Goal: Task Accomplishment & Management: Use online tool/utility

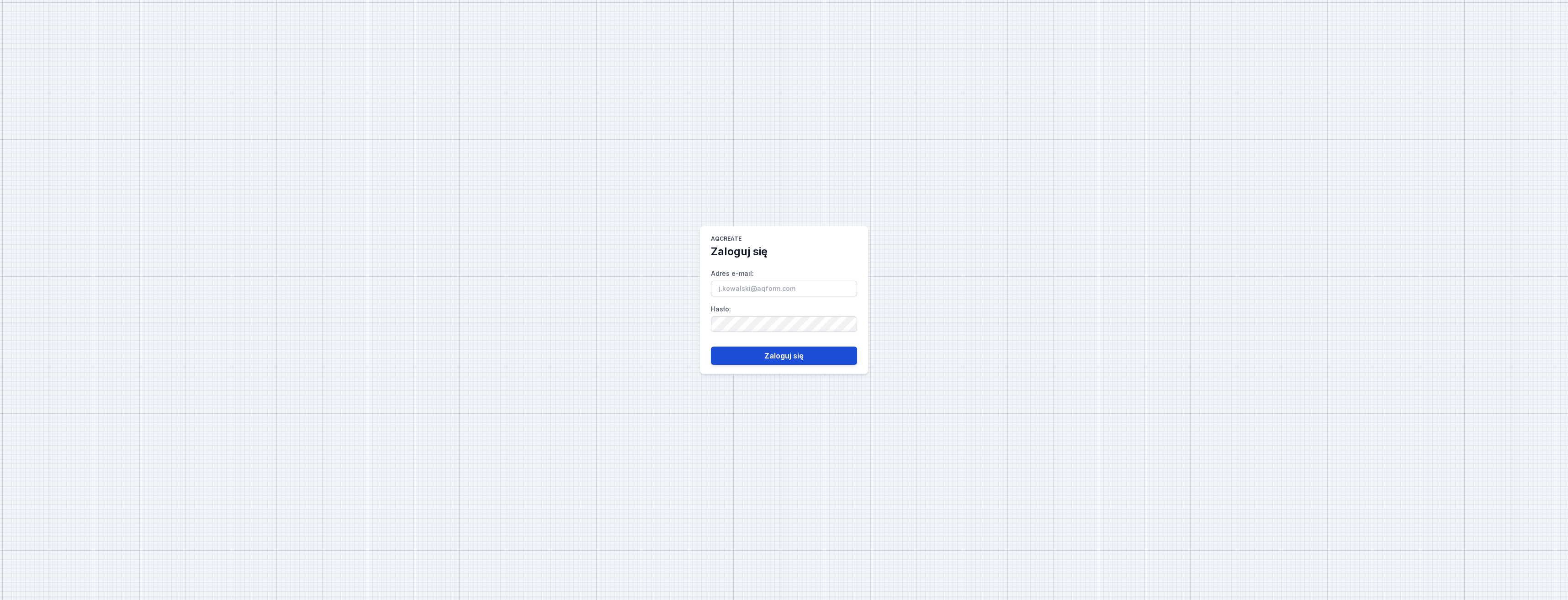
type input "[PERSON_NAME][EMAIL_ADDRESS][DOMAIN_NAME]"
click at [789, 354] on button "Zaloguj się" at bounding box center [784, 356] width 146 height 18
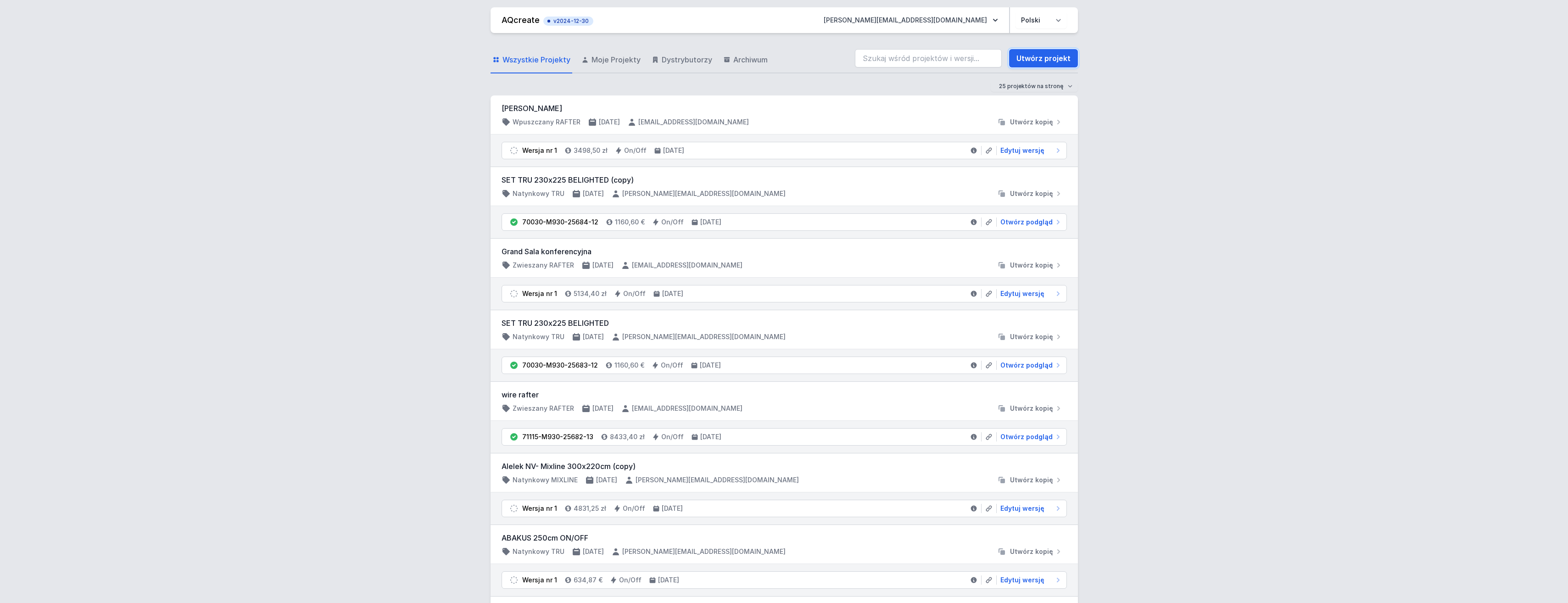
drag, startPoint x: 1055, startPoint y: 58, endPoint x: 1063, endPoint y: 98, distance: 40.8
click at [1055, 58] on link "Utwórz projekt" at bounding box center [1043, 58] width 69 height 18
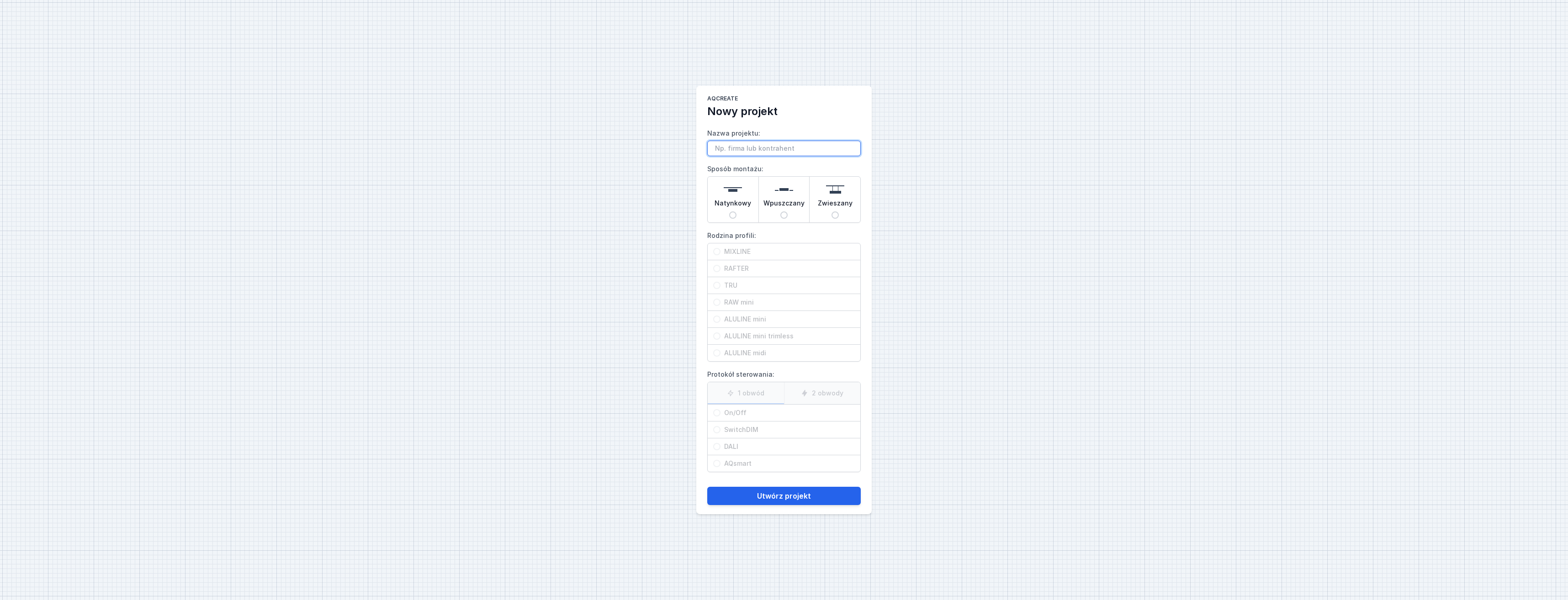
paste input "[EMAIL_ADDRESS][DOMAIN_NAME]"
type input "[EMAIL_ADDRESS][DOMAIN_NAME]"
click at [732, 197] on img at bounding box center [733, 189] width 18 height 18
click at [732, 212] on input "Natynkowy" at bounding box center [733, 215] width 7 height 7
radio input "true"
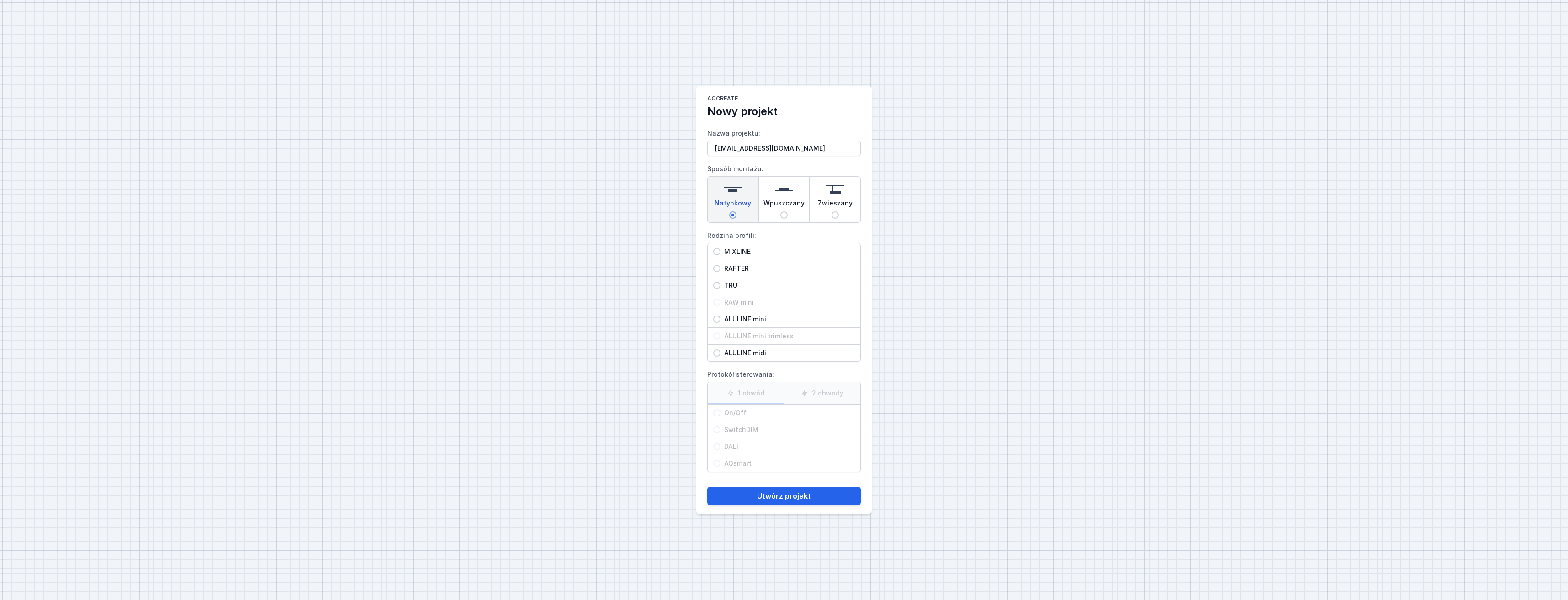
click at [741, 251] on span "MIXLINE" at bounding box center [788, 251] width 135 height 9
click at [721, 251] on input "MIXLINE" at bounding box center [717, 252] width 7 height 7
radio input "true"
click at [751, 410] on span "On/Off" at bounding box center [788, 413] width 135 height 9
click at [721, 410] on input "On/Off" at bounding box center [717, 413] width 7 height 7
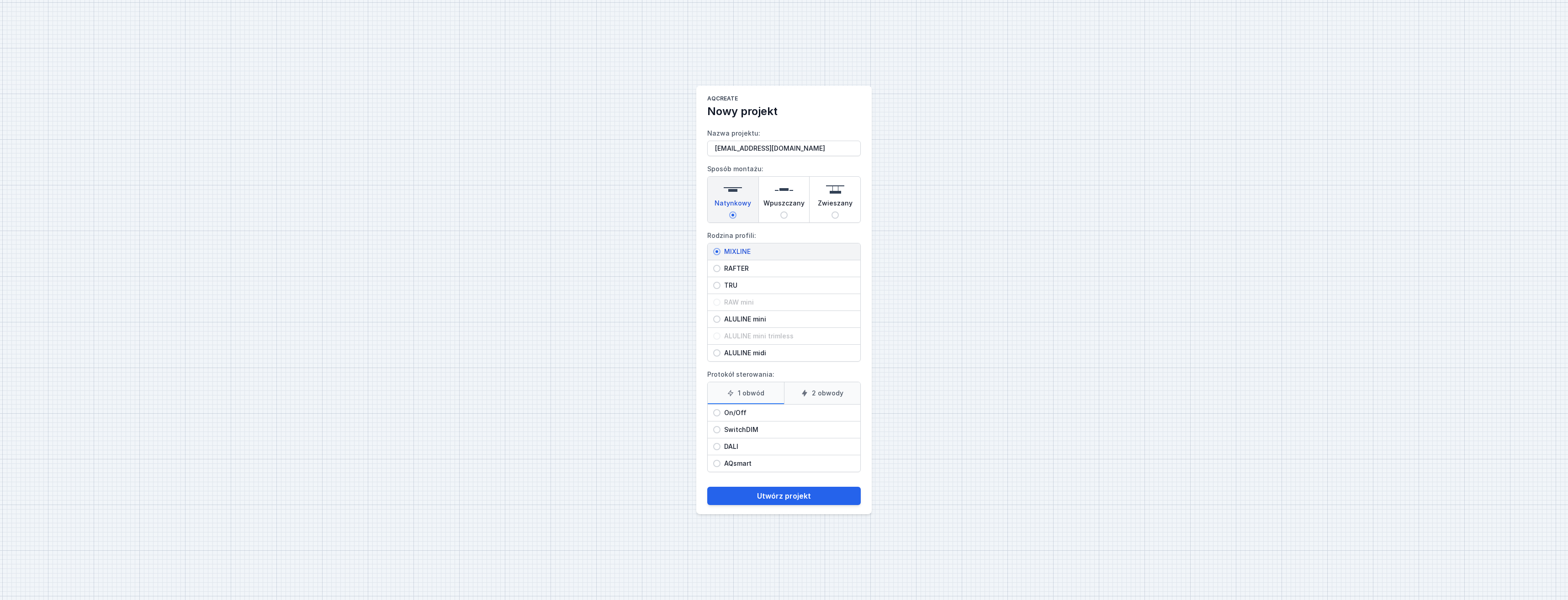
radio input "true"
click at [774, 498] on button "Utwórz projekt" at bounding box center [784, 496] width 153 height 18
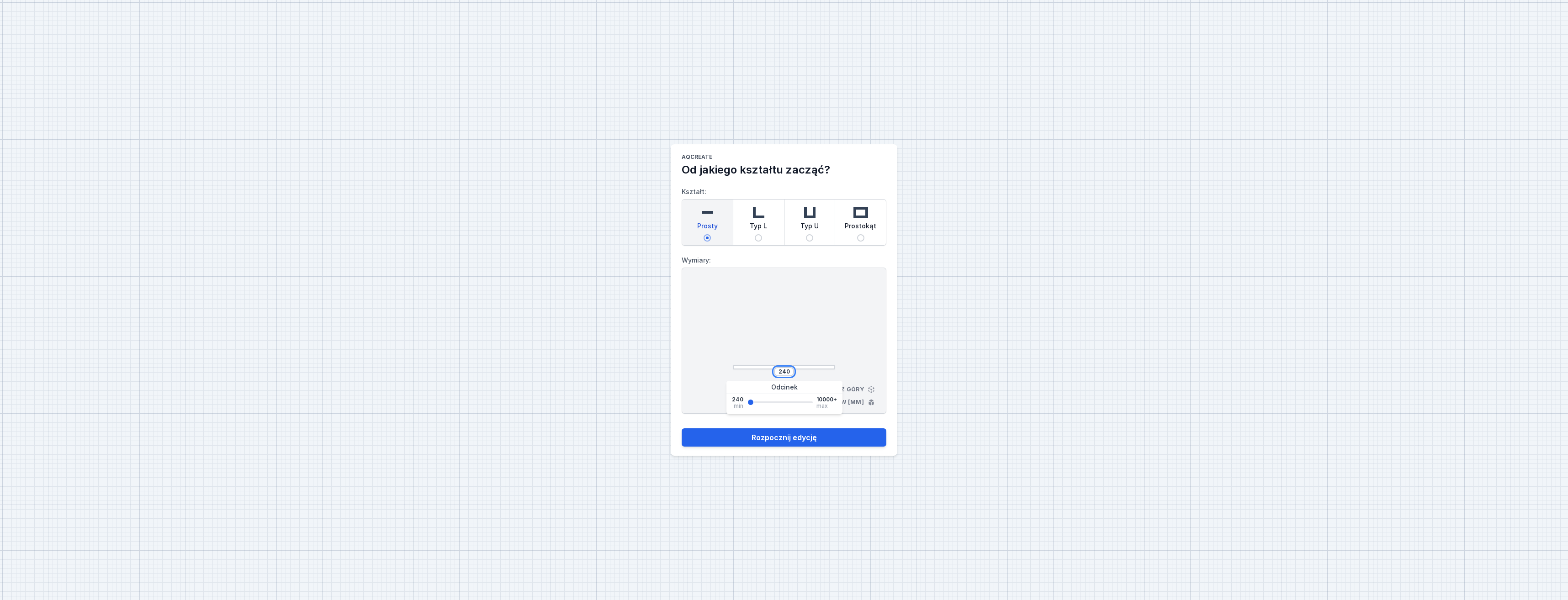
click at [783, 371] on input "240" at bounding box center [784, 372] width 15 height 7
type input "1500"
click at [835, 436] on button "Rozpocznij edycję" at bounding box center [784, 438] width 205 height 18
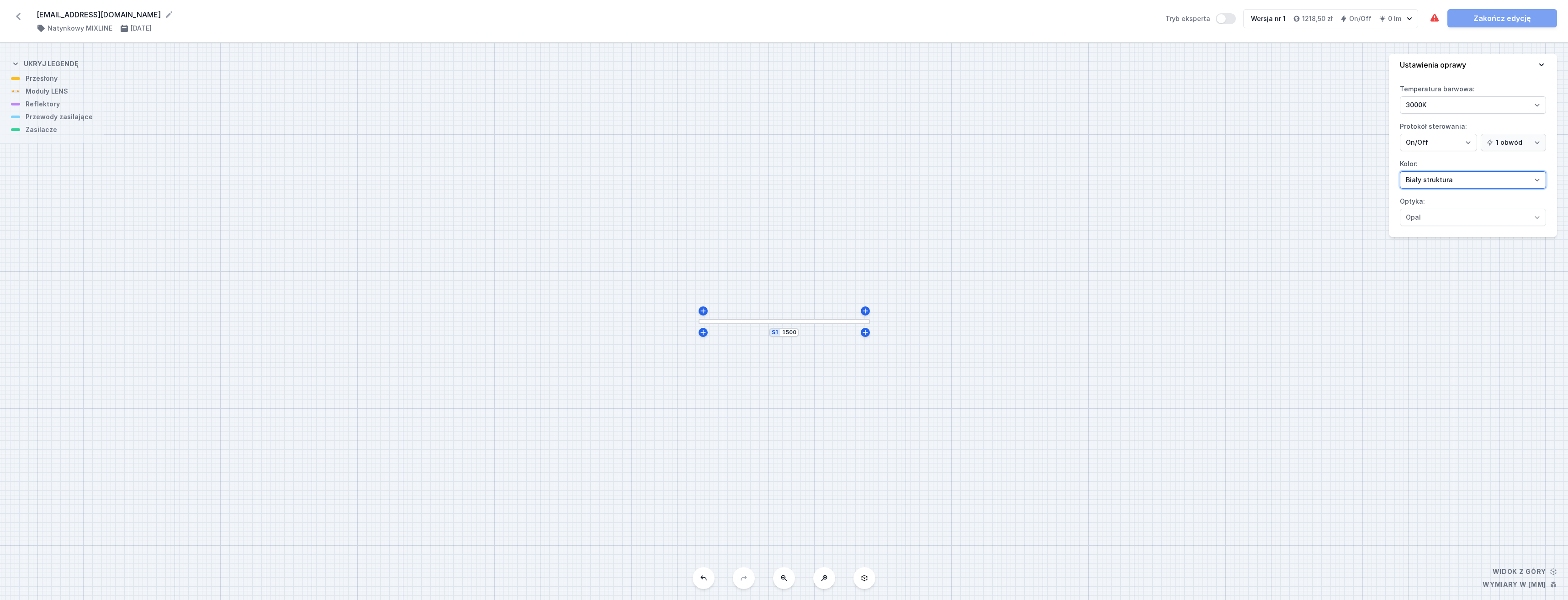
drag, startPoint x: 1474, startPoint y: 182, endPoint x: 1469, endPoint y: 187, distance: 7.1
click at [1472, 182] on select "Biały struktura Czarny struktura Złoty struktura Miedziany Szary Inny (z palety…" at bounding box center [1473, 180] width 146 height 18
select select "2"
click at [1400, 171] on select "Biały struktura Czarny struktura Złoty struktura Miedziany Szary Inny (z palety…" at bounding box center [1473, 180] width 146 height 18
click at [816, 321] on div at bounding box center [784, 322] width 171 height 5
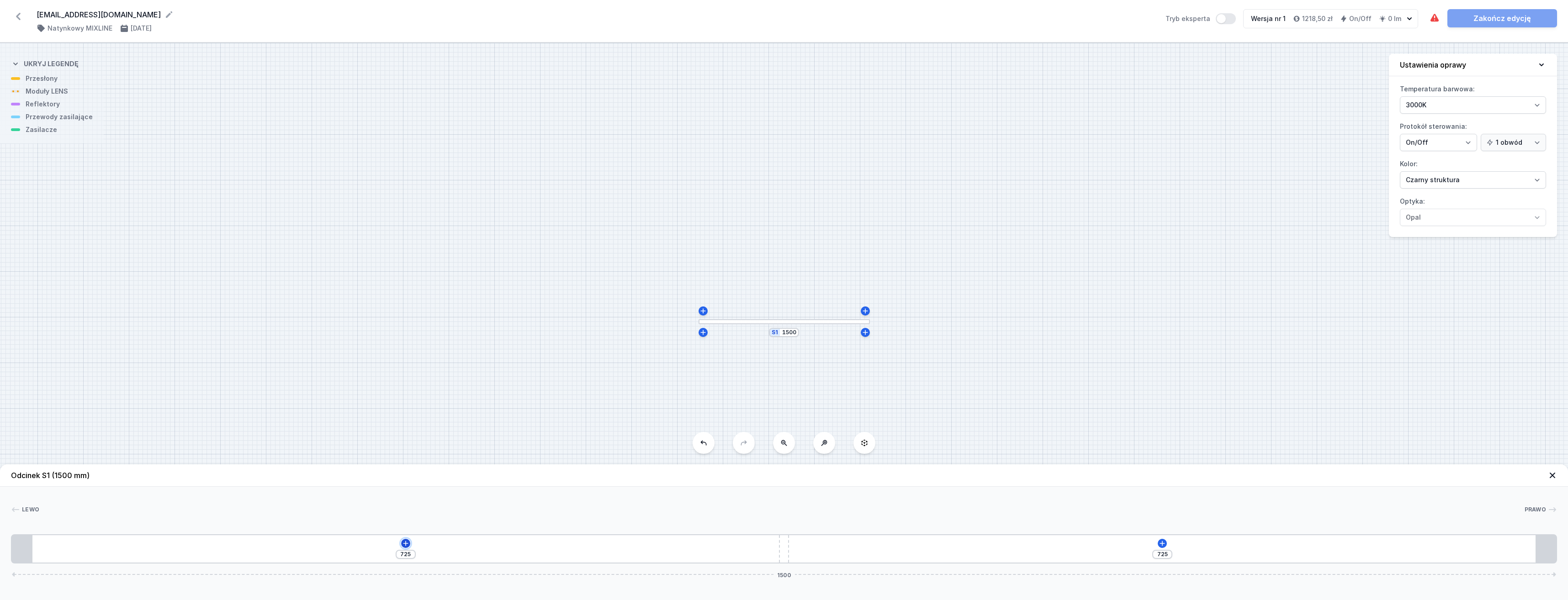
click at [408, 540] on icon at bounding box center [406, 543] width 7 height 7
click at [405, 478] on div "Moduły LED (10)" at bounding box center [405, 478] width 146 height 23
click at [422, 469] on span "LED opal module 840mm" at bounding box center [405, 472] width 131 height 9
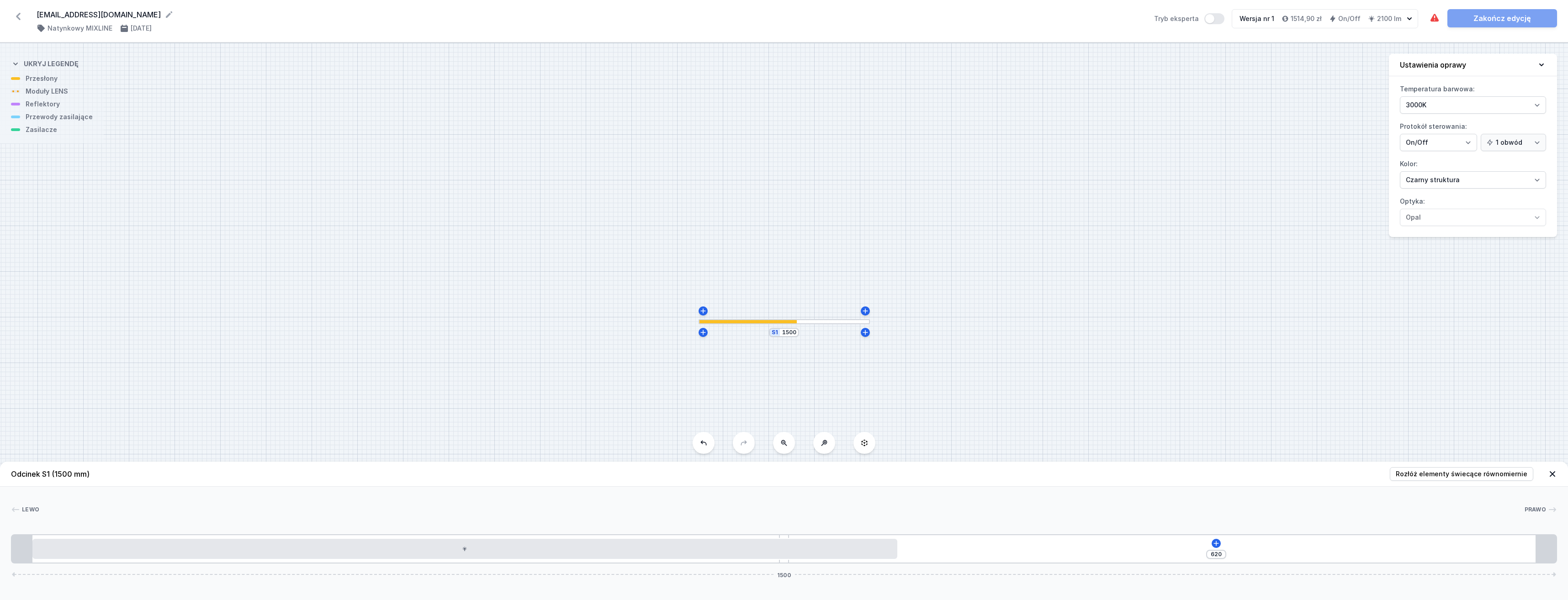
click at [1219, 537] on div "620 1500" at bounding box center [784, 549] width 1546 height 29
click at [1217, 540] on icon at bounding box center [1216, 543] width 7 height 7
click at [1199, 453] on div "Reflektory (3)" at bounding box center [1216, 456] width 146 height 23
drag, startPoint x: 1208, startPoint y: 456, endPoint x: 1171, endPoint y: 492, distance: 51.6
click at [1208, 455] on div "PET next module 50°" at bounding box center [1216, 452] width 146 height 21
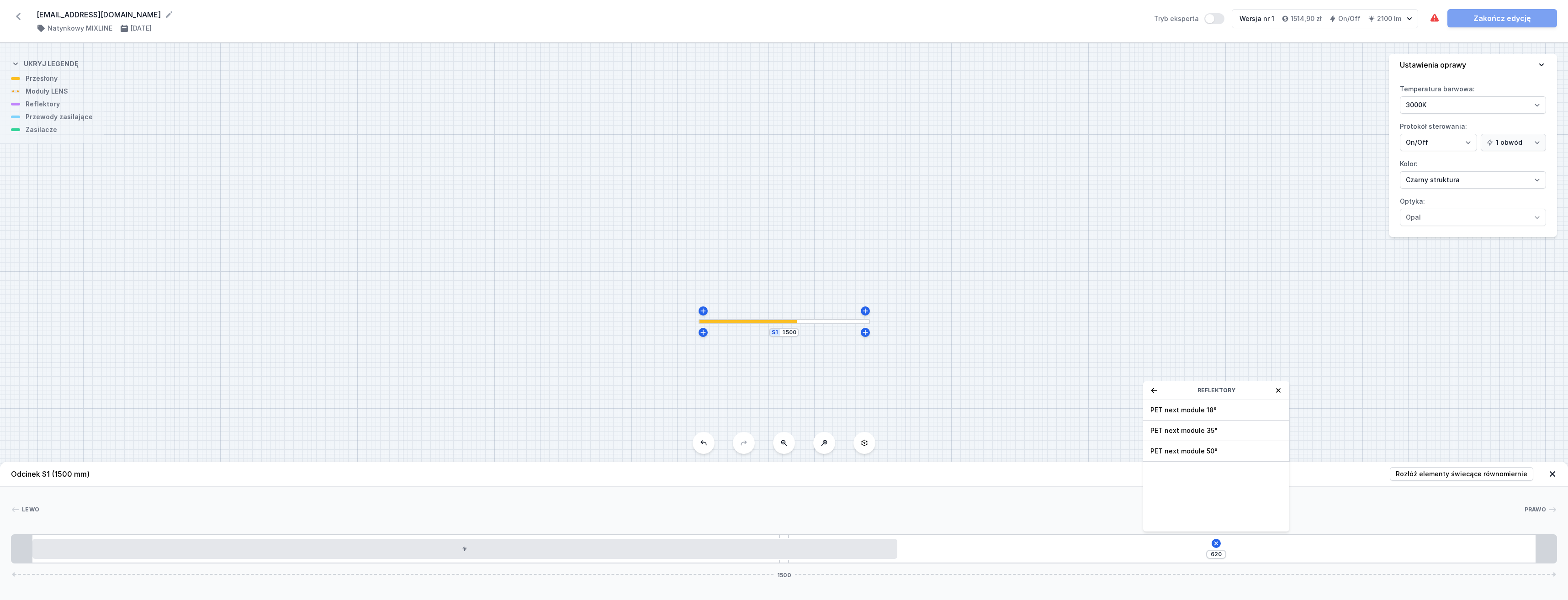
type input "550"
click at [949, 552] on div at bounding box center [933, 549] width 72 height 20
select select "1524"
click at [936, 523] on icon at bounding box center [933, 523] width 5 height 5
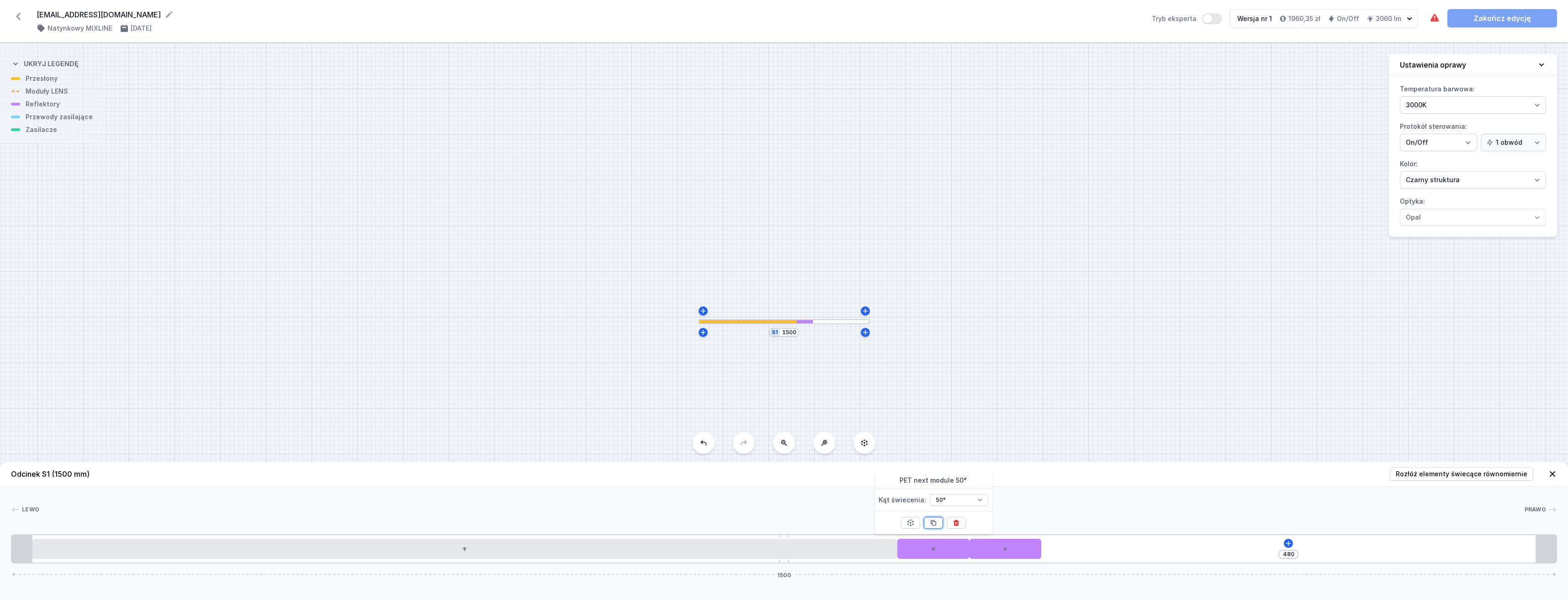
click at [936, 523] on icon at bounding box center [933, 523] width 5 height 5
click at [1485, 476] on span "Rozłóż elementy świecące równomiernie" at bounding box center [1461, 474] width 131 height 9
type input "70"
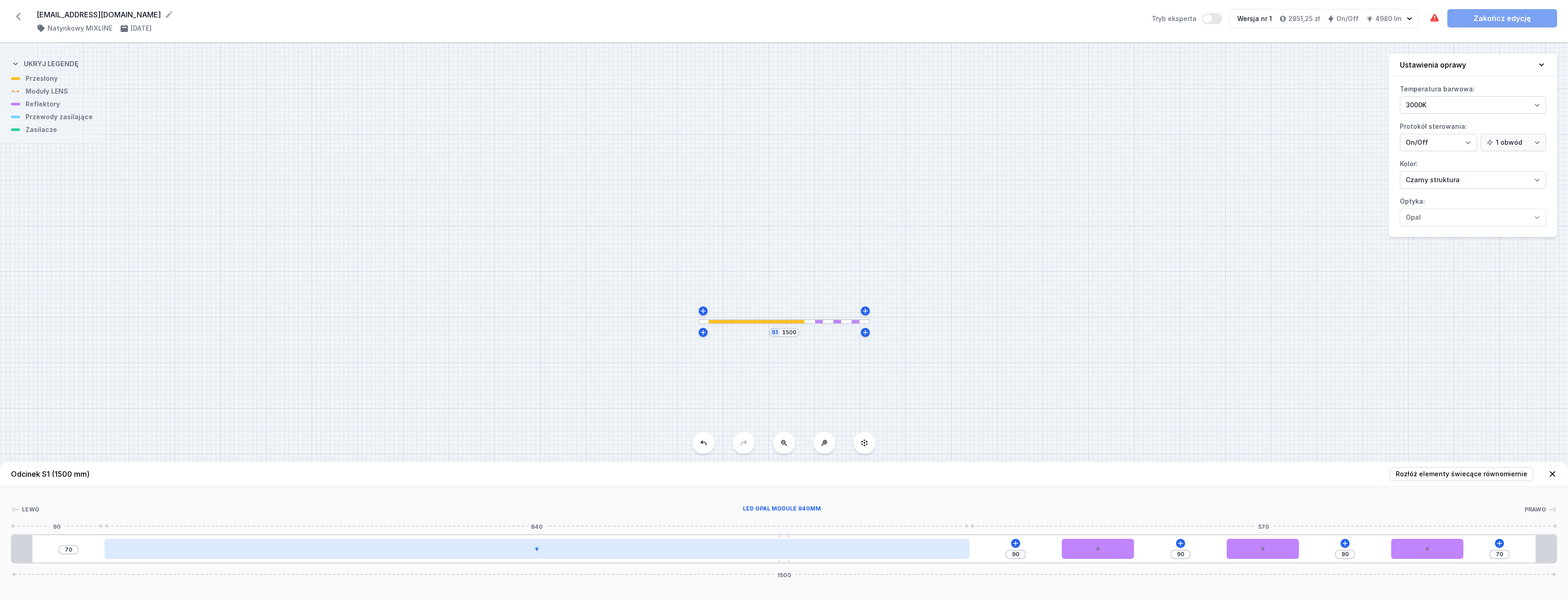
type input "85"
type input "75"
type input "82"
type input "78"
type input "76"
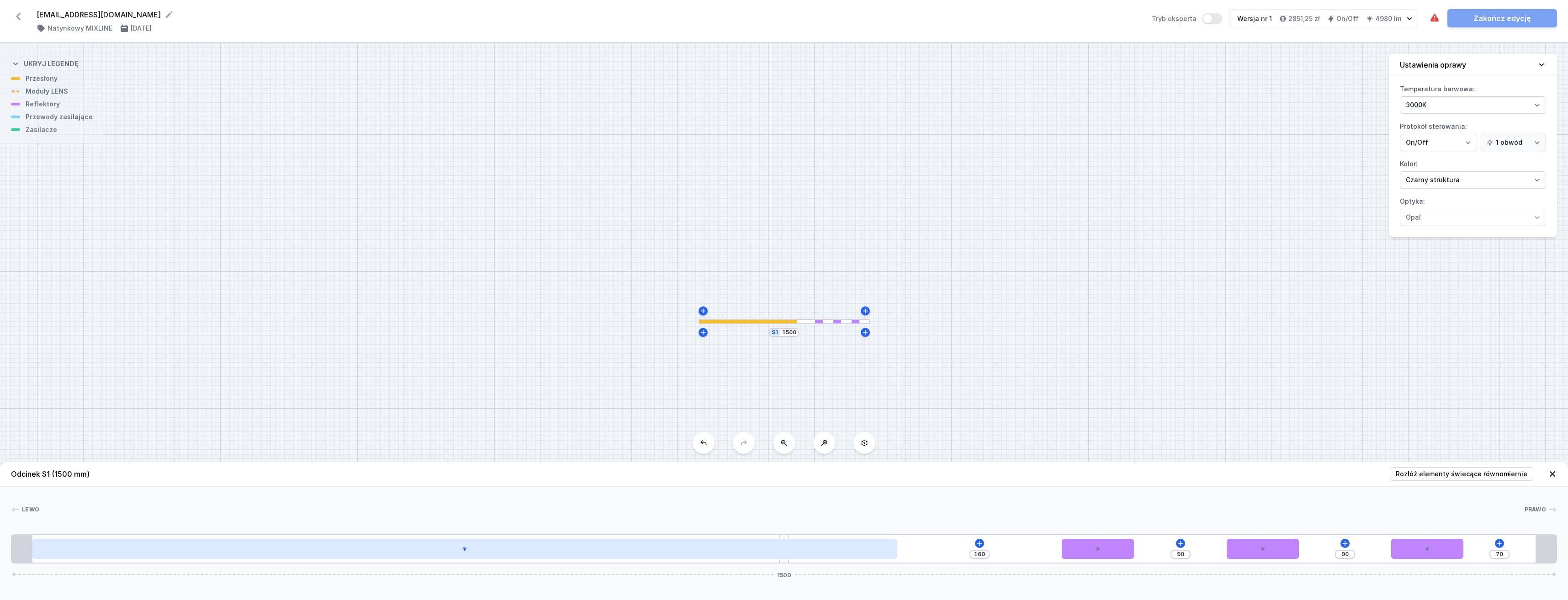
drag, startPoint x: 751, startPoint y: 552, endPoint x: 522, endPoint y: 543, distance: 229.2
click at [521, 543] on div at bounding box center [464, 549] width 865 height 20
click at [768, 549] on div at bounding box center [464, 549] width 865 height 20
click at [770, 550] on div at bounding box center [464, 549] width 865 height 20
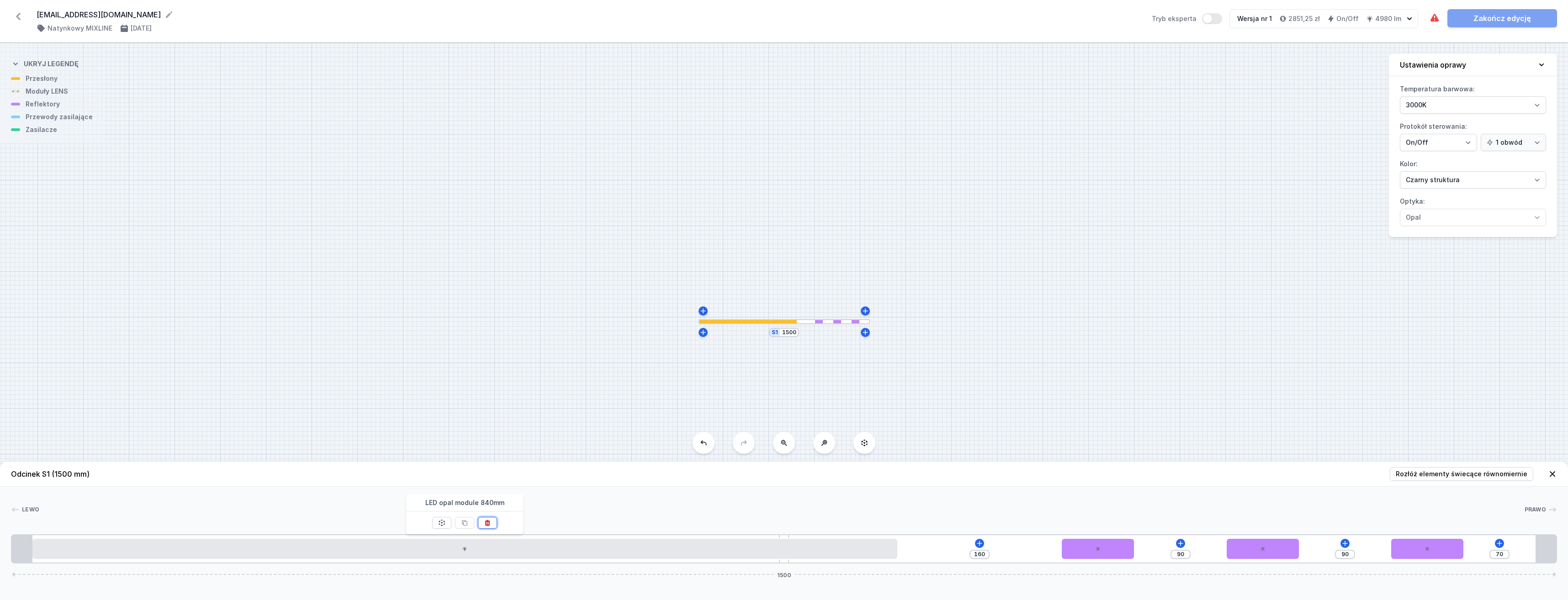
click at [491, 526] on button at bounding box center [488, 523] width 19 height 12
type input "265"
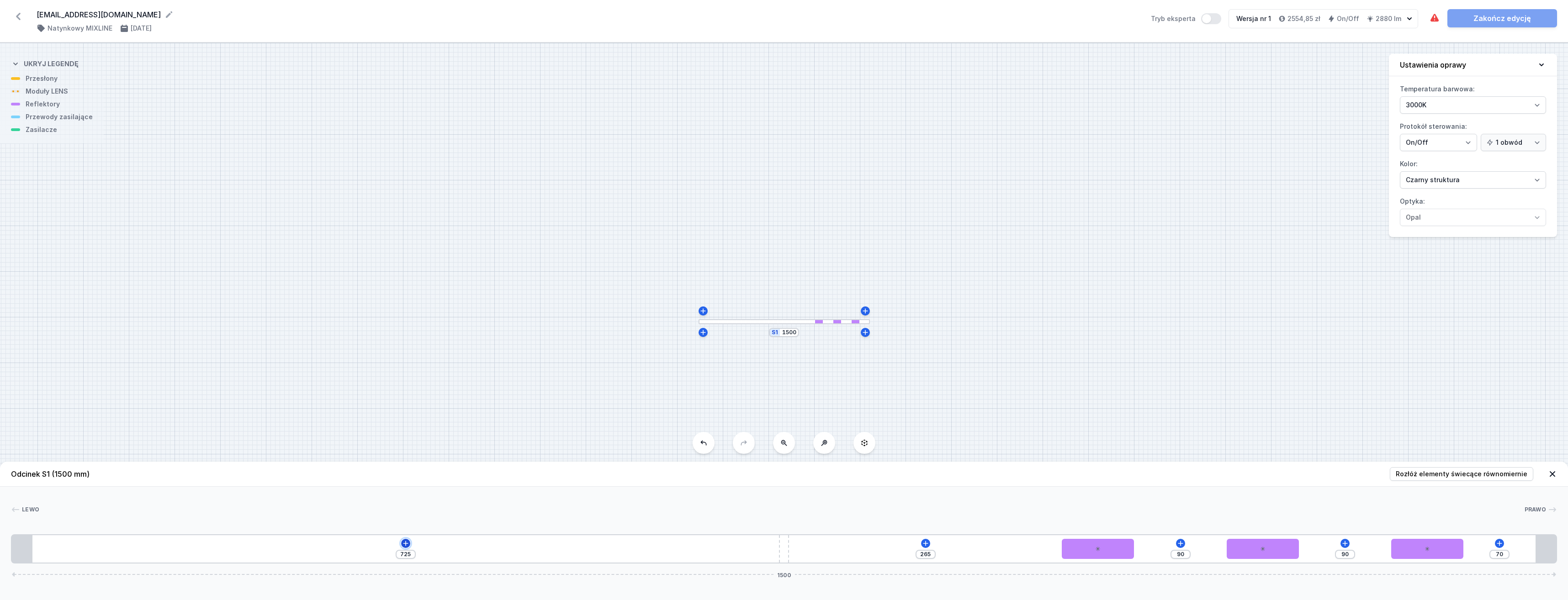
click at [406, 545] on icon at bounding box center [406, 543] width 7 height 7
click at [385, 474] on div "Moduły LED (7)" at bounding box center [405, 478] width 146 height 23
click at [401, 427] on span "LED opal module 560mm" at bounding box center [405, 430] width 131 height 9
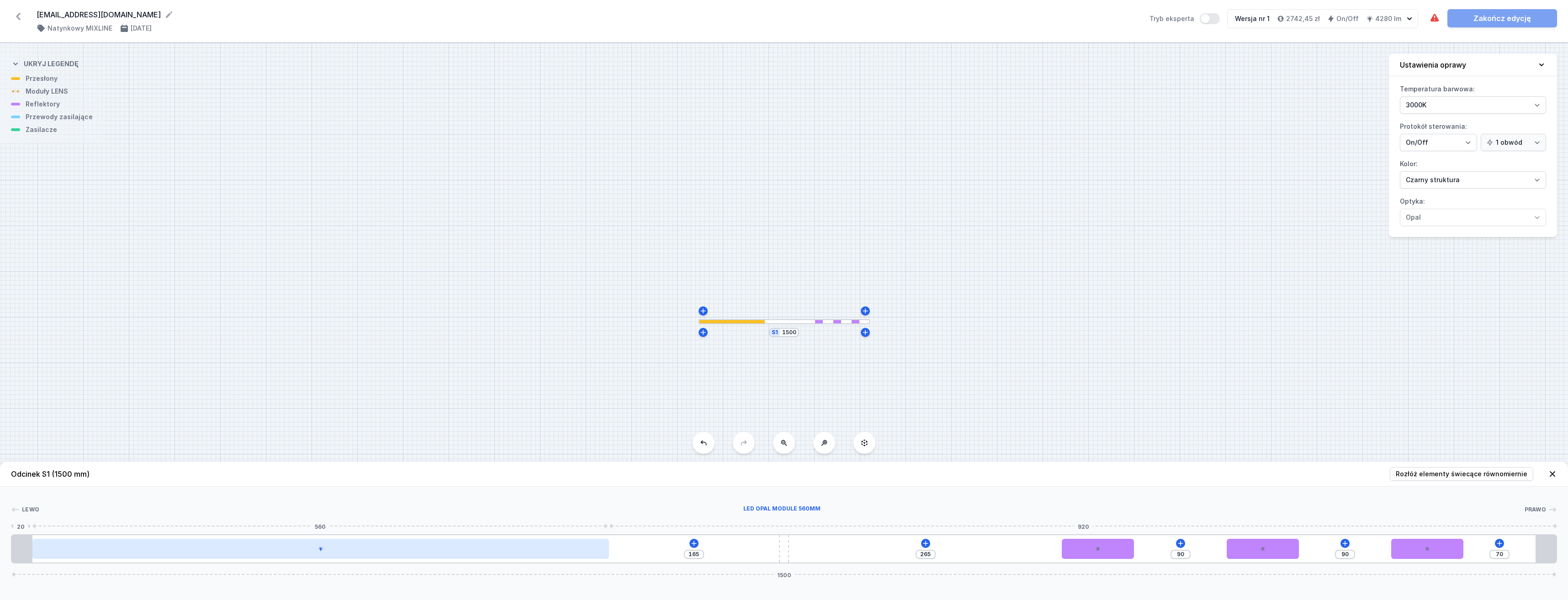
click at [468, 552] on div at bounding box center [320, 549] width 576 height 20
click at [347, 523] on button at bounding box center [344, 523] width 19 height 12
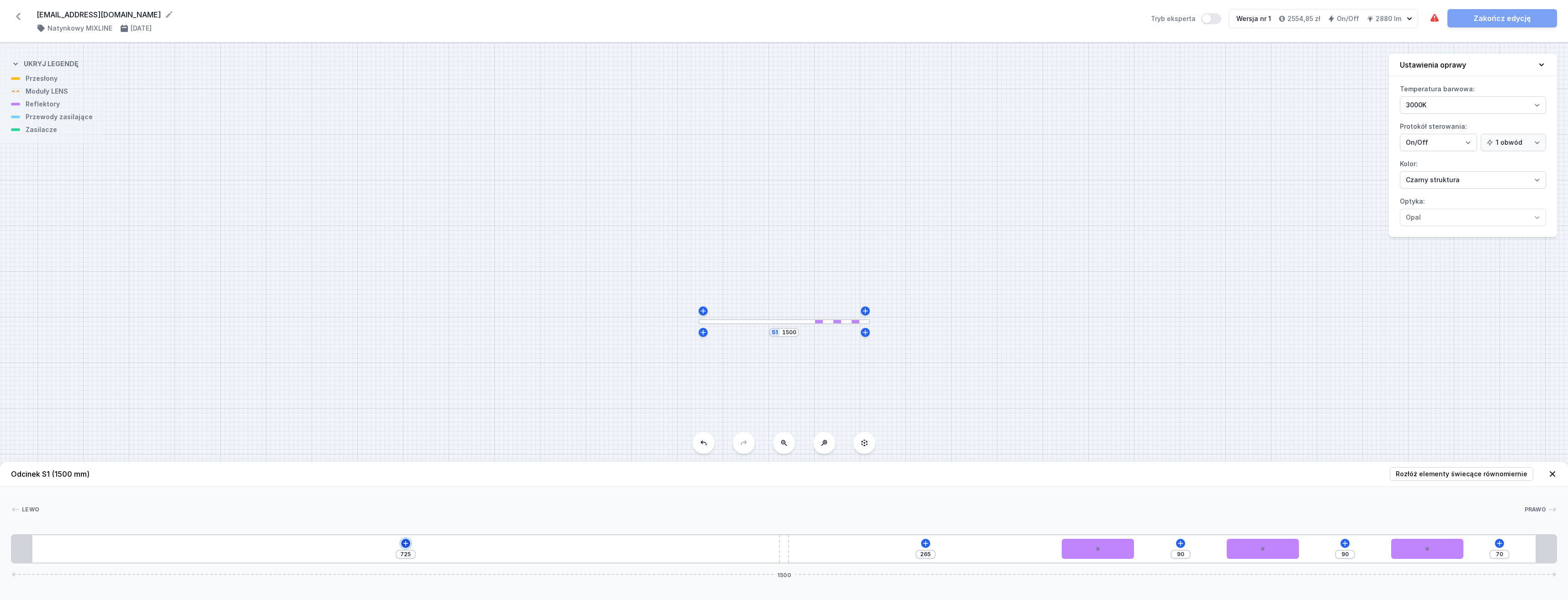
click at [405, 543] on icon at bounding box center [406, 543] width 7 height 7
click at [402, 478] on div "Moduły LED (7)" at bounding box center [405, 478] width 146 height 23
click at [402, 450] on span "LED opal module 700mm" at bounding box center [405, 451] width 131 height 9
type input "25"
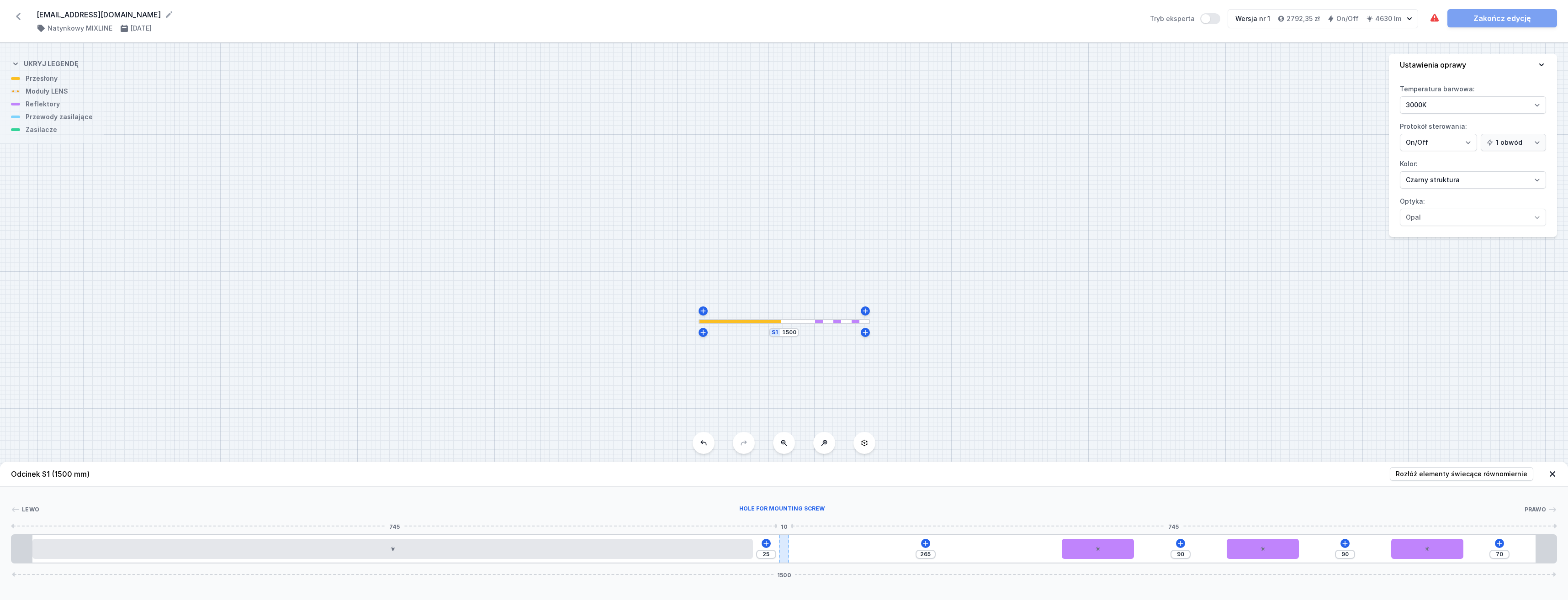
type input "266"
type input "24"
type input "267"
type input "23"
type input "268"
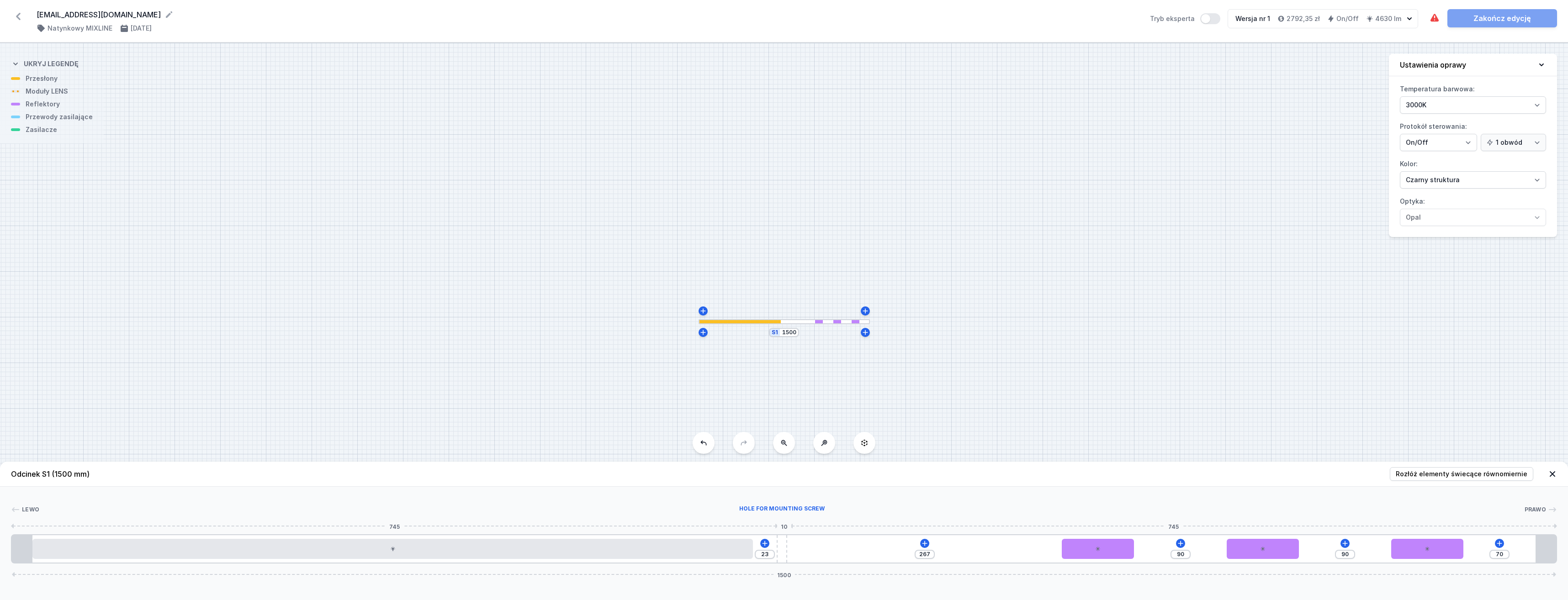
type input "22"
type input "270"
type input "20"
type input "271"
type input "19"
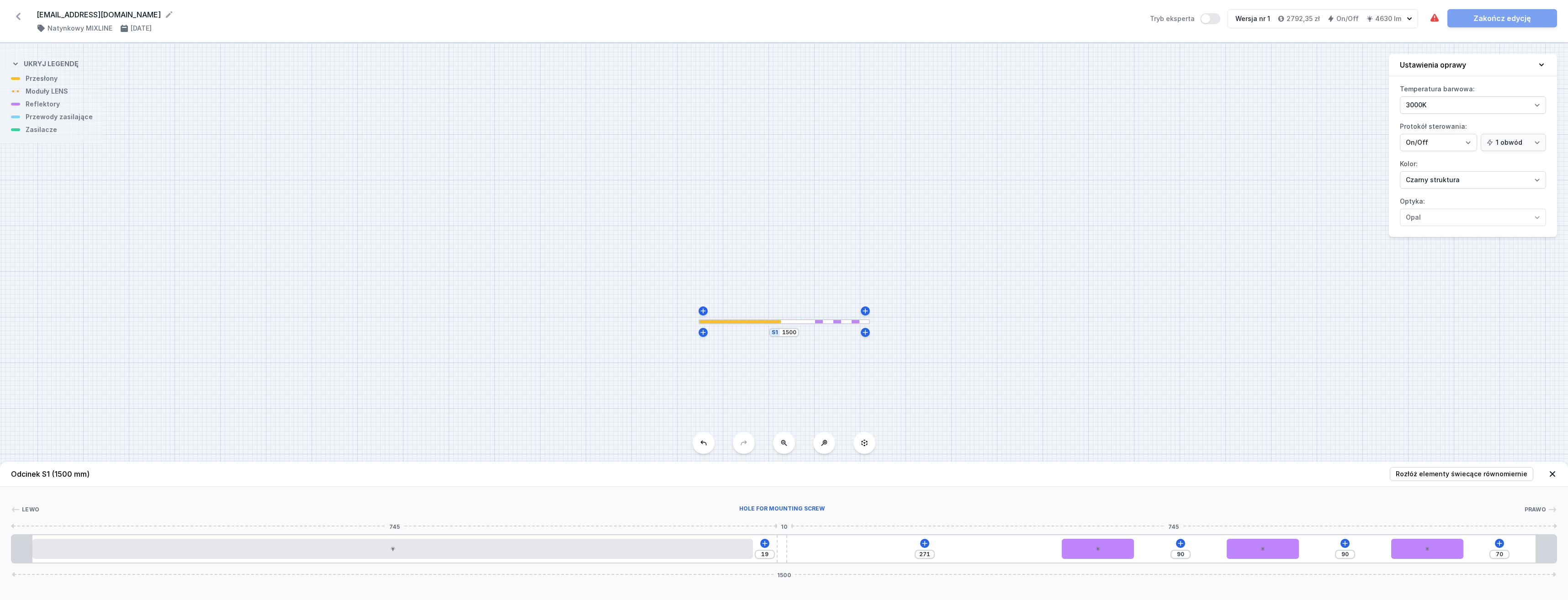
type input "274"
type input "16"
type input "279"
type input "11"
type input "283"
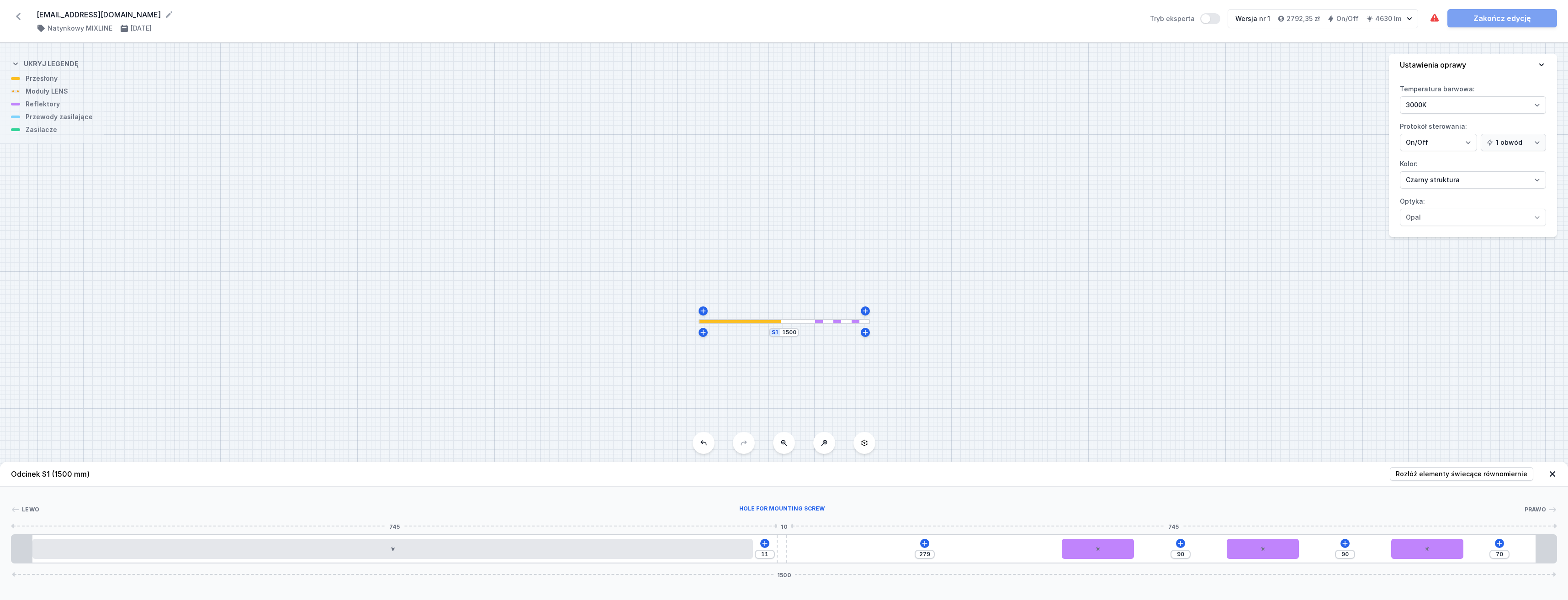
type input "7"
type input "285"
type input "5"
type input "286"
type input "4"
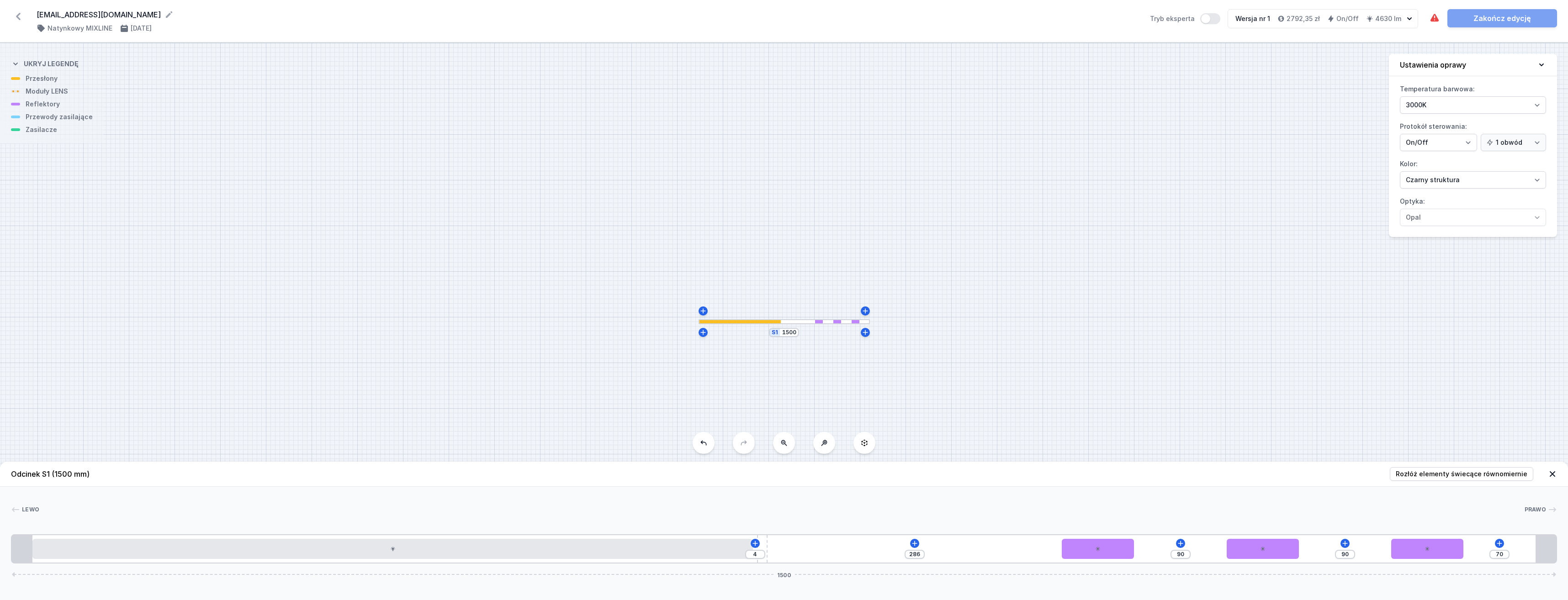
type input "287"
type input "3"
type input "288"
type input "2"
type input "286"
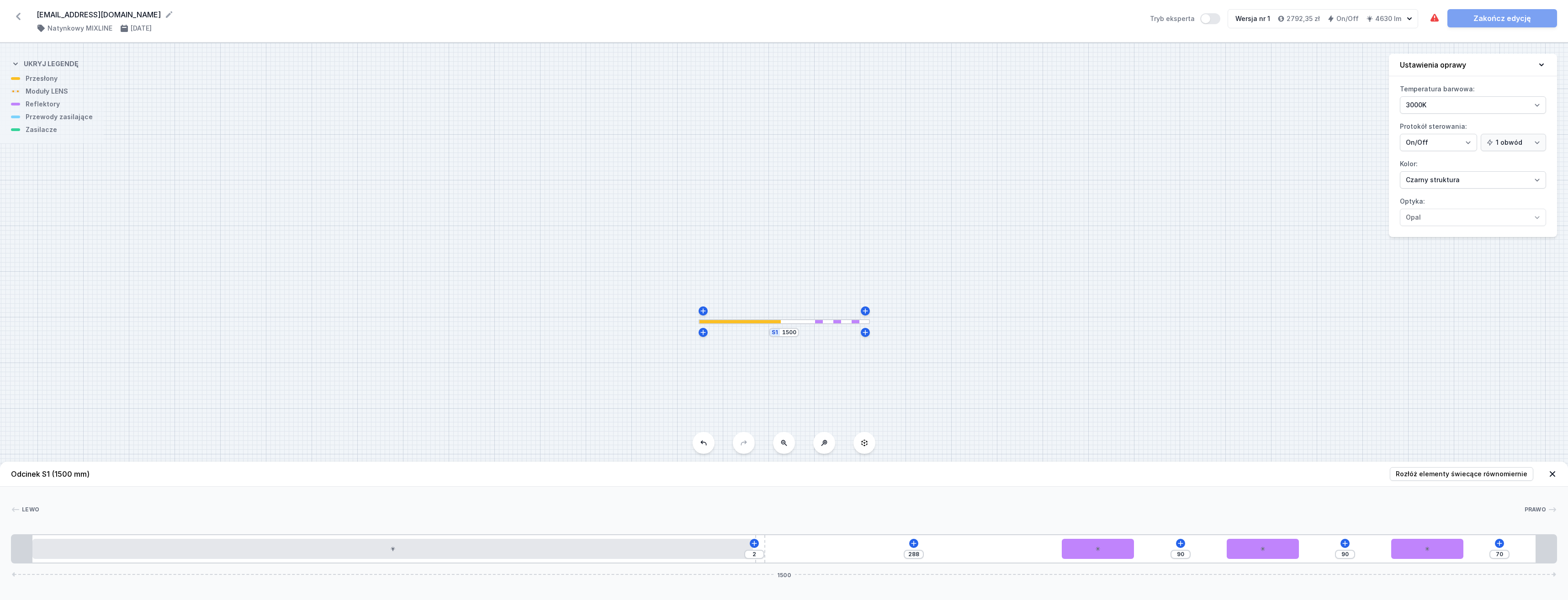
type input "4"
type input "277"
type input "13"
type input "254"
type input "36"
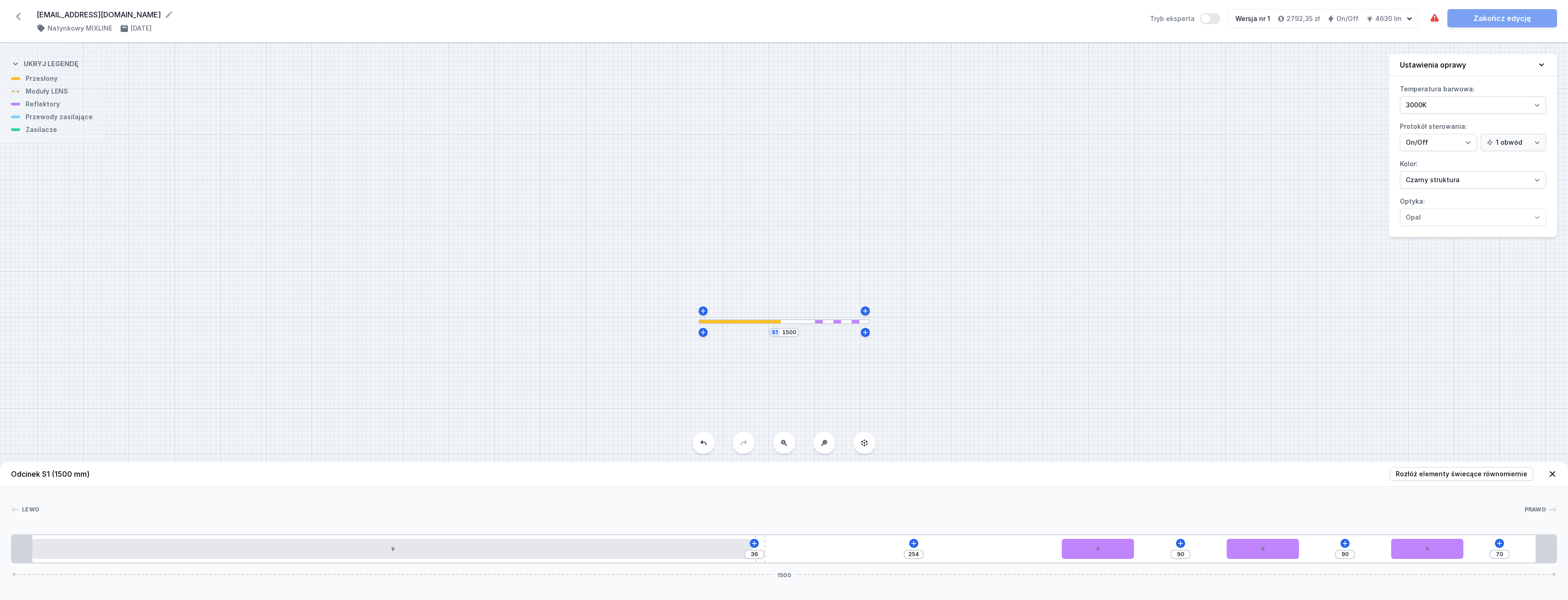
type input "211"
type input "79"
type input "158"
type input "132"
type input "105"
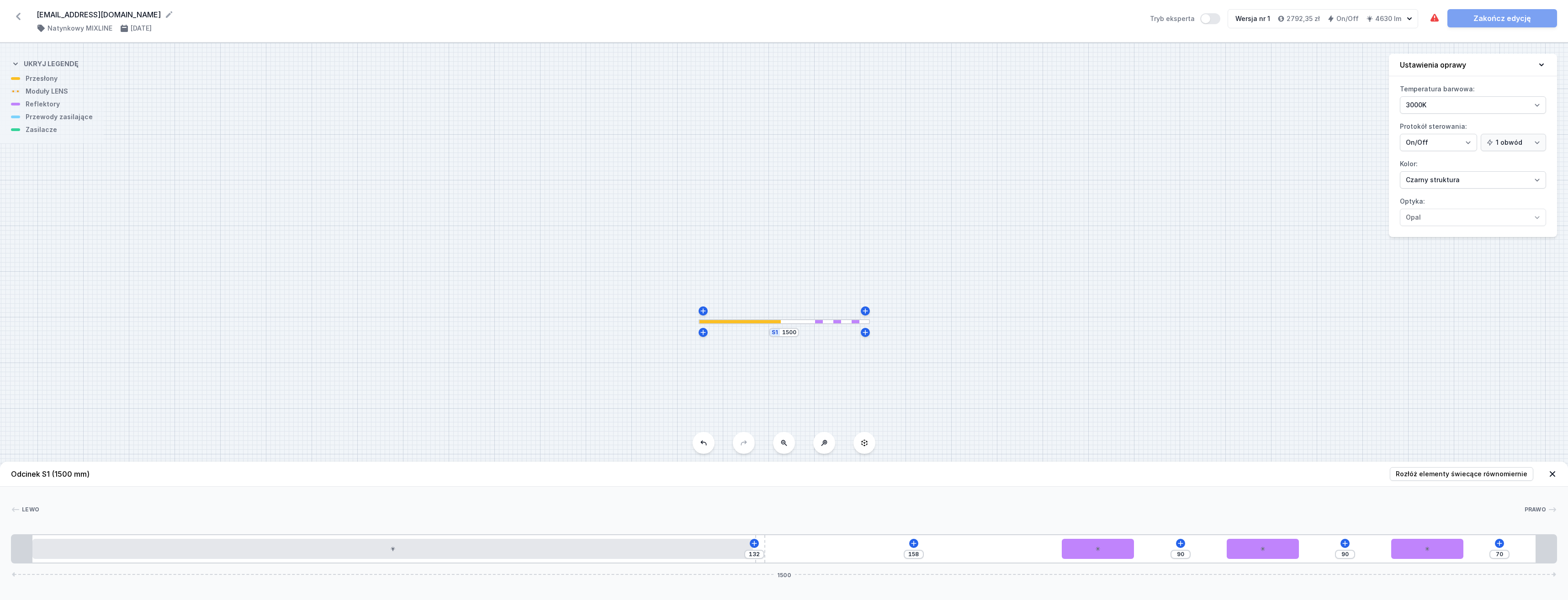
type input "185"
type input "56"
type input "234"
type input "15"
type input "65"
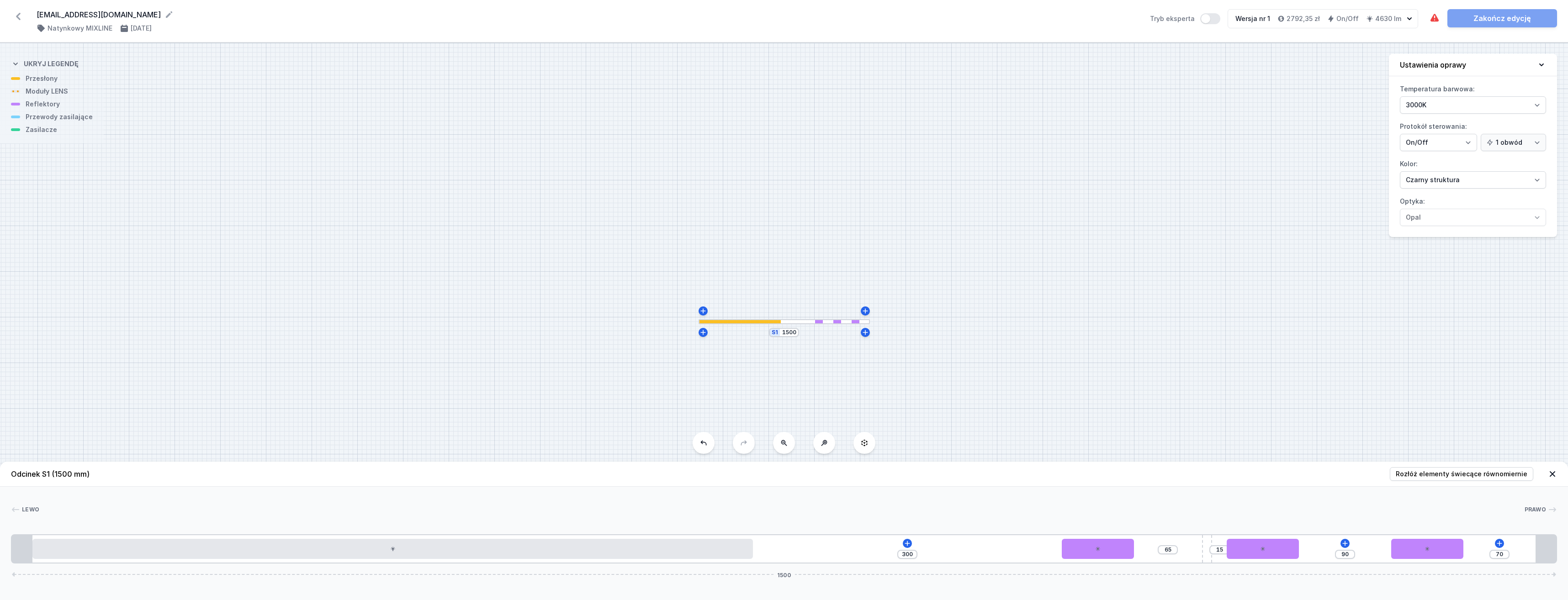
type input "16"
type input "64"
type input "18"
type input "62"
type input "19"
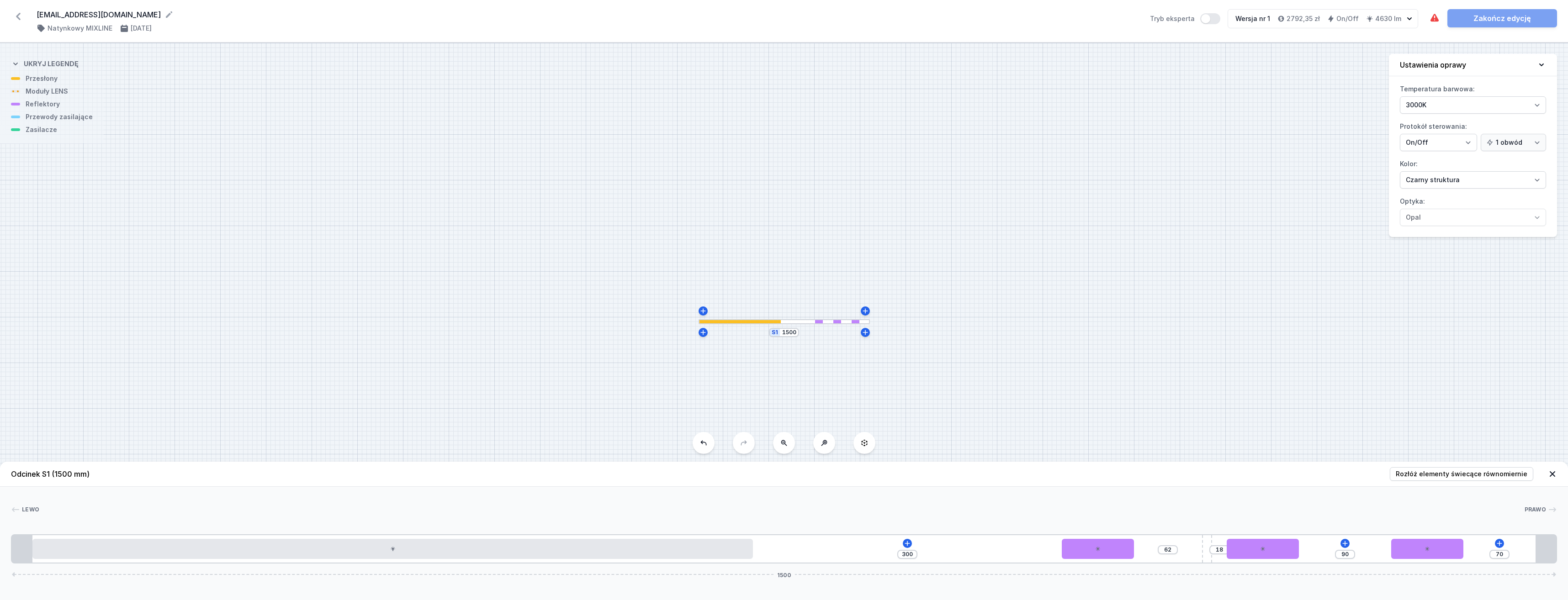
type input "61"
type input "21"
type input "59"
type input "24"
type input "56"
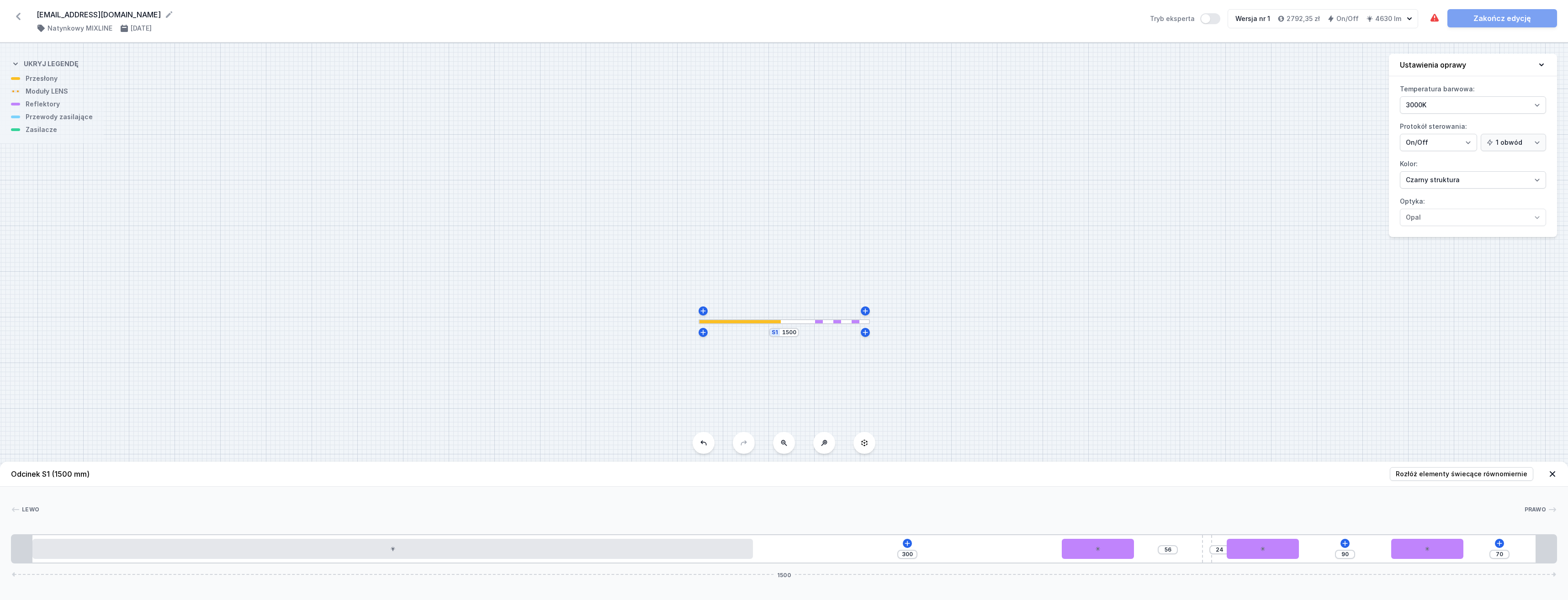
type input "25"
type input "55"
type input "26"
type input "54"
type input "27"
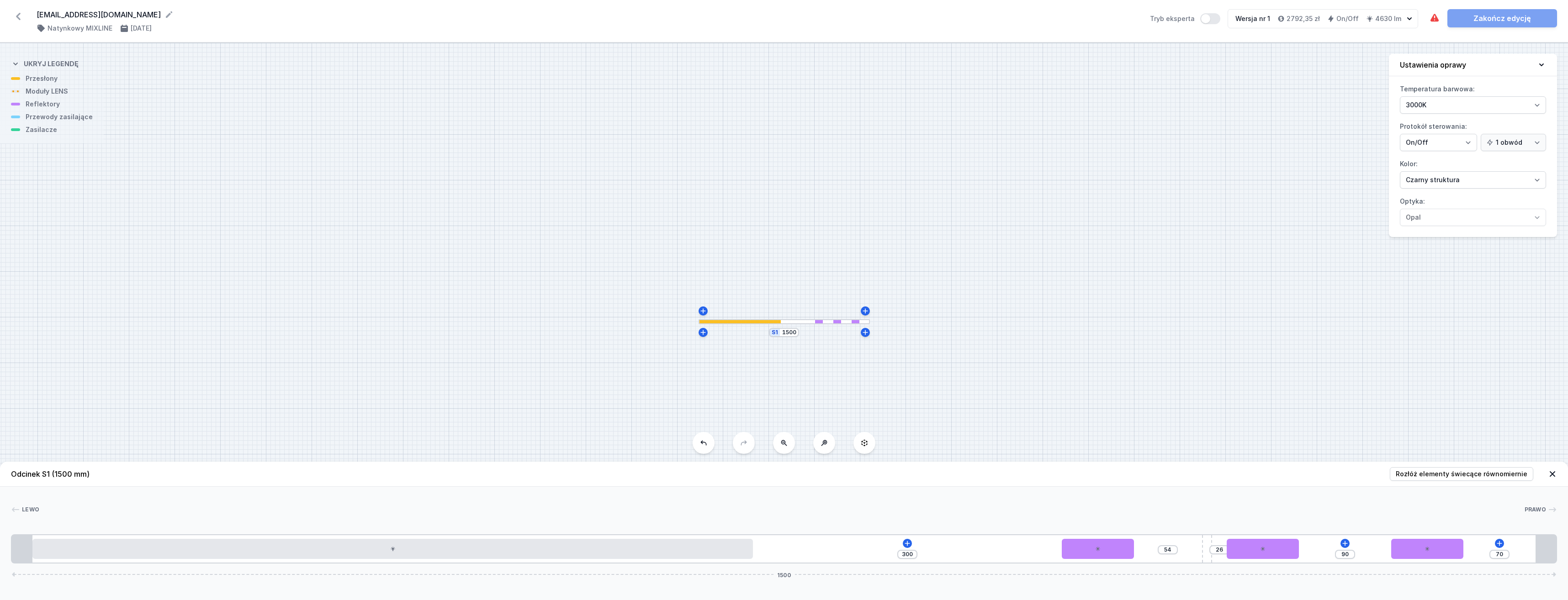
type input "53"
type input "28"
type input "52"
drag, startPoint x: 783, startPoint y: 559, endPoint x: 1205, endPoint y: 583, distance: 422.7
click at [908, 541] on icon at bounding box center [908, 543] width 5 height 5
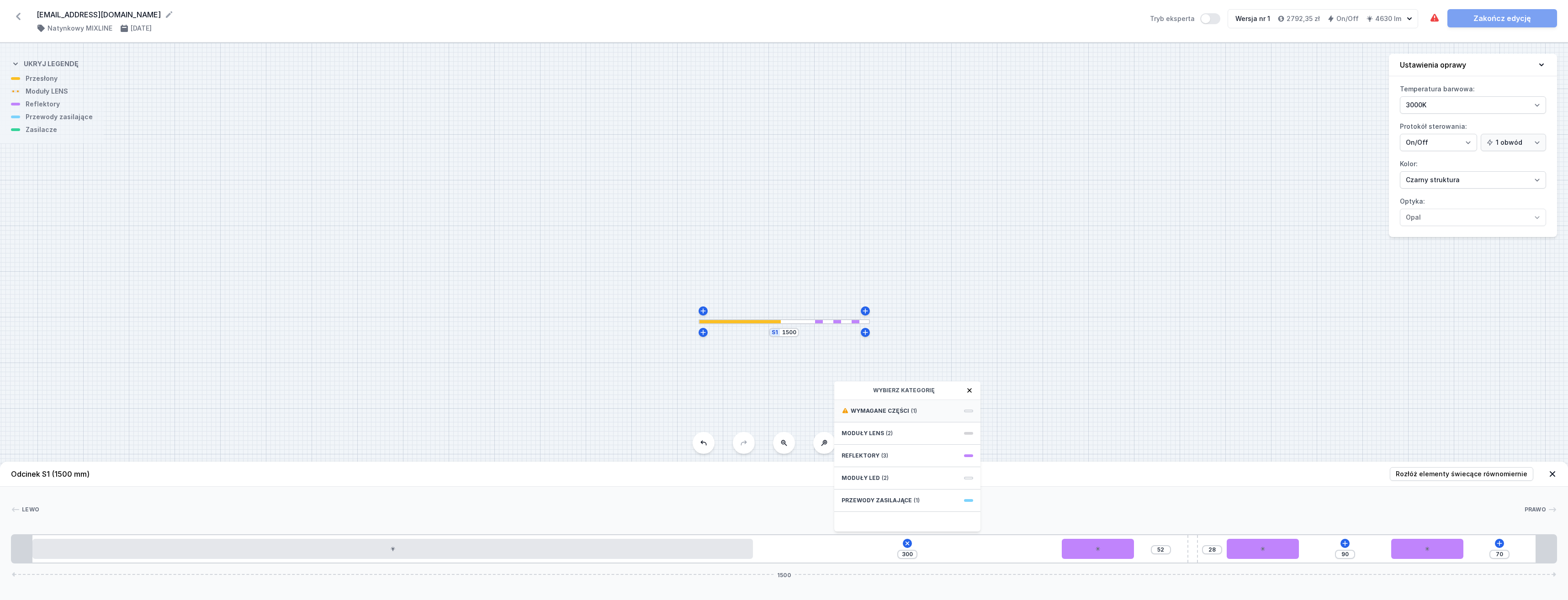
click at [891, 410] on span "Wymagane części" at bounding box center [880, 411] width 58 height 7
click at [901, 414] on span "Hole for power supply cable" at bounding box center [908, 410] width 131 height 9
type input "230"
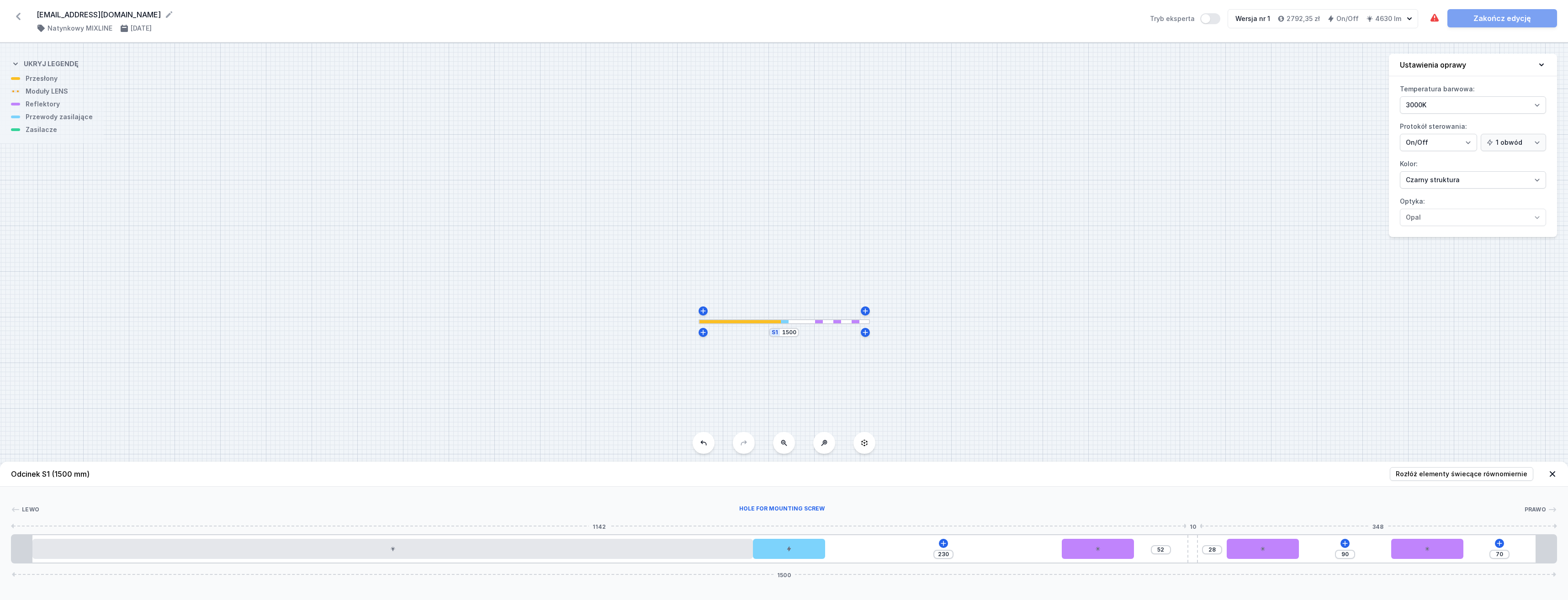
type input "40"
type input "41"
type input "39"
type input "90"
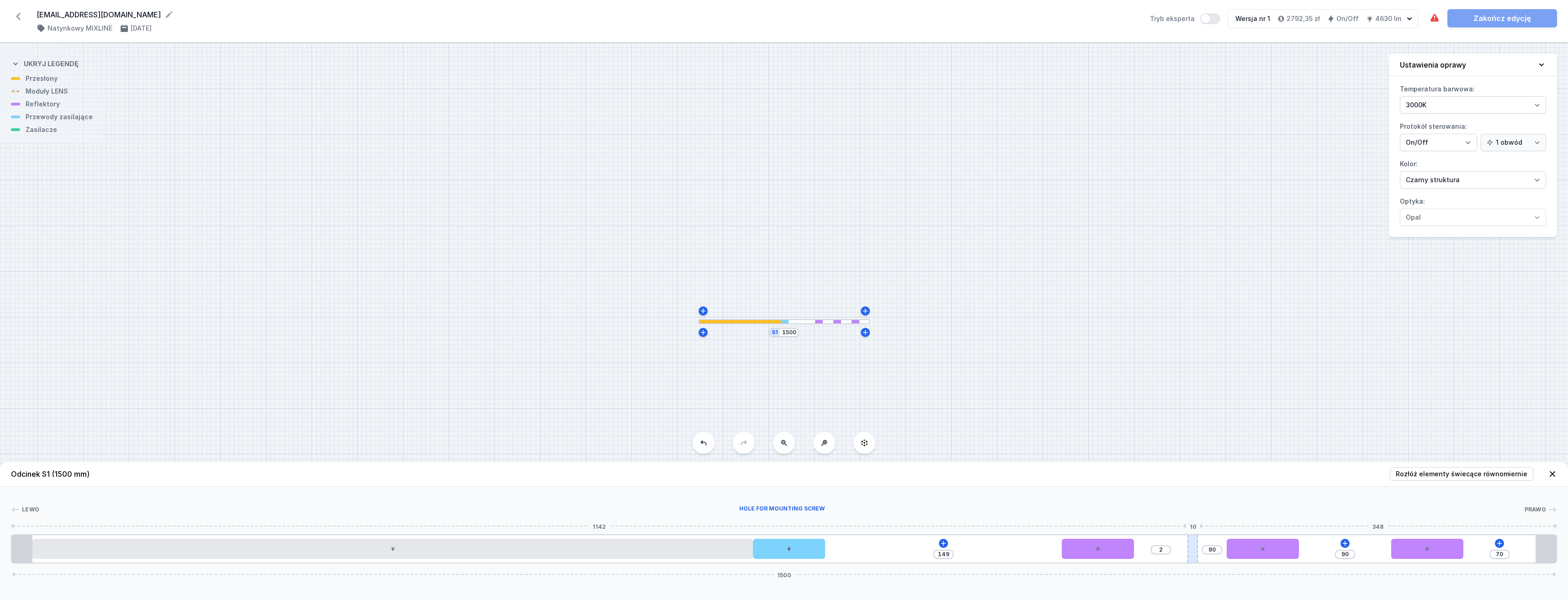
type input "153"
drag, startPoint x: 1188, startPoint y: 550, endPoint x: 898, endPoint y: 547, distance: 290.0
click at [898, 547] on div at bounding box center [899, 549] width 10 height 27
click at [1178, 554] on input "90" at bounding box center [1180, 554] width 15 height 7
type input "80"
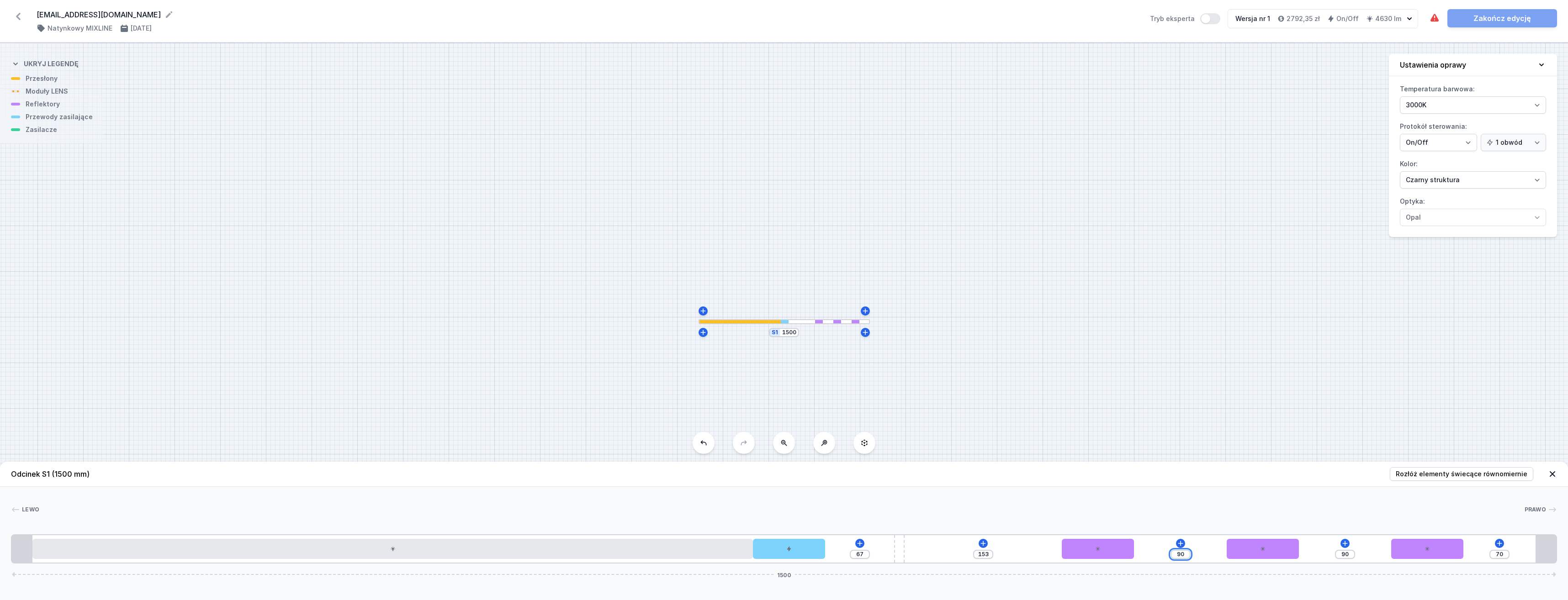
type input "100"
click at [1174, 555] on input "80" at bounding box center [1175, 554] width 15 height 7
type input "90"
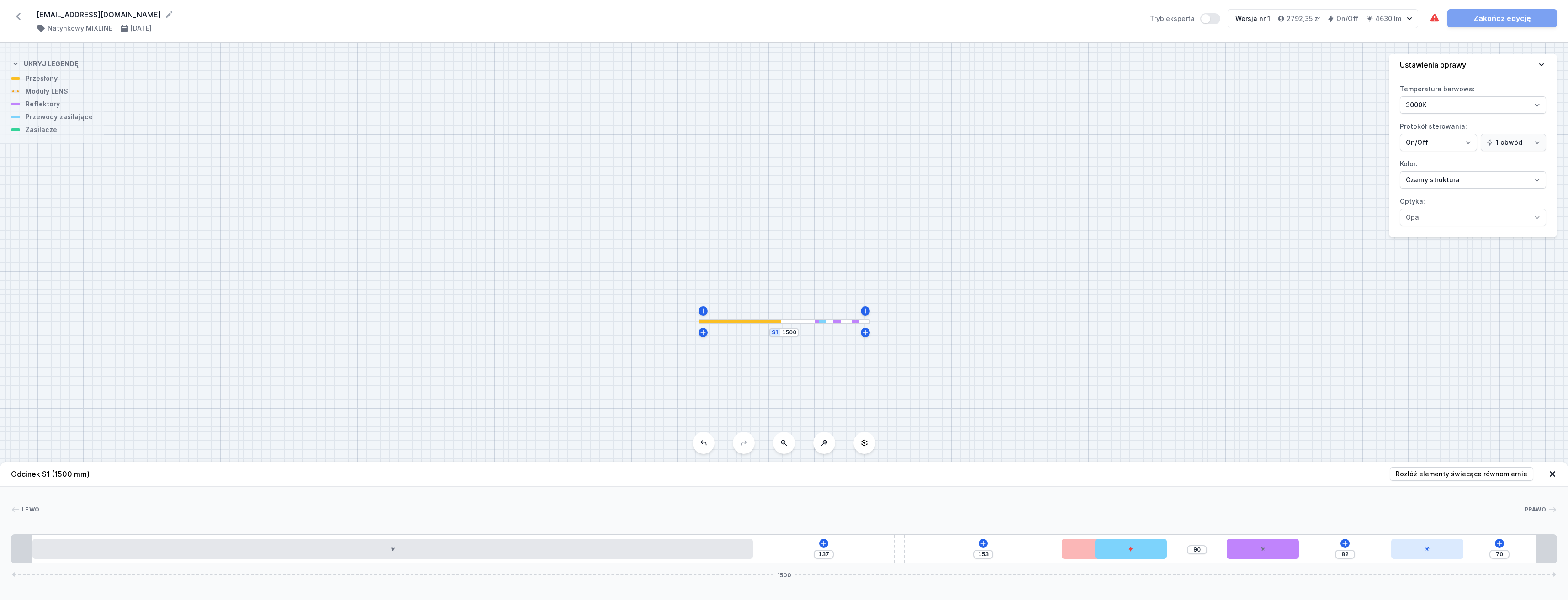
type input "20"
type input "70"
type input "77"
type input "20"
type input "90"
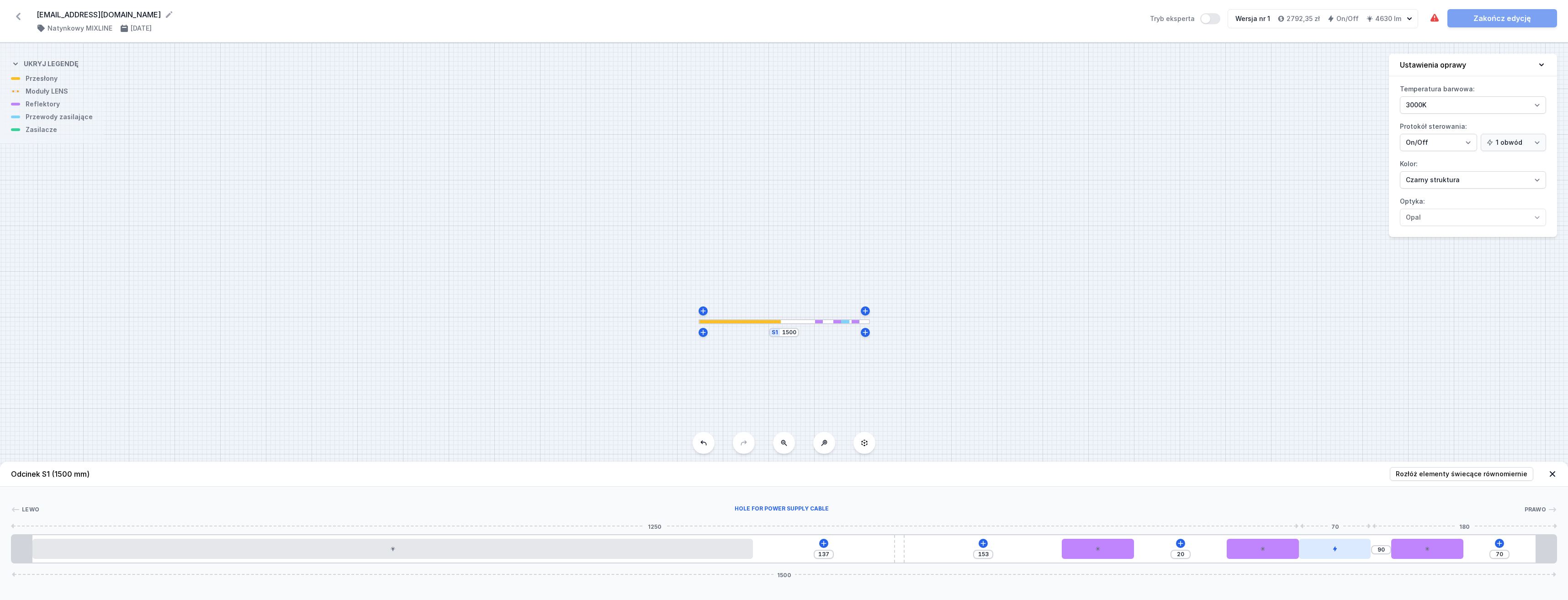
type input "90"
drag, startPoint x: 791, startPoint y: 554, endPoint x: 948, endPoint y: 556, distance: 157.0
click at [946, 552] on div at bounding box center [940, 549] width 72 height 20
click at [940, 521] on icon at bounding box center [940, 523] width 5 height 6
type input "153"
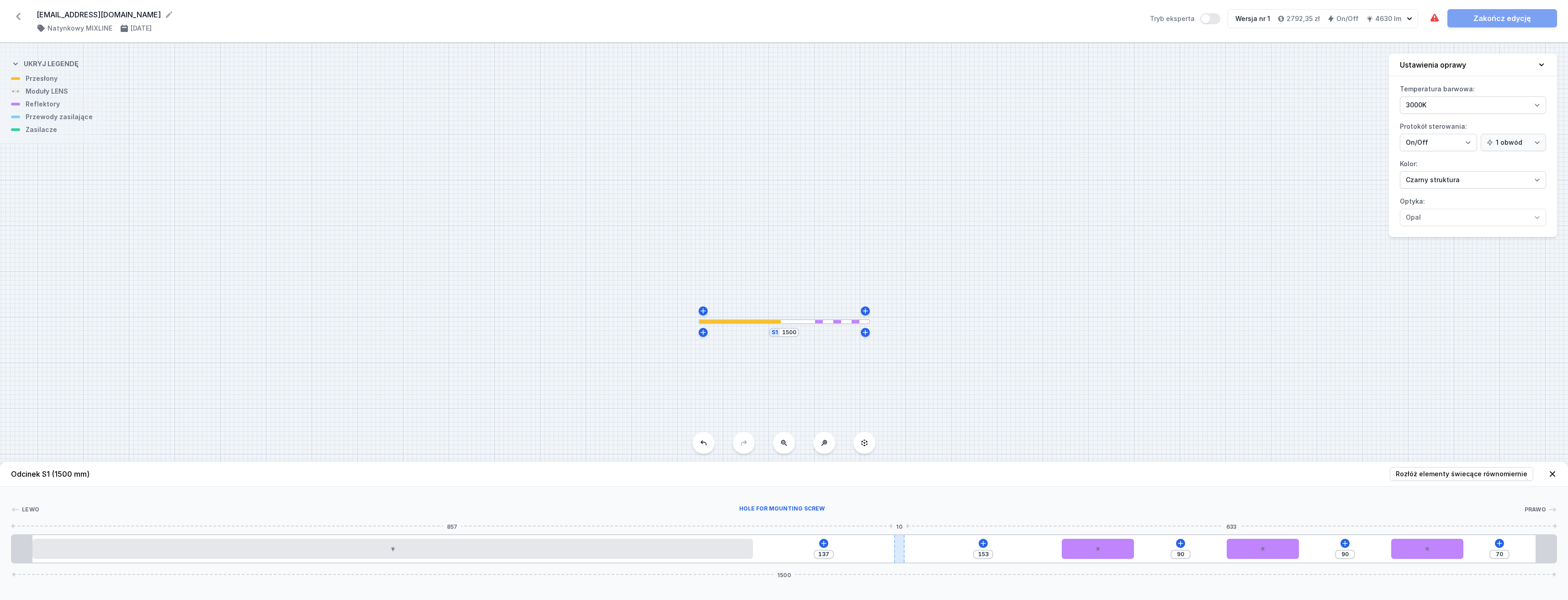
type input "134"
type input "156"
type input "136"
type input "154"
type input "141"
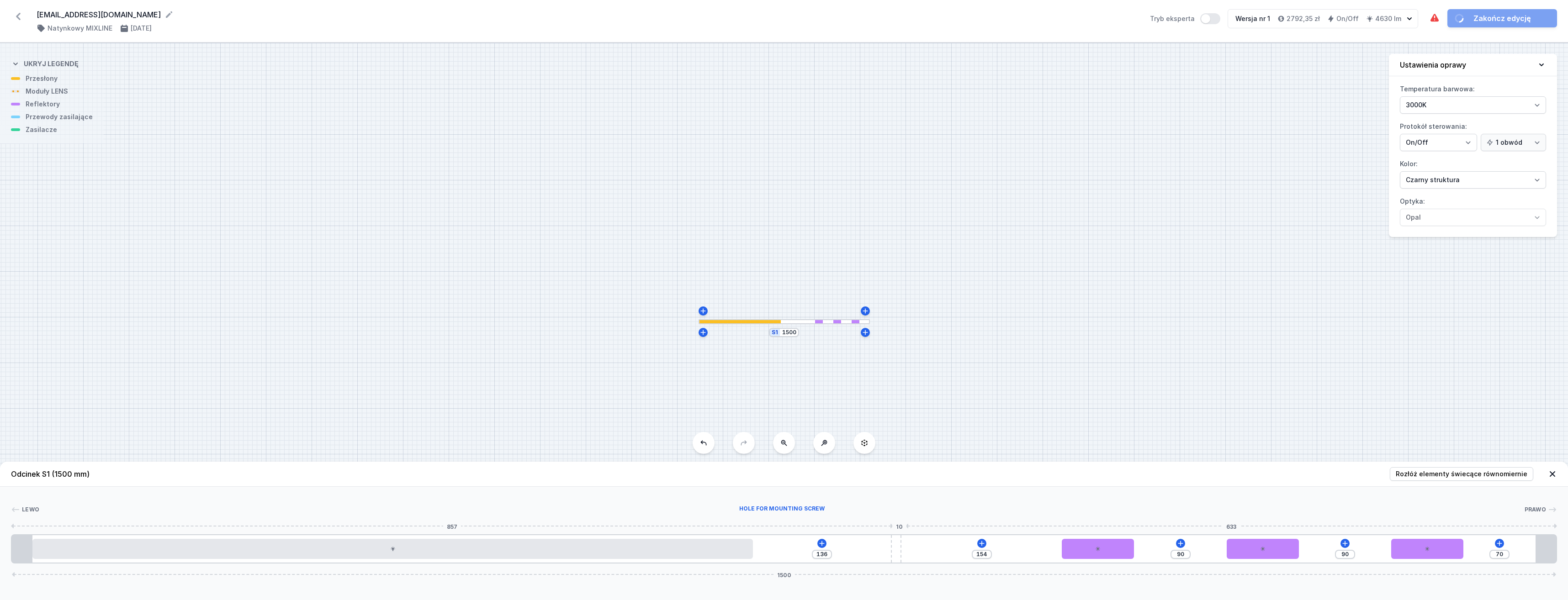
type input "149"
type input "165"
type input "125"
type input "212"
type input "78"
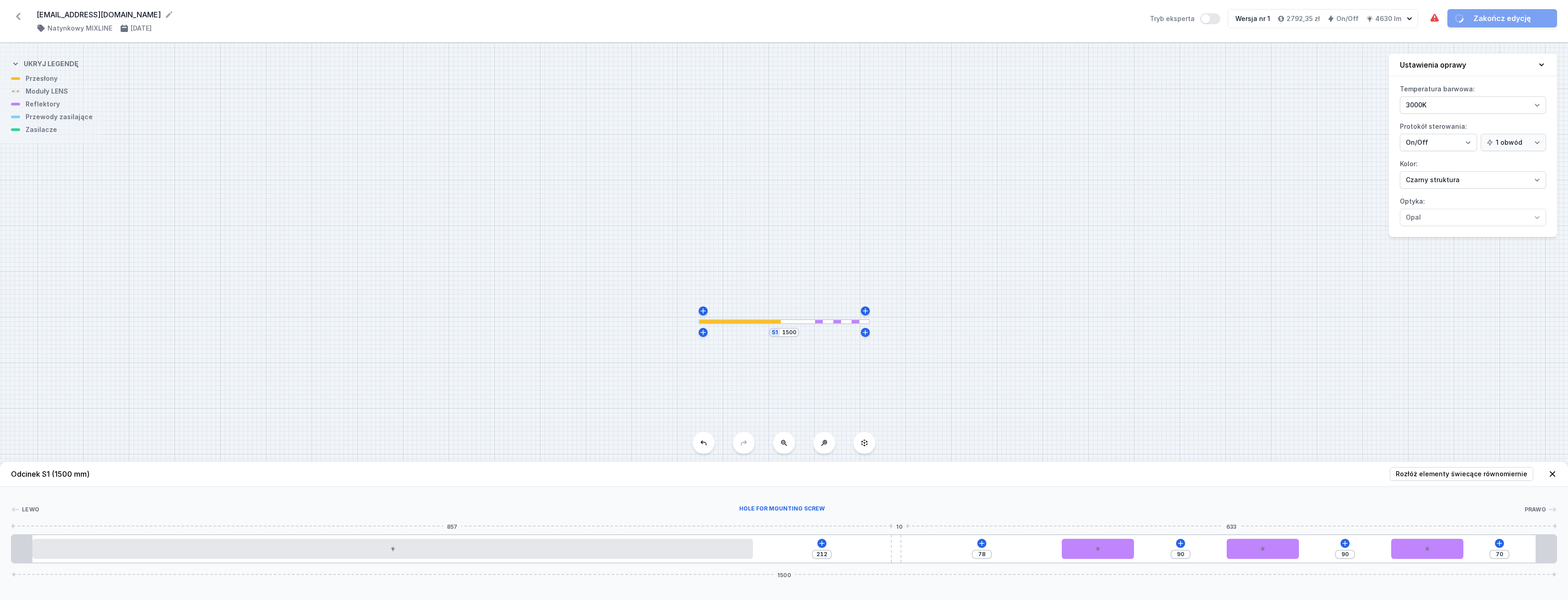
type input "273"
type input "300"
type input "5"
type input "67"
type input "13"
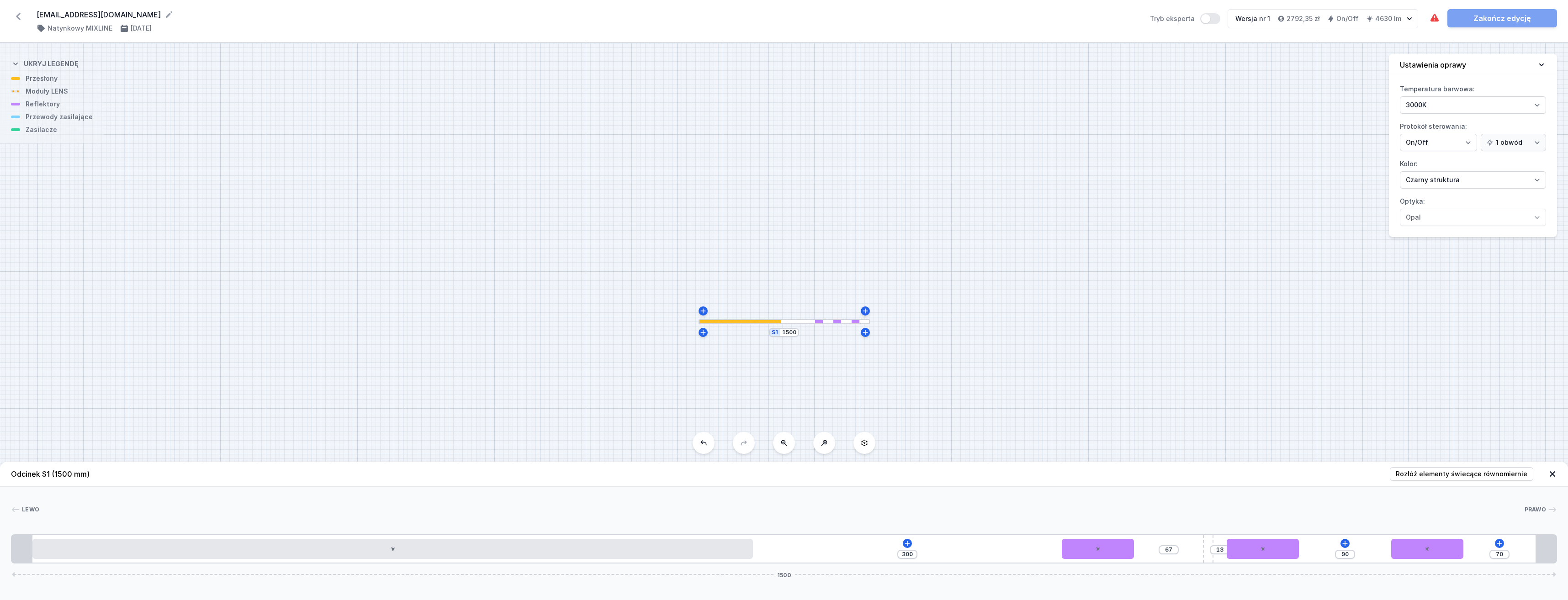
type input "63"
type input "17"
type input "54"
type input "26"
type input "44"
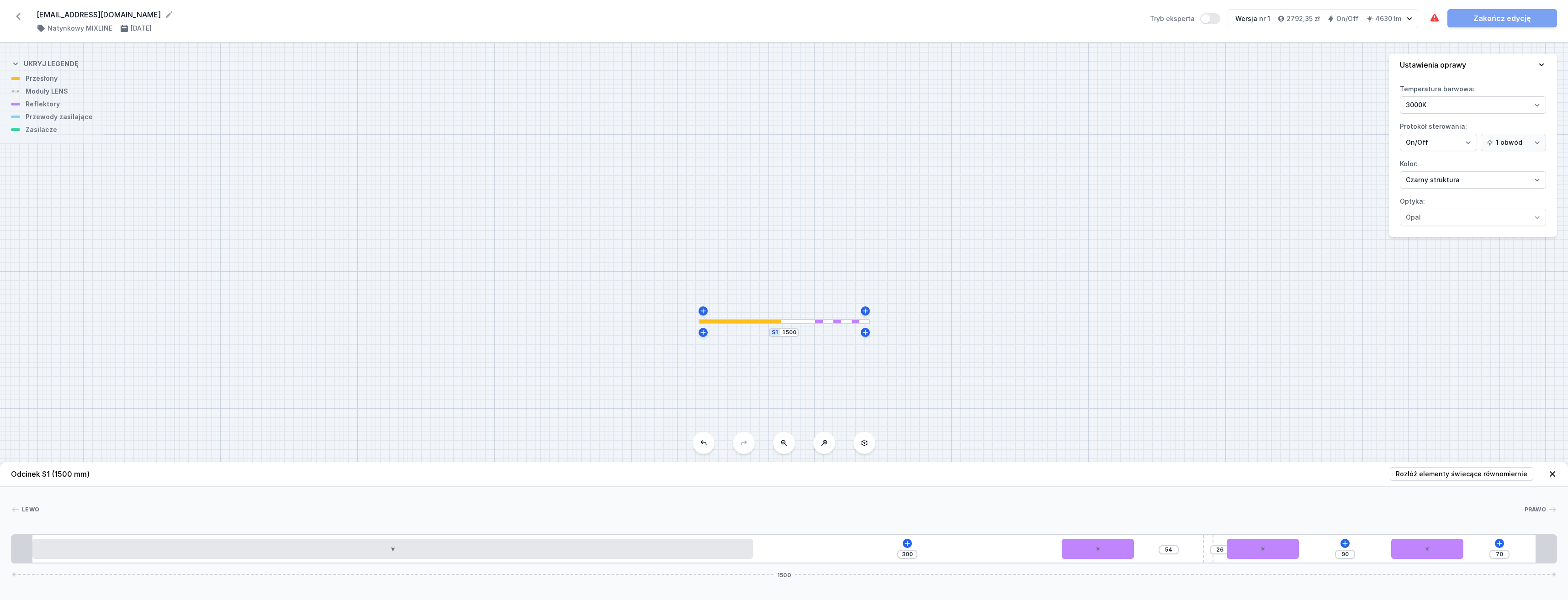
type input "36"
type input "32"
type input "48"
type input "26"
type input "54"
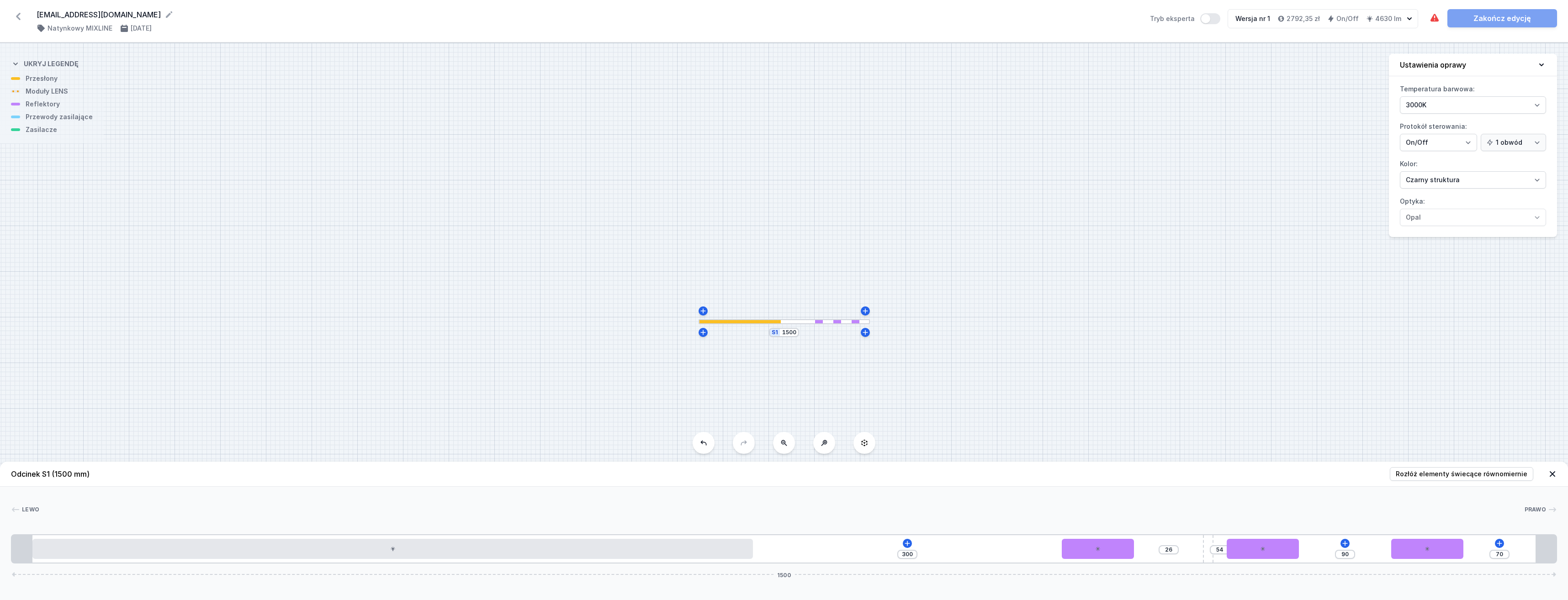
type input "22"
type input "58"
type input "20"
type input "60"
type input "22"
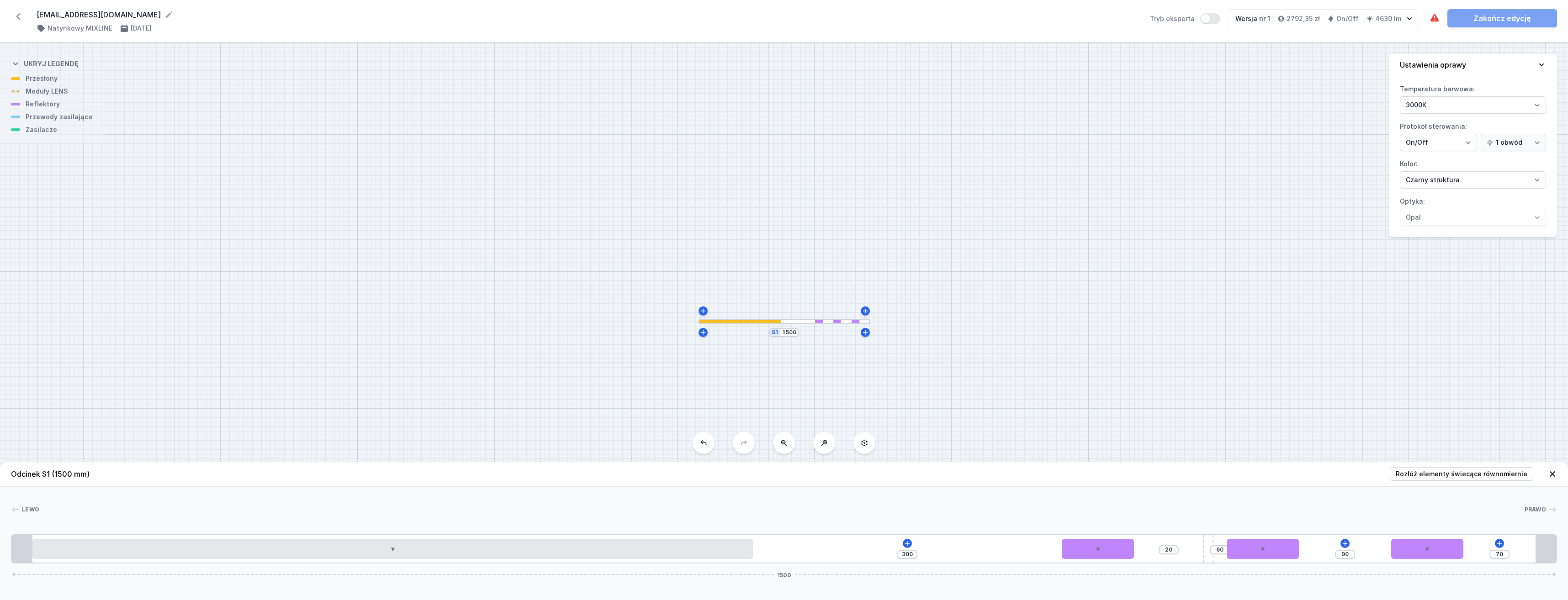
type input "58"
type input "23"
type input "57"
type input "24"
type input "56"
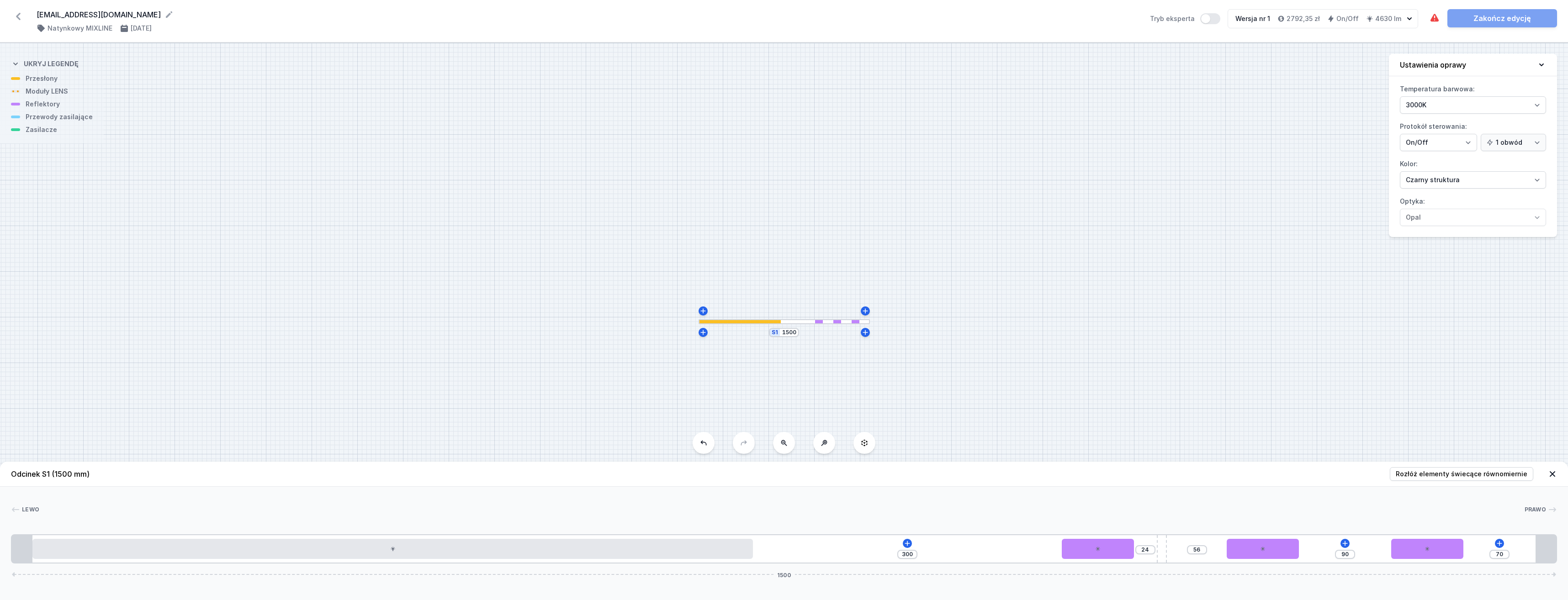
type input "25"
type input "55"
type input "26"
type input "54"
type input "27"
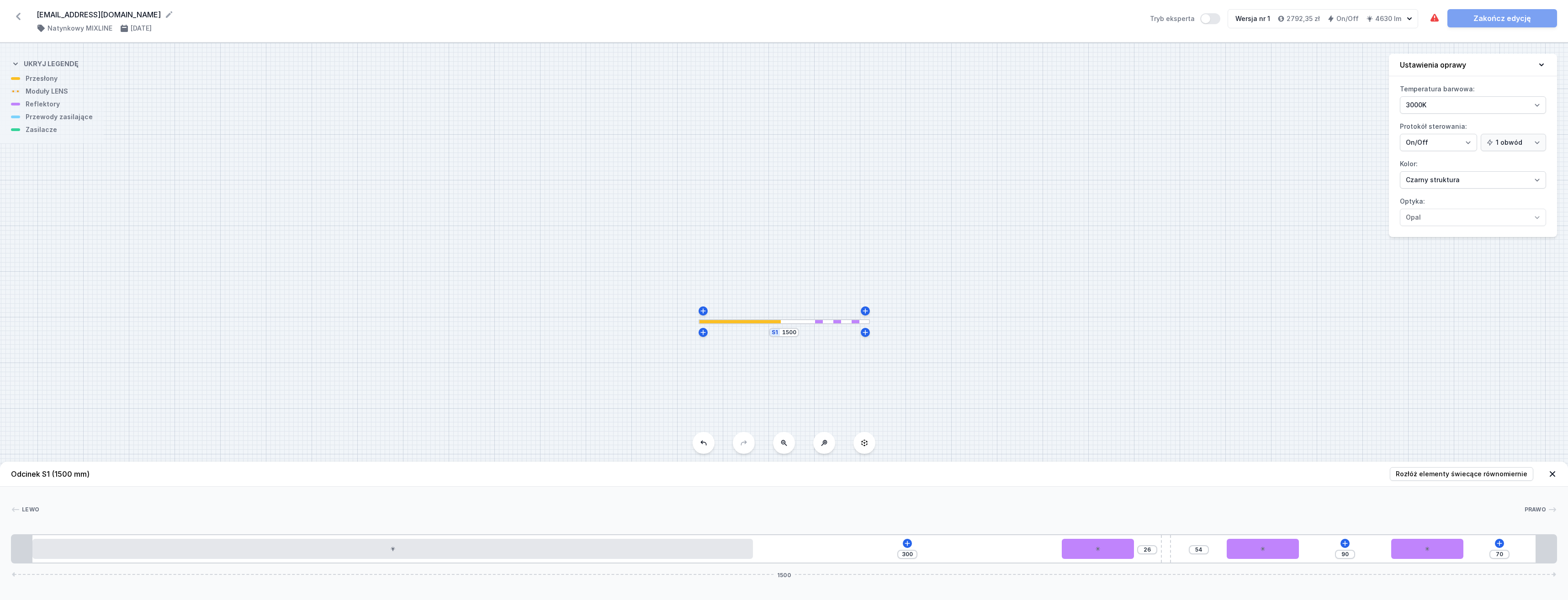
type input "53"
type input "28"
type input "52"
type input "29"
type input "51"
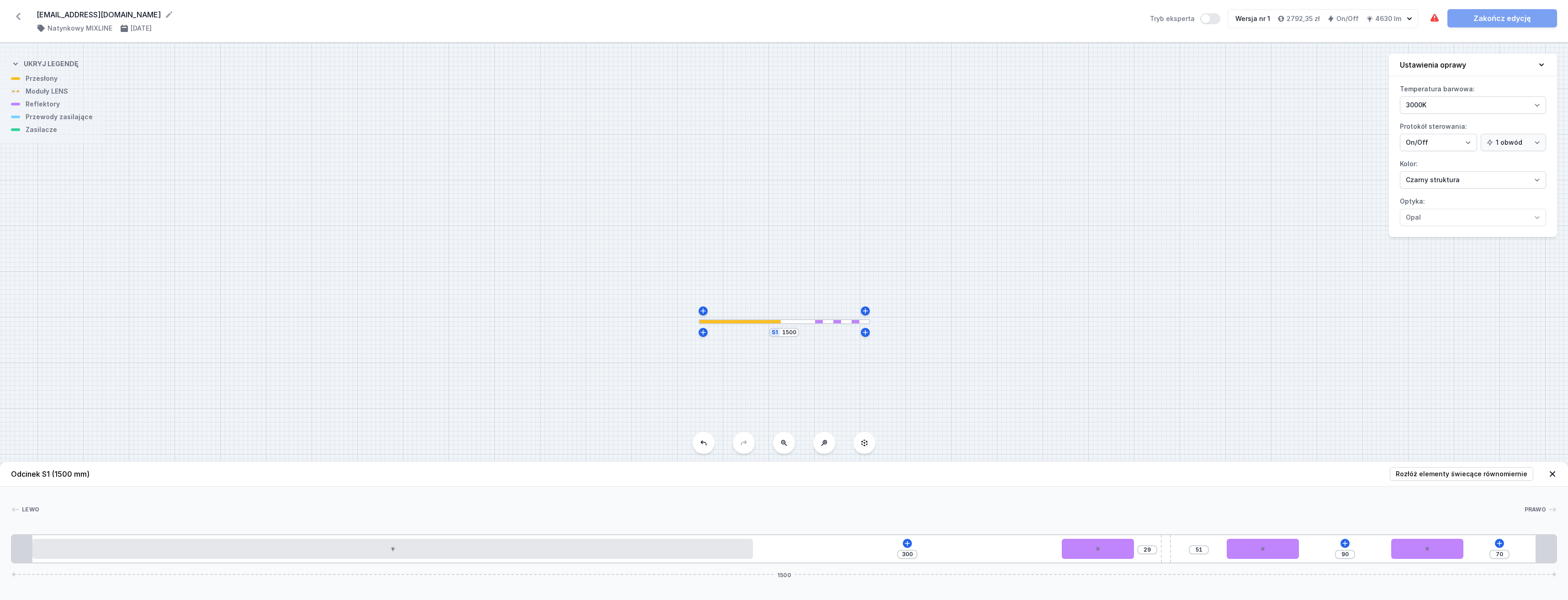
type input "30"
type input "50"
type input "31"
type input "49"
type input "32"
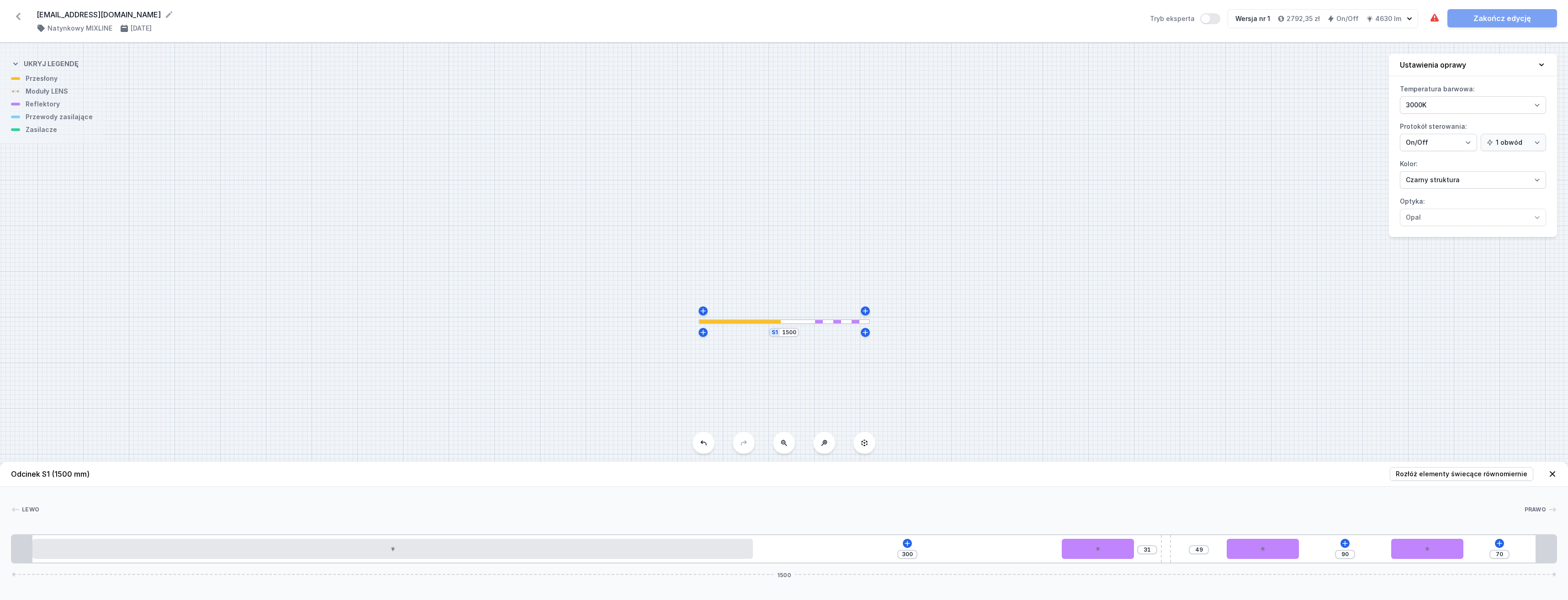
type input "48"
type input "33"
type input "47"
type input "34"
type input "46"
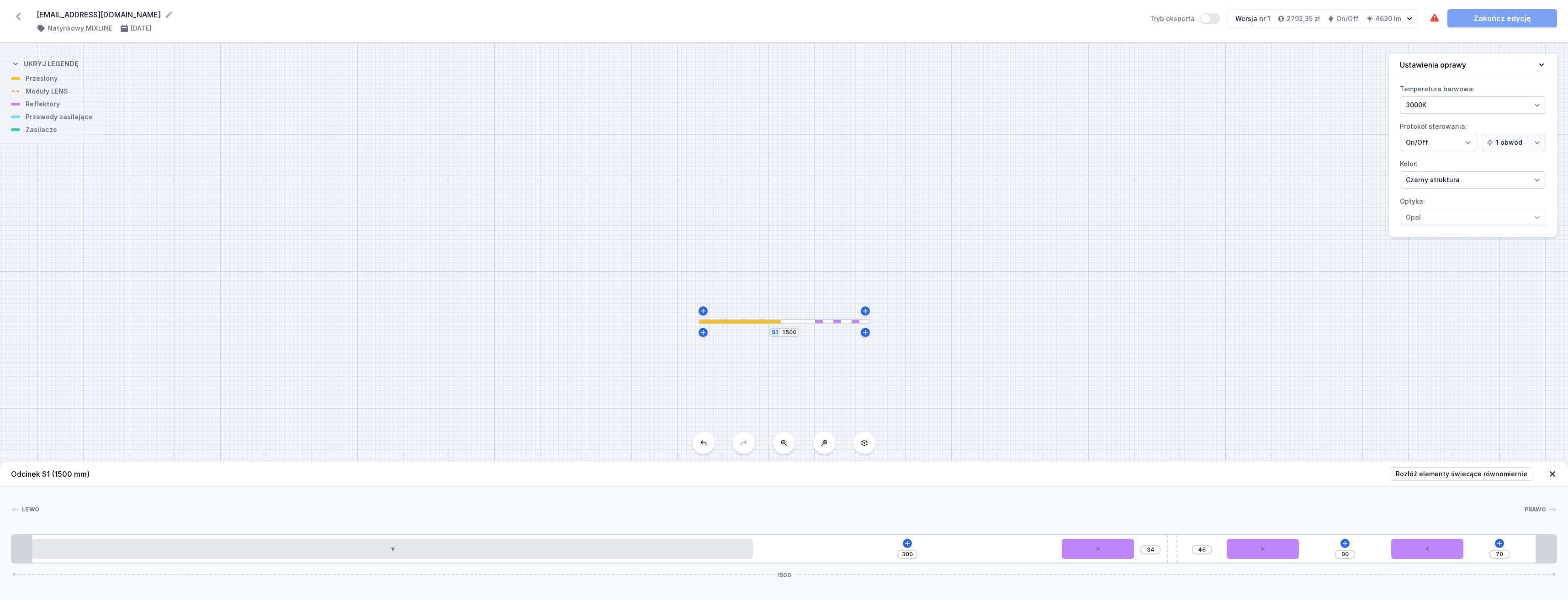
type input "35"
type input "45"
type input "36"
type input "44"
type input "38"
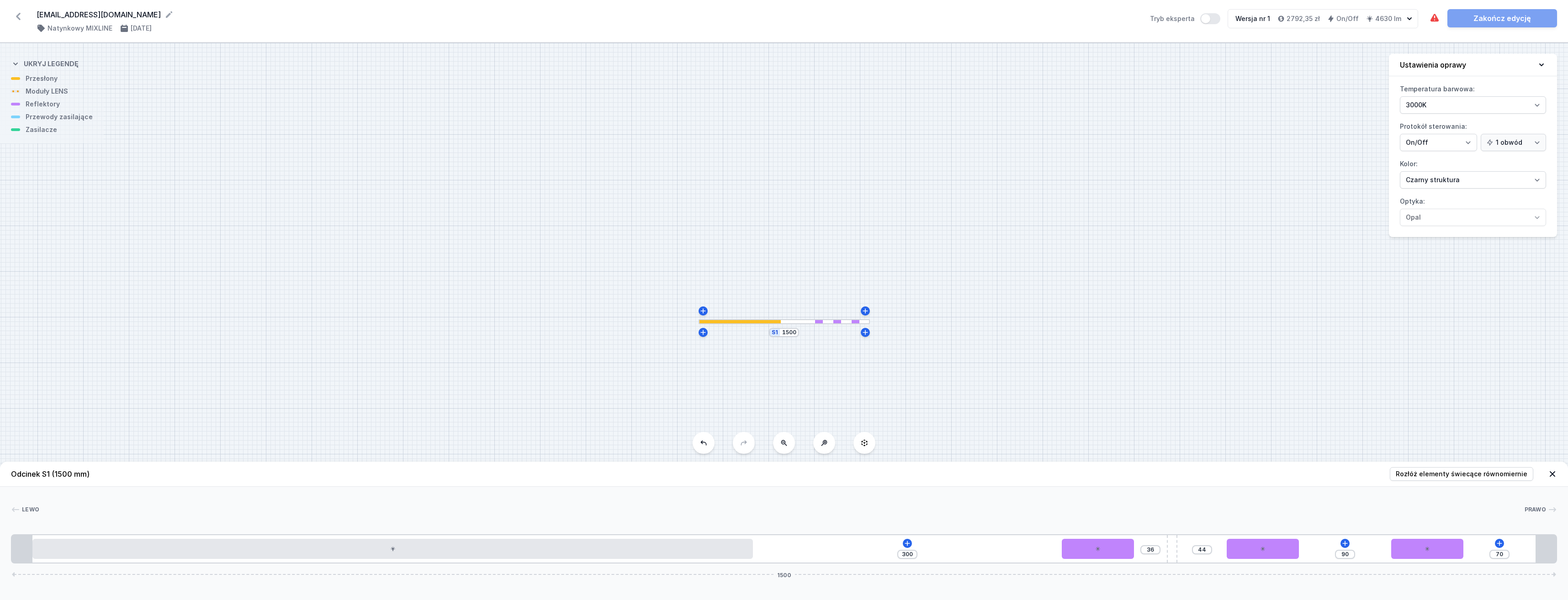
type input "42"
type input "41"
type input "39"
type input "42"
type input "38"
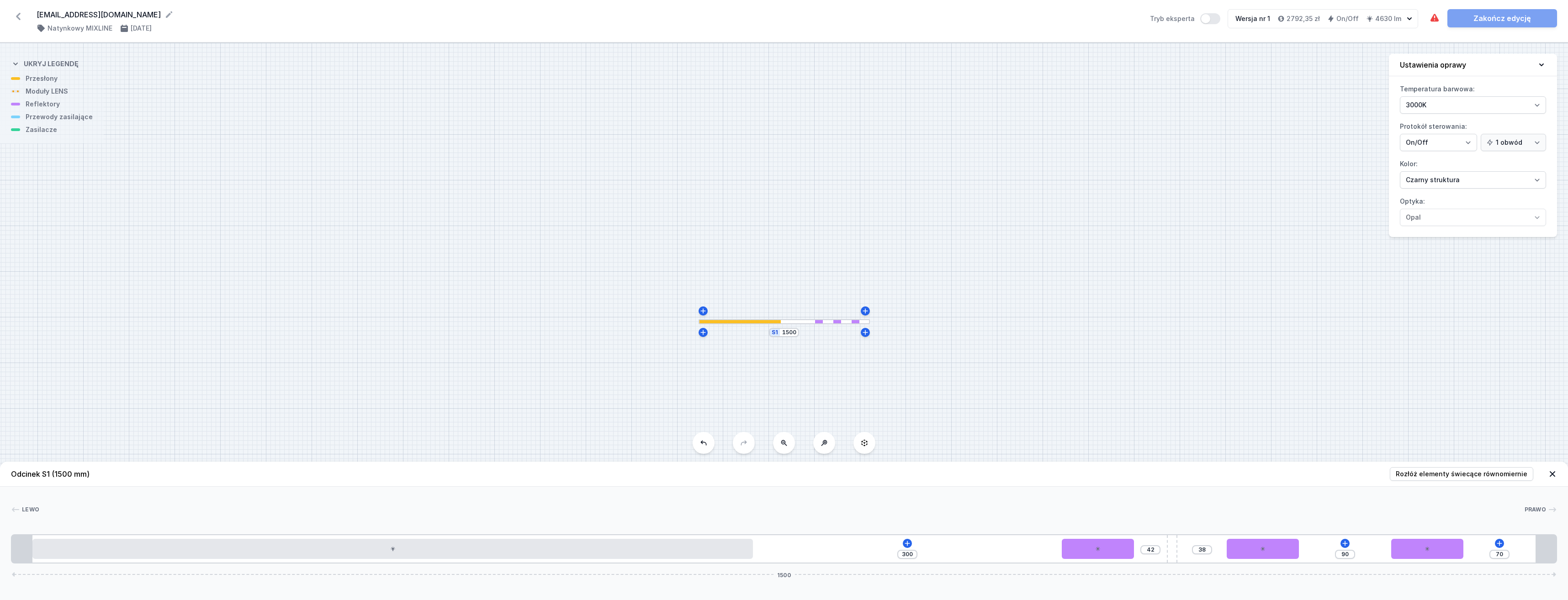
type input "43"
type input "37"
type input "44"
type input "36"
type input "45"
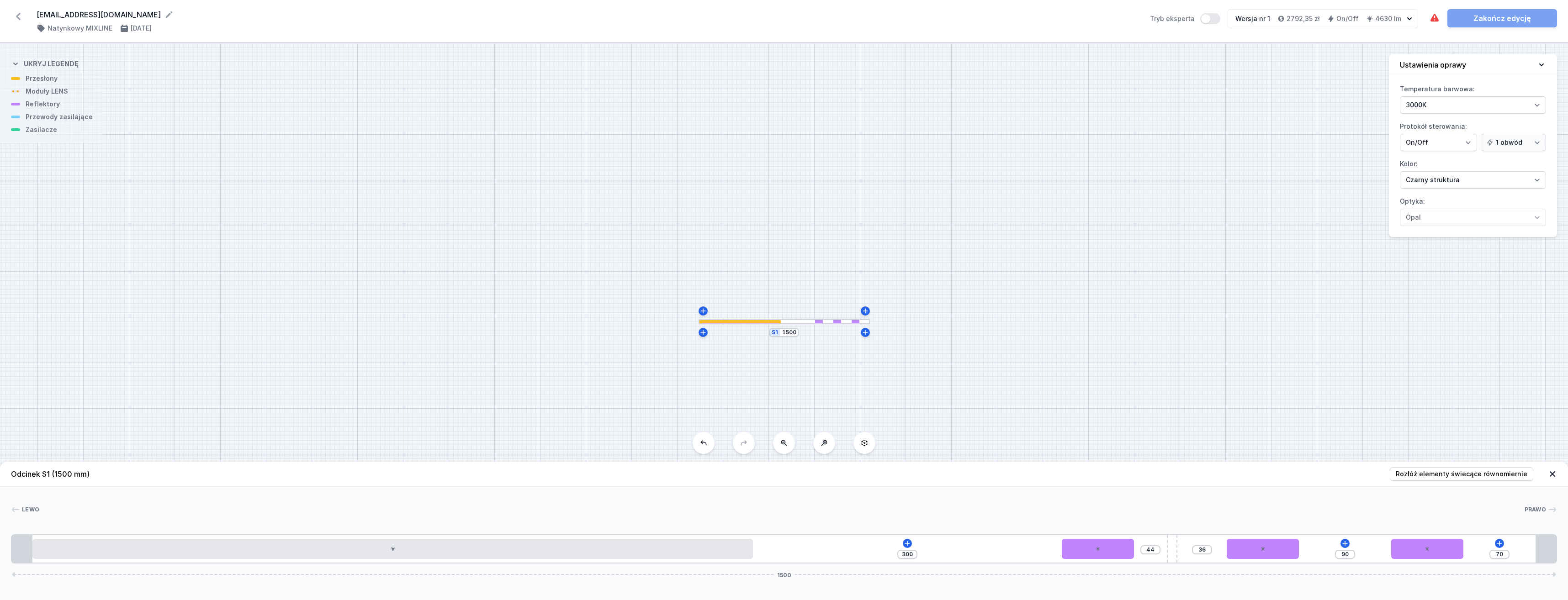
type input "35"
drag, startPoint x: 894, startPoint y: 550, endPoint x: 1160, endPoint y: 576, distance: 267.3
type input "44"
type input "36"
drag, startPoint x: 904, startPoint y: 553, endPoint x: 915, endPoint y: 554, distance: 11.0
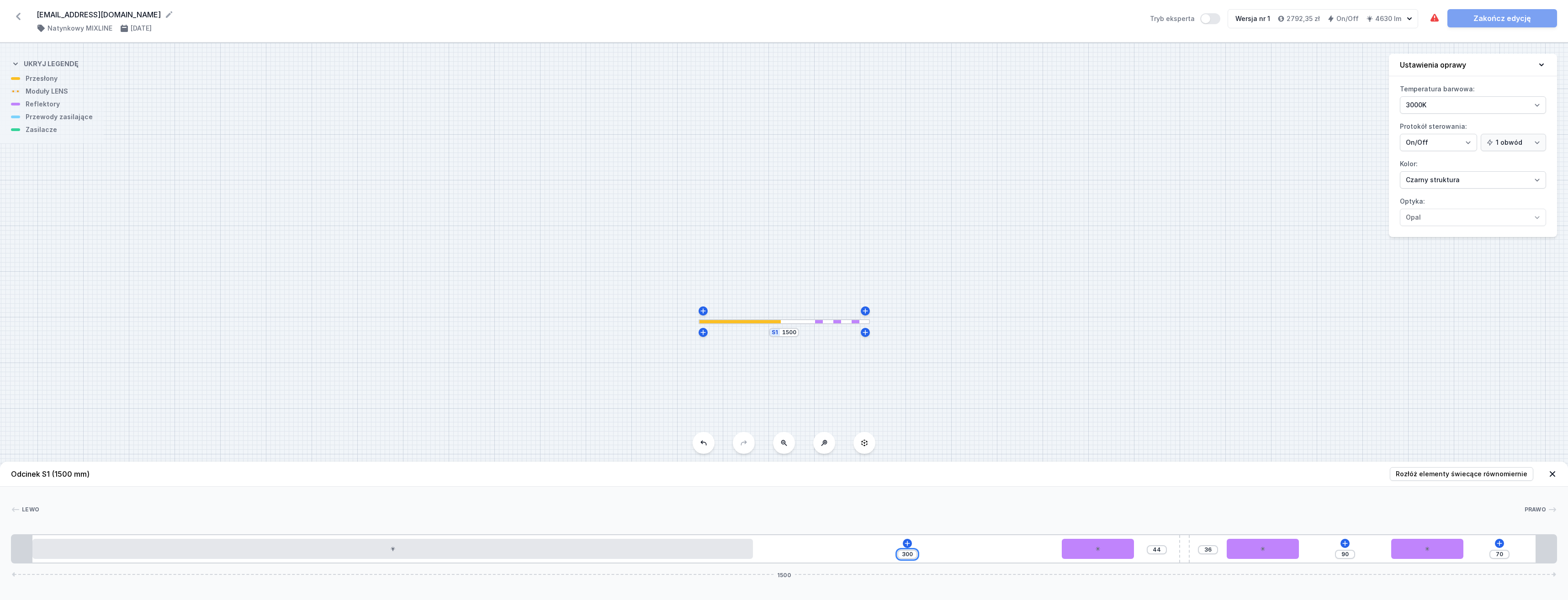
click at [915, 554] on div "300" at bounding box center [907, 554] width 20 height 9
click at [911, 554] on input "300" at bounding box center [908, 554] width 15 height 7
click at [908, 555] on input "300" at bounding box center [908, 554] width 15 height 7
click at [909, 556] on input "300" at bounding box center [908, 554] width 15 height 7
click at [911, 556] on input "300" at bounding box center [908, 554] width 15 height 7
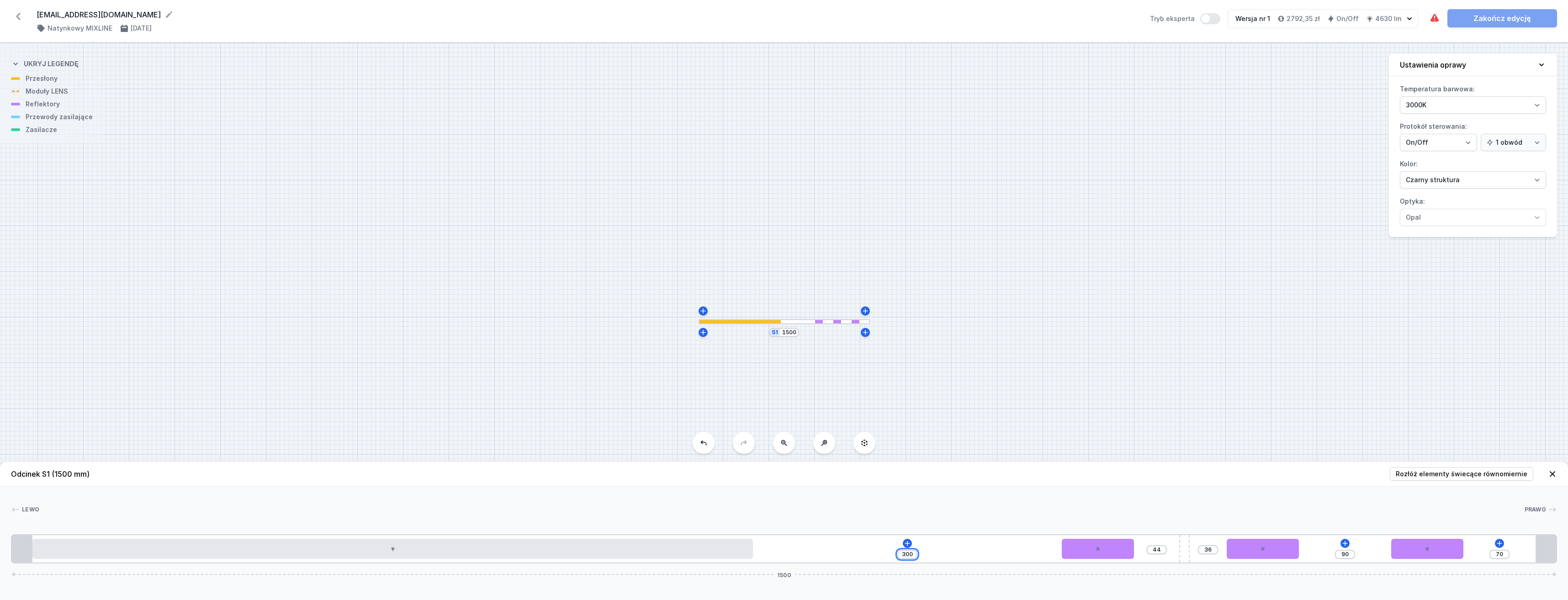
click at [909, 556] on input "300" at bounding box center [908, 554] width 15 height 7
drag, startPoint x: 905, startPoint y: 556, endPoint x: 920, endPoint y: 557, distance: 15.0
click at [919, 556] on div "300 44 36 90 70 1500" at bounding box center [784, 549] width 1546 height 29
type input "310"
type input "414"
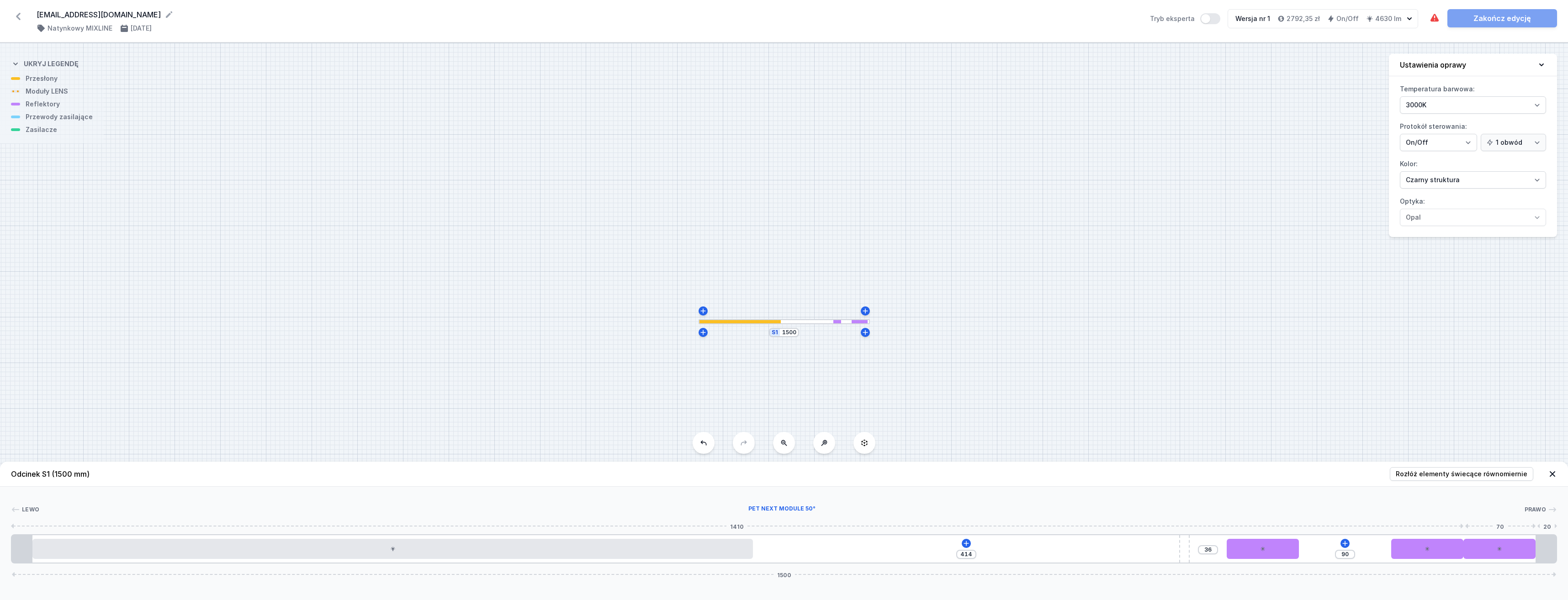
type input "90"
type input "55"
type input "289"
type input "56"
type input "288"
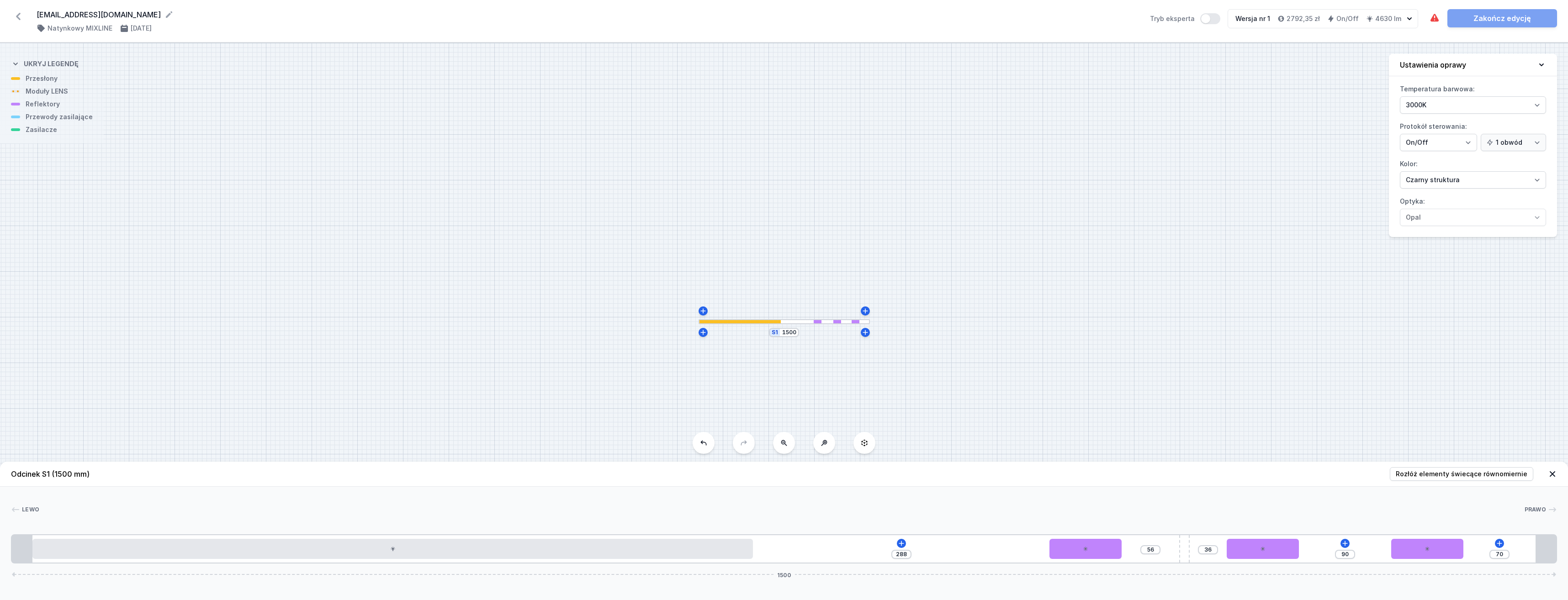
type input "57"
type input "287"
type input "62"
type input "282"
type input "70"
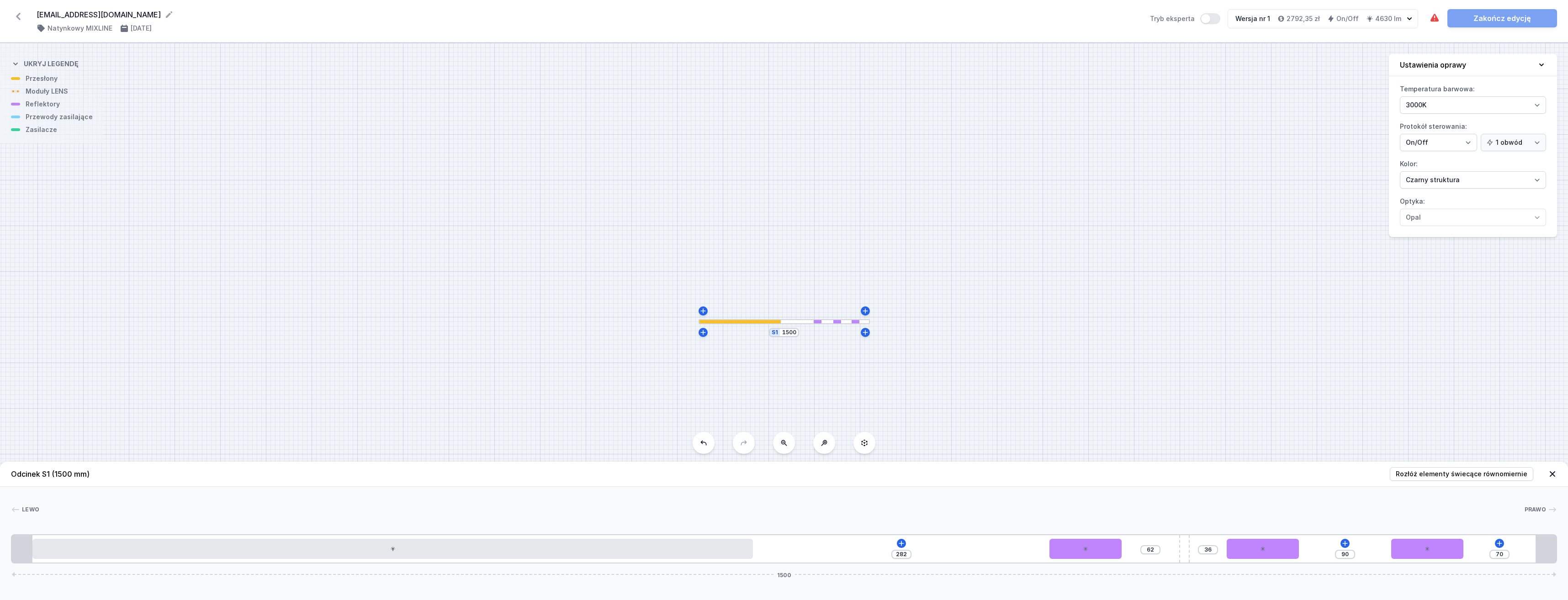
type input "274"
type input "77"
type input "267"
type input "80"
type input "264"
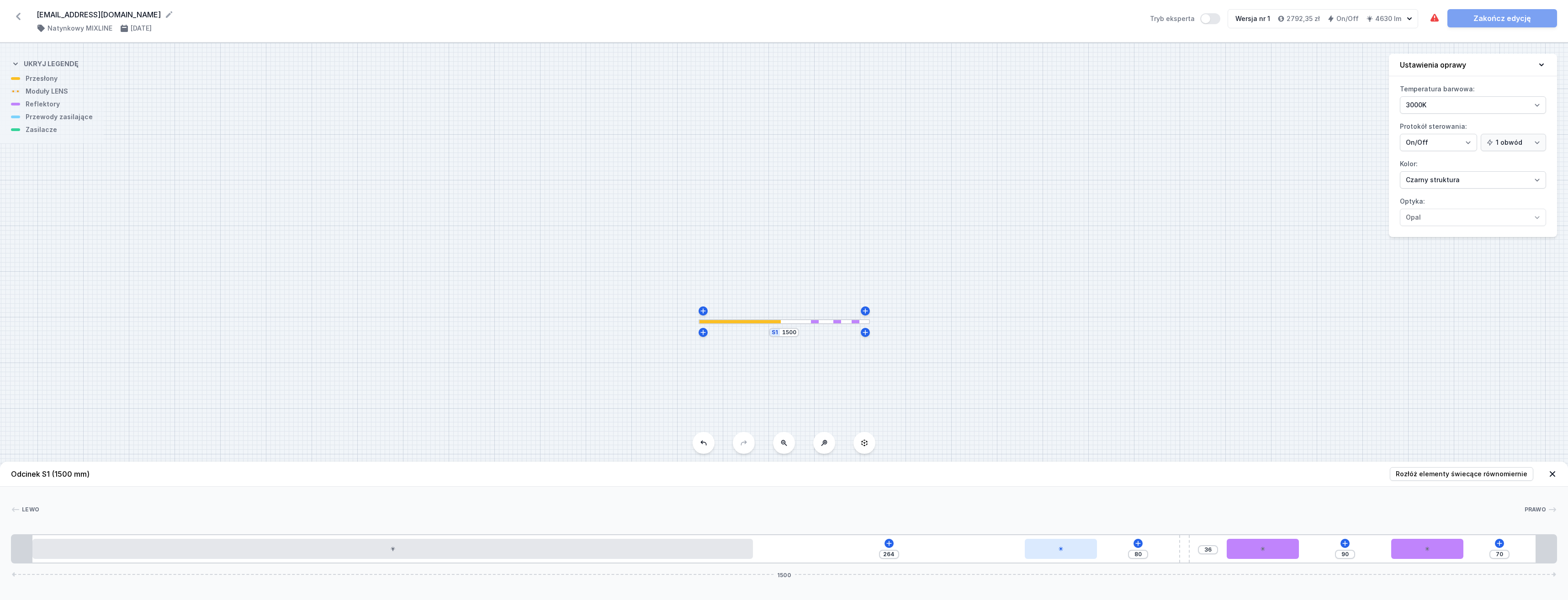
type input "81"
type input "263"
type input "83"
type input "261"
type input "85"
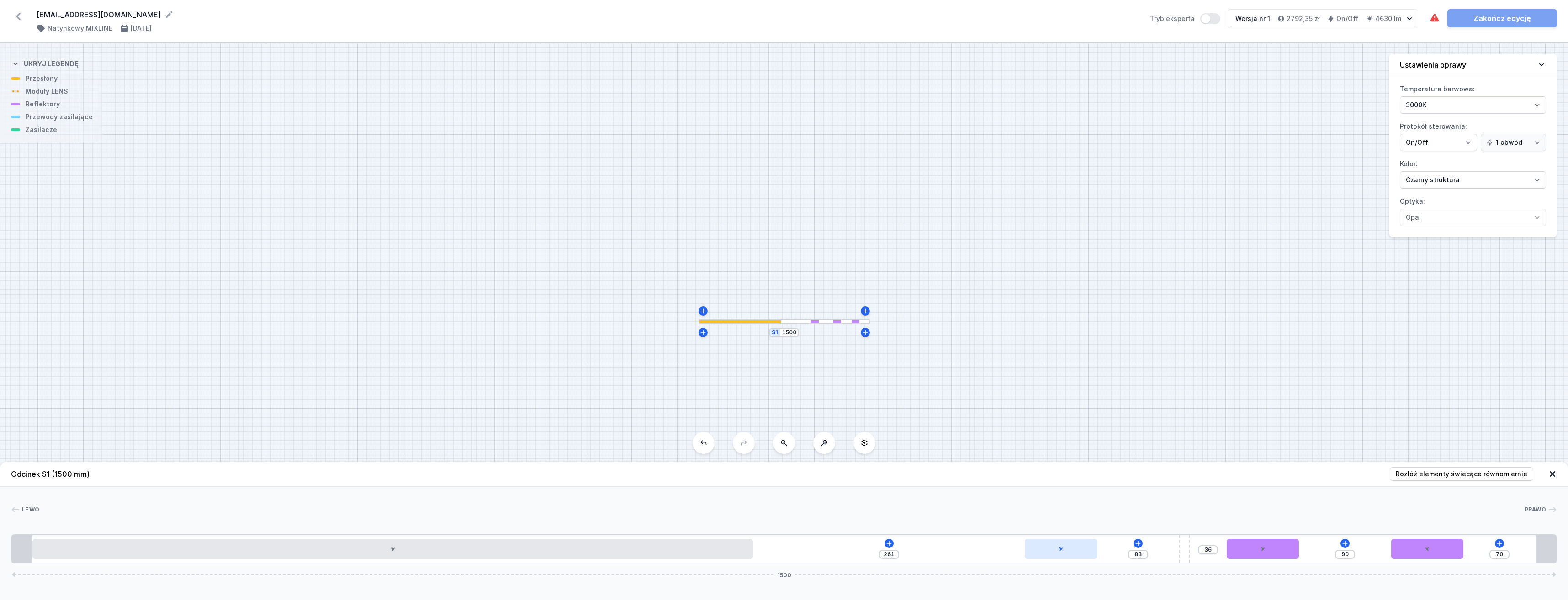
type input "259"
type input "87"
type input "257"
type input "91"
type input "253"
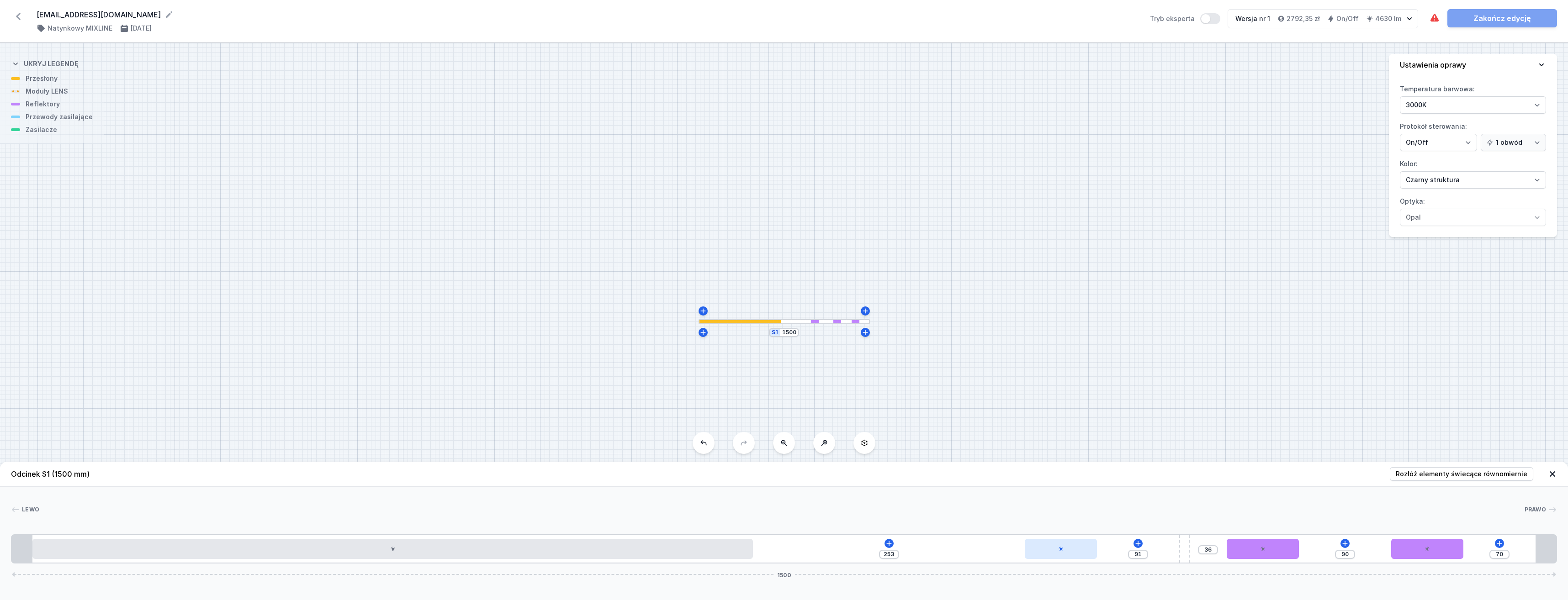
type input "95"
type input "249"
type input "97"
type input "247"
drag, startPoint x: 1493, startPoint y: 552, endPoint x: 1041, endPoint y: 543, distance: 452.1
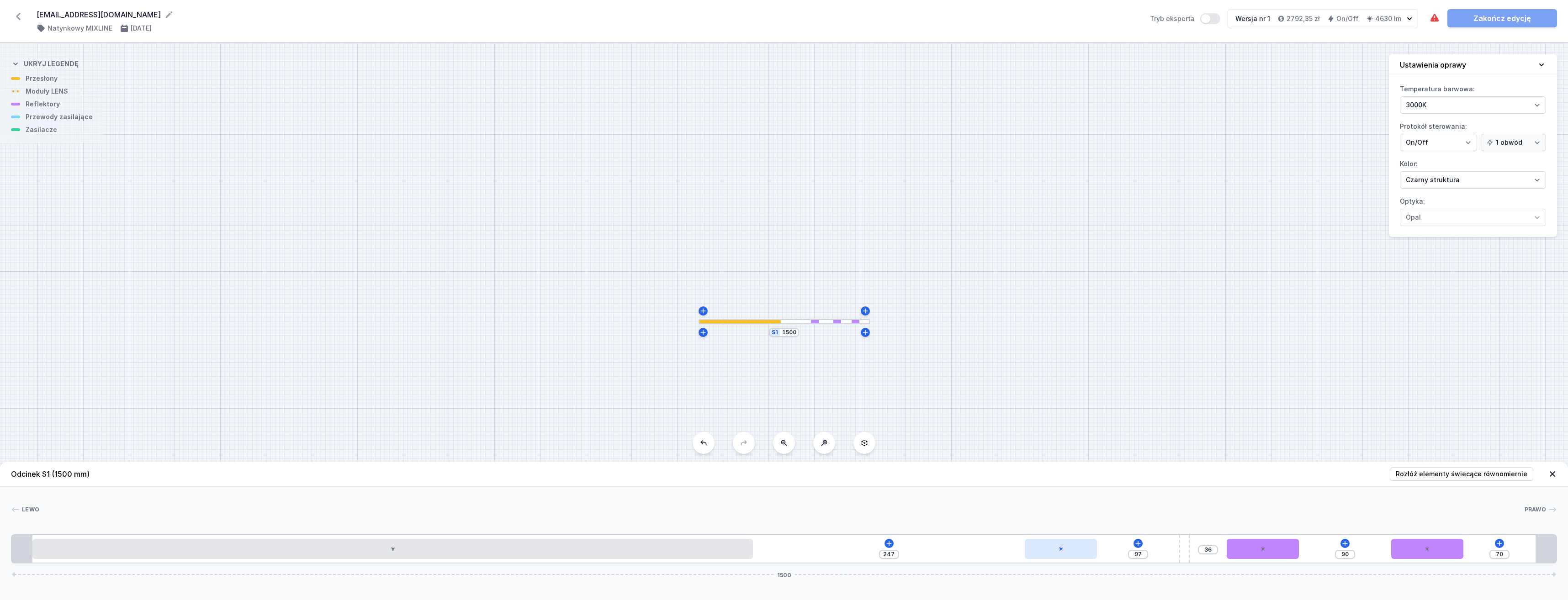
click at [1045, 543] on div at bounding box center [1061, 549] width 72 height 20
drag, startPoint x: 886, startPoint y: 554, endPoint x: 845, endPoint y: 554, distance: 41.0
click at [846, 554] on div "247 97 36 90 70 1500" at bounding box center [784, 549] width 1546 height 29
type input "341"
type input "3"
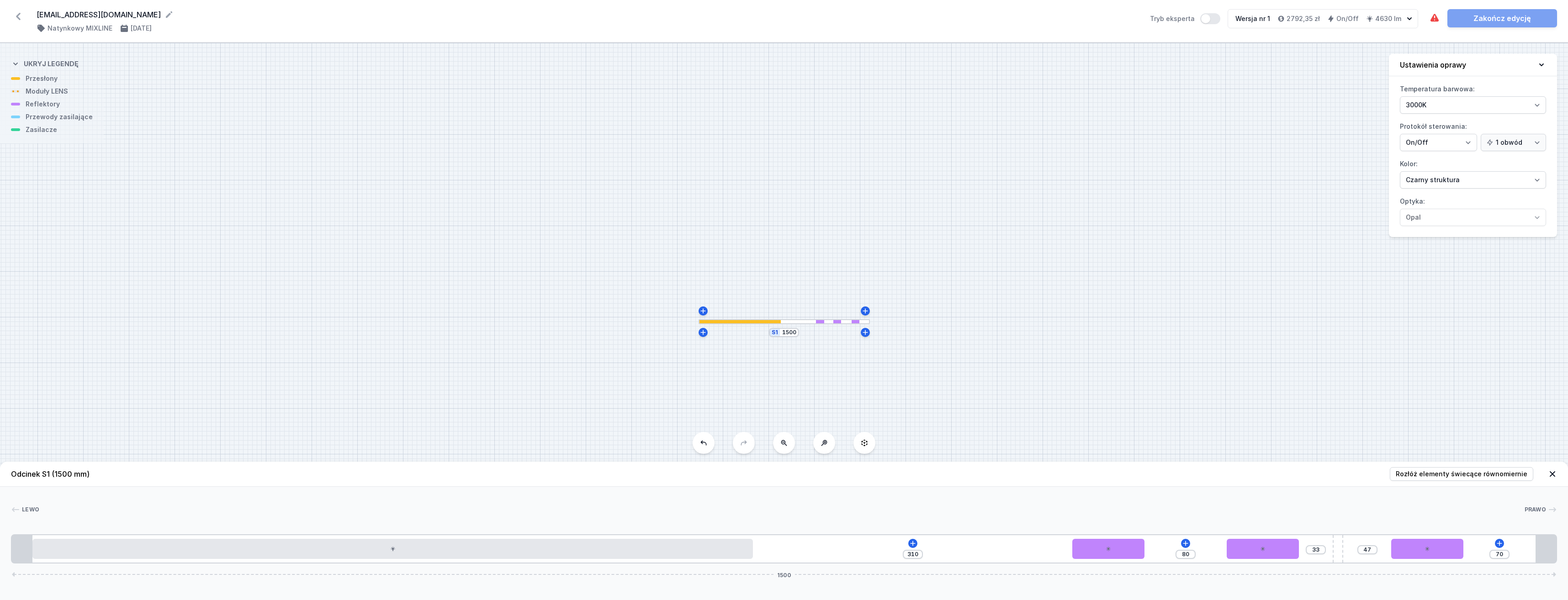
drag, startPoint x: 1185, startPoint y: 557, endPoint x: 1341, endPoint y: 562, distance: 156.1
click at [914, 543] on icon at bounding box center [913, 543] width 7 height 7
click at [909, 411] on span "Wymagane części" at bounding box center [886, 411] width 58 height 7
click at [919, 430] on span "ON/OFF Driver - up to 32W" at bounding box center [913, 430] width 131 height 9
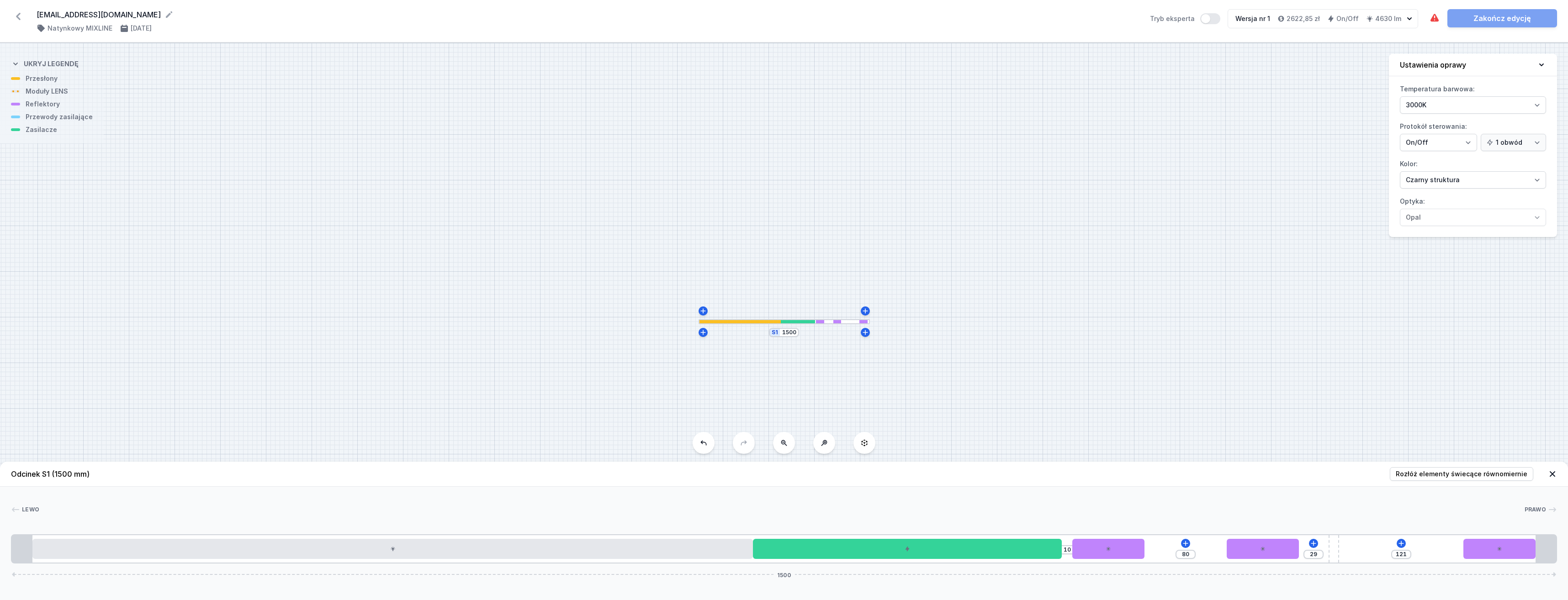
drag, startPoint x: 1434, startPoint y: 546, endPoint x: 1408, endPoint y: 561, distance: 30.0
click at [1567, 557] on html "[EMAIL_ADDRESS][DOMAIN_NAME] ( 11488 /v 1 ) Natynkowy MIXLINE [DATE] Tryb ekspe…" at bounding box center [784, 300] width 1568 height 600
drag, startPoint x: 1278, startPoint y: 550, endPoint x: 1317, endPoint y: 552, distance: 39.1
drag, startPoint x: 1332, startPoint y: 554, endPoint x: 1331, endPoint y: 559, distance: 5.1
click at [1338, 564] on div "Odcinek S1 (1500 mm) Rozłóż elementy świecące równomiernie Lewo Prawo 1 2 3 4 5…" at bounding box center [784, 531] width 1568 height 138
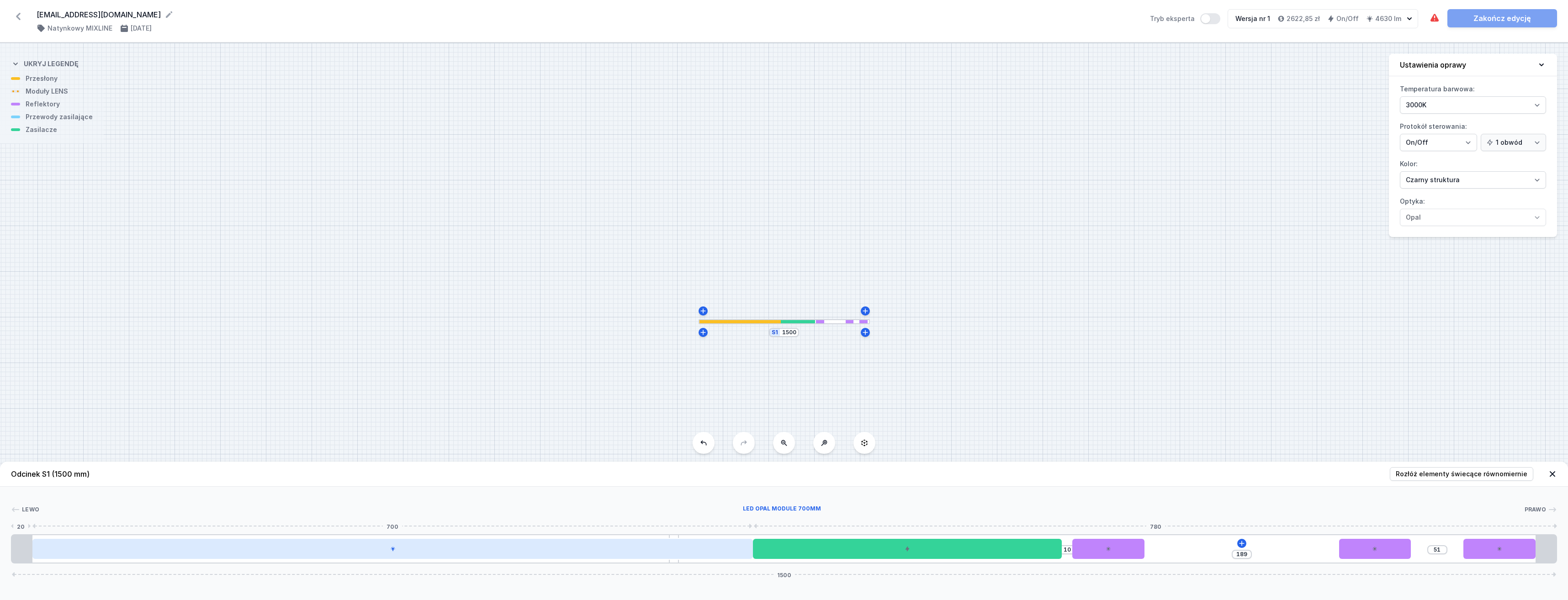
drag, startPoint x: 1320, startPoint y: 552, endPoint x: 673, endPoint y: 557, distance: 647.0
click at [671, 556] on div "10 189 51 1500" at bounding box center [784, 549] width 1546 height 29
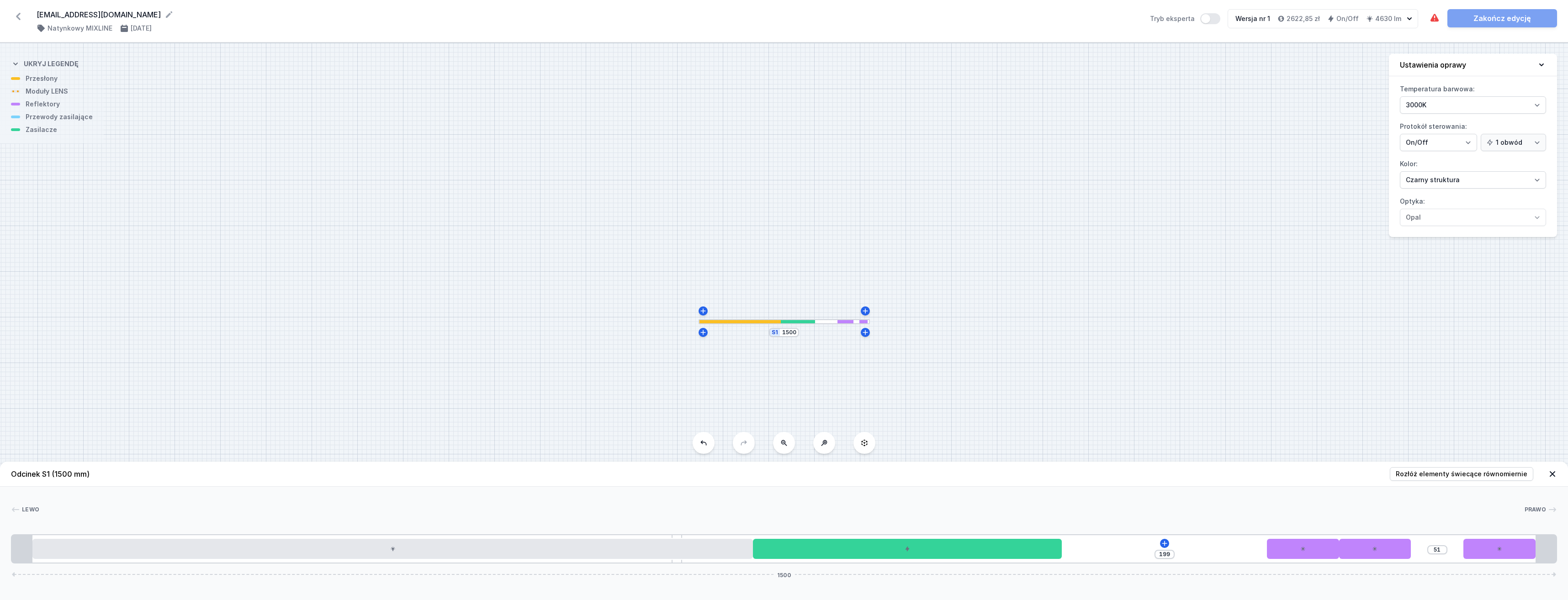
drag, startPoint x: 1114, startPoint y: 551, endPoint x: 1340, endPoint y: 562, distance: 226.3
click at [1329, 562] on div "199 51 1500" at bounding box center [784, 549] width 1546 height 29
drag, startPoint x: 1377, startPoint y: 549, endPoint x: 1418, endPoint y: 551, distance: 41.0
click at [1457, 550] on div "199 51 1500" at bounding box center [784, 549] width 1546 height 29
drag, startPoint x: 1407, startPoint y: 557, endPoint x: 1411, endPoint y: 548, distance: 9.8
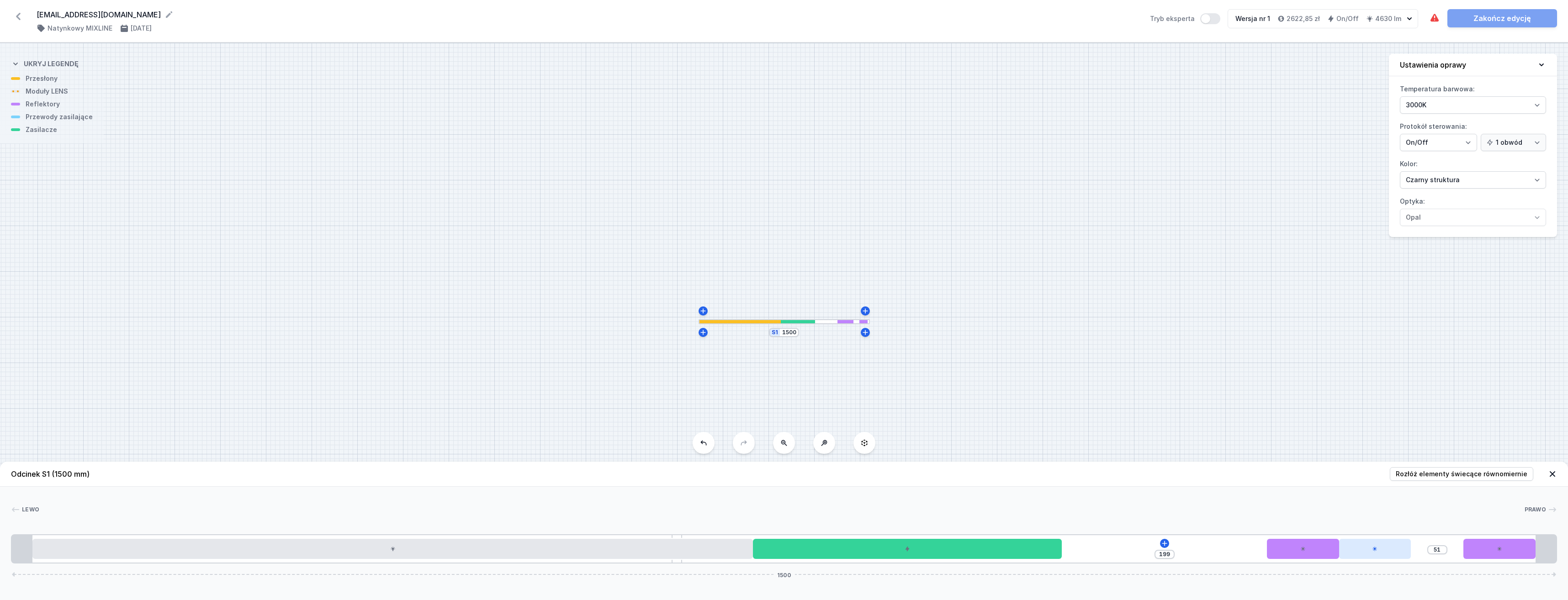
click at [1411, 548] on div at bounding box center [1375, 549] width 72 height 20
drag, startPoint x: 1398, startPoint y: 553, endPoint x: 1270, endPoint y: 553, distance: 128.0
drag, startPoint x: 1307, startPoint y: 543, endPoint x: 1350, endPoint y: 559, distance: 45.9
click at [1522, 556] on div "1 249 1500" at bounding box center [784, 549] width 1546 height 29
drag, startPoint x: 1111, startPoint y: 547, endPoint x: 1234, endPoint y: 565, distance: 124.3
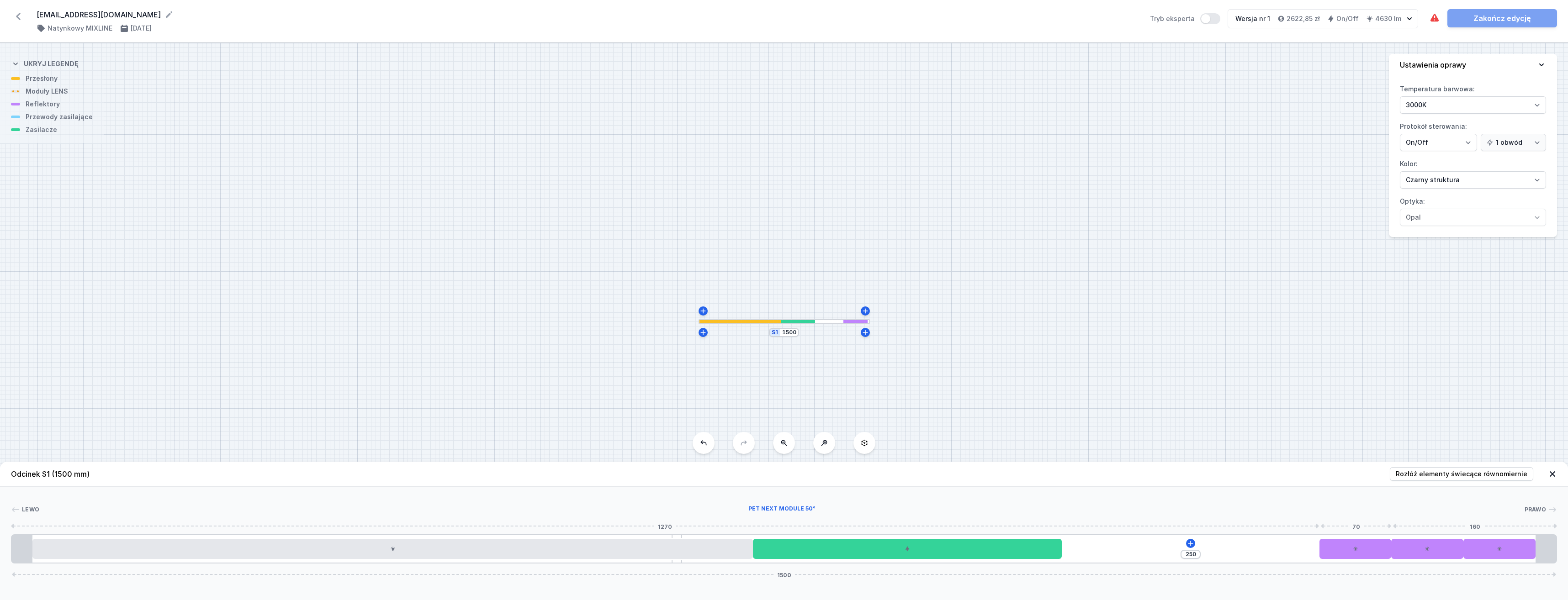
click at [1368, 548] on div at bounding box center [1356, 549] width 72 height 20
click at [1190, 541] on icon at bounding box center [1191, 543] width 7 height 7
click at [1186, 413] on span "Wymagane części" at bounding box center [1163, 411] width 58 height 7
click at [936, 388] on div "S1 1500" at bounding box center [784, 322] width 1568 height 557
click at [1193, 545] on icon at bounding box center [1191, 543] width 7 height 7
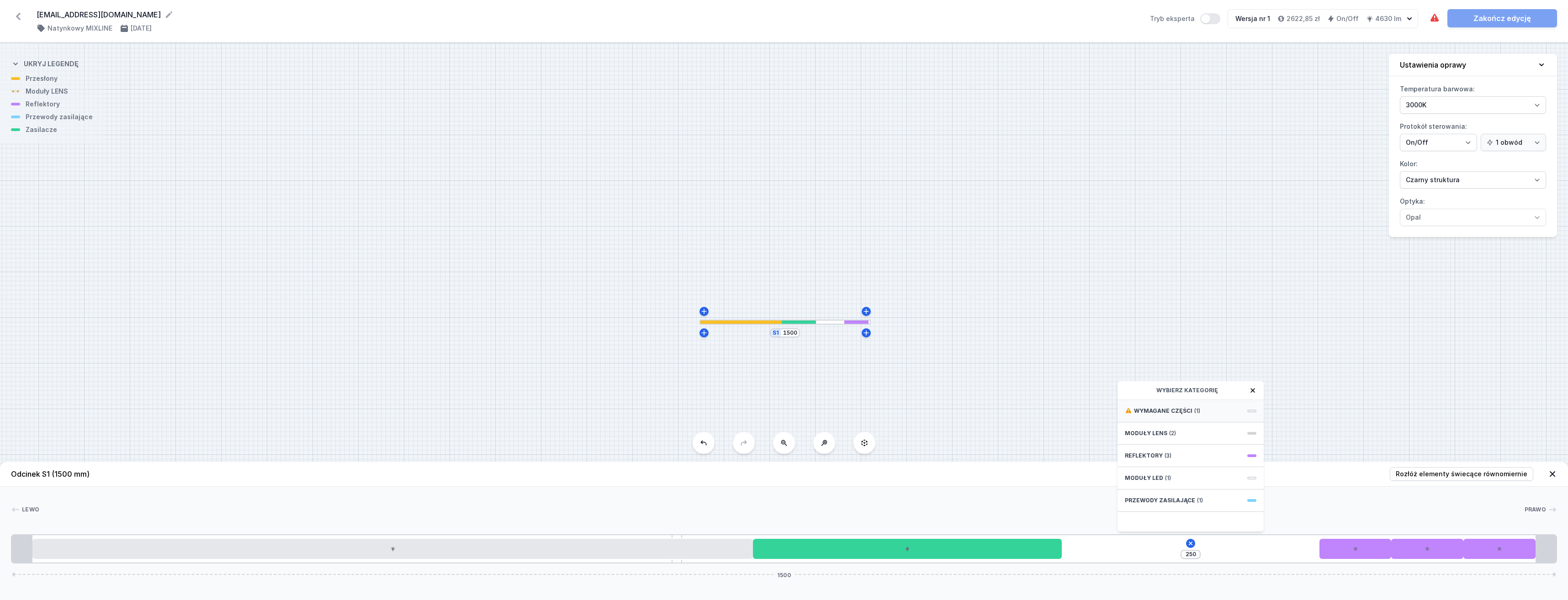
click at [1181, 406] on div "Wymagane części (1)" at bounding box center [1191, 411] width 146 height 23
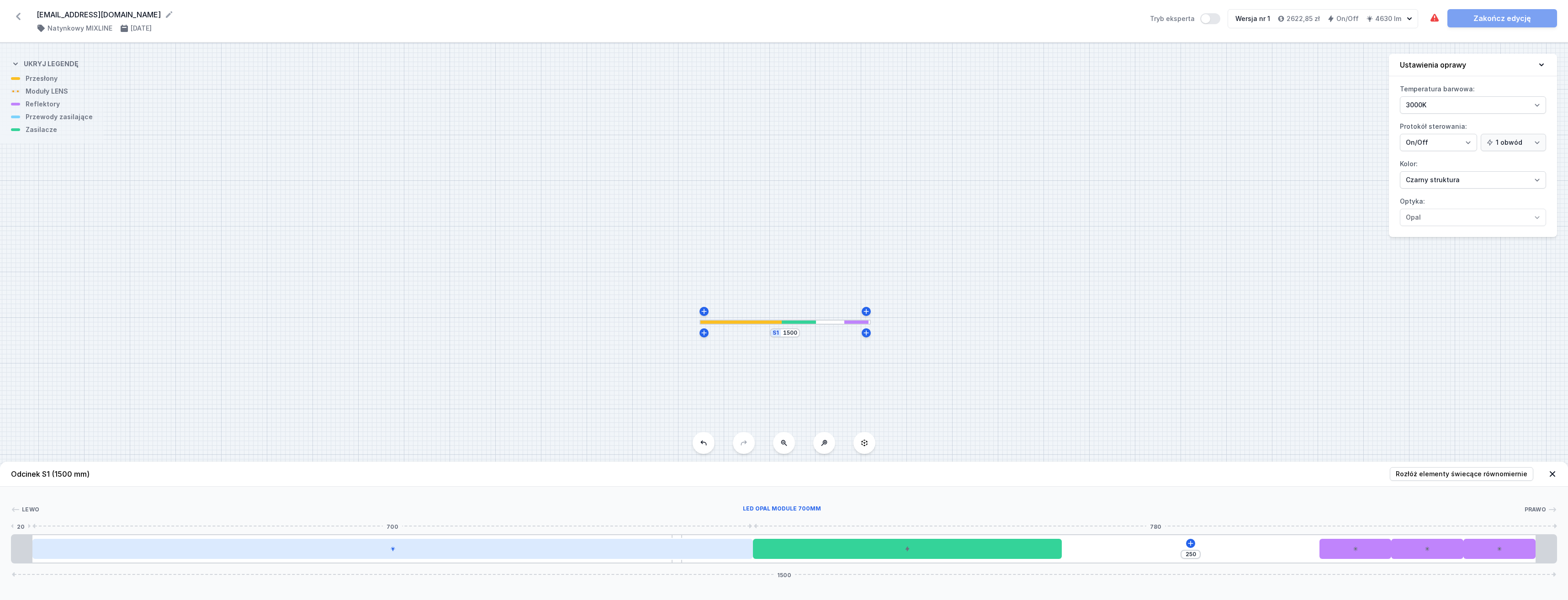
click at [565, 554] on div at bounding box center [393, 549] width 721 height 20
click at [567, 554] on div at bounding box center [393, 549] width 721 height 20
click at [569, 555] on div at bounding box center [393, 549] width 721 height 20
click at [569, 553] on div at bounding box center [393, 549] width 721 height 20
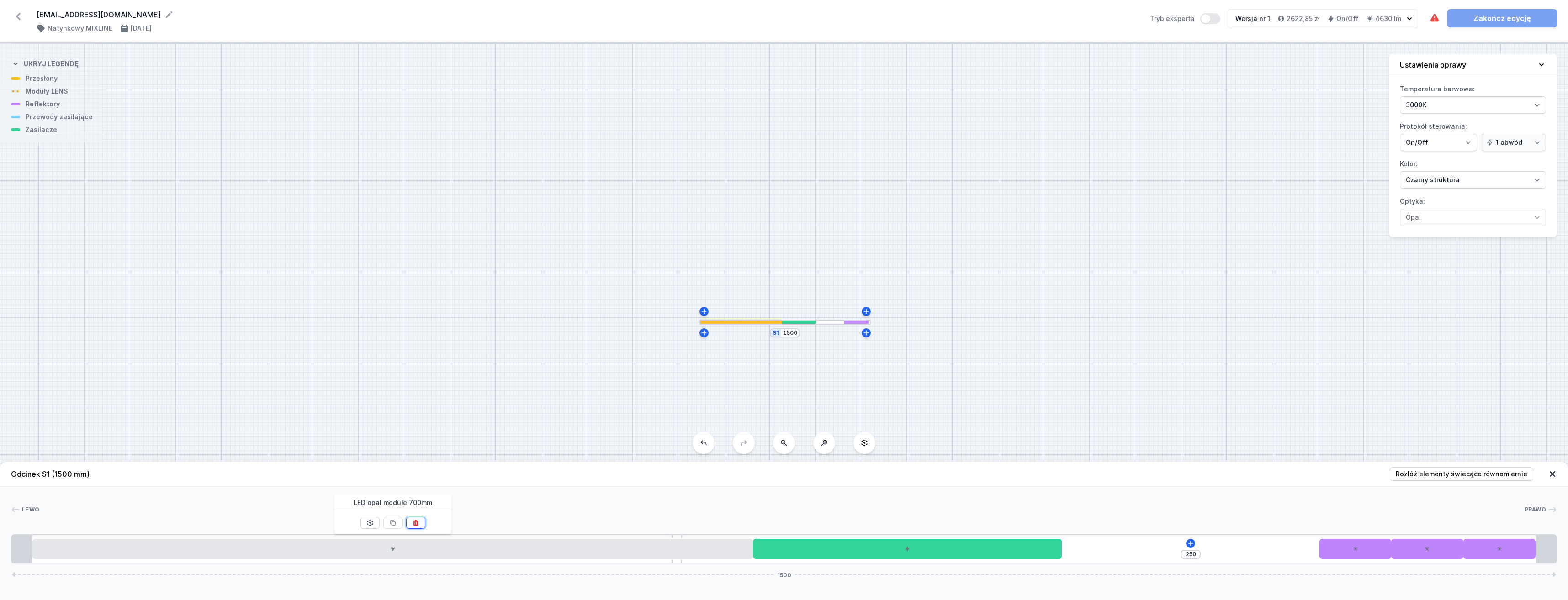
click at [421, 526] on button at bounding box center [416, 523] width 19 height 12
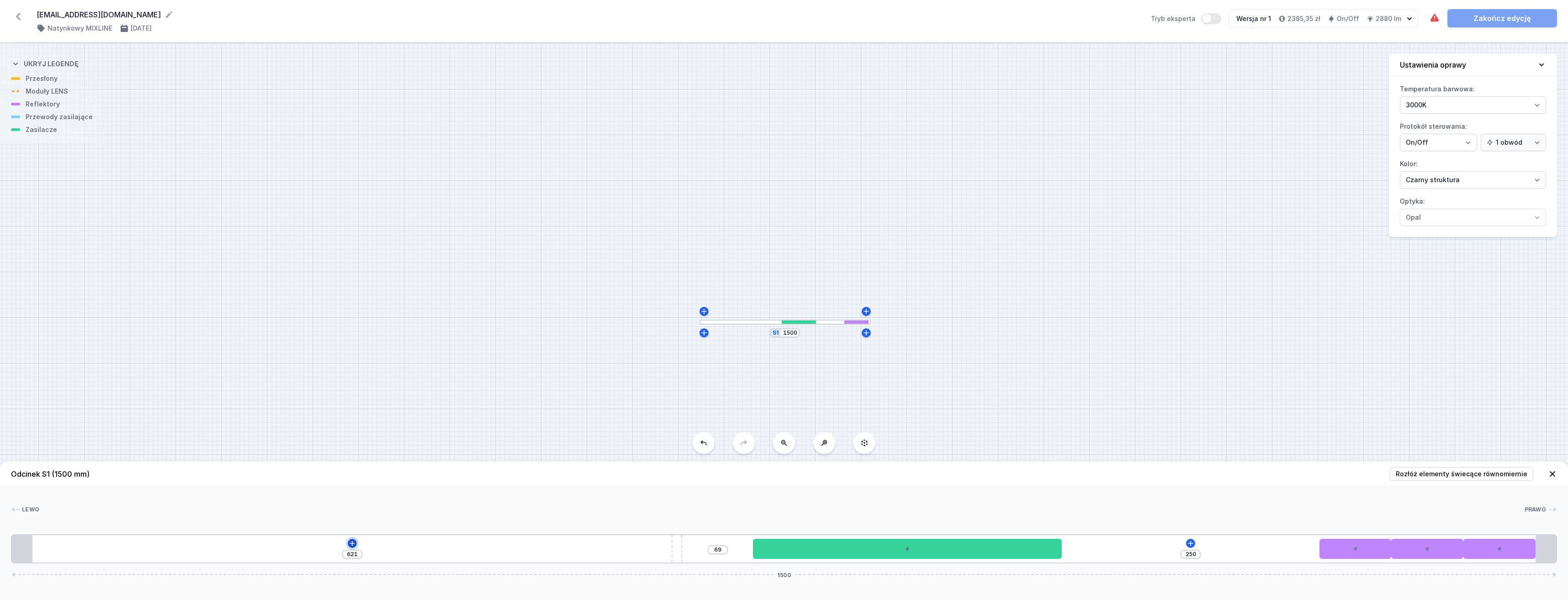
click at [351, 543] on icon at bounding box center [352, 543] width 5 height 5
click at [347, 477] on div "Moduły LED (5)" at bounding box center [352, 478] width 146 height 23
click at [365, 430] on span "LED opal module 560mm" at bounding box center [352, 430] width 131 height 9
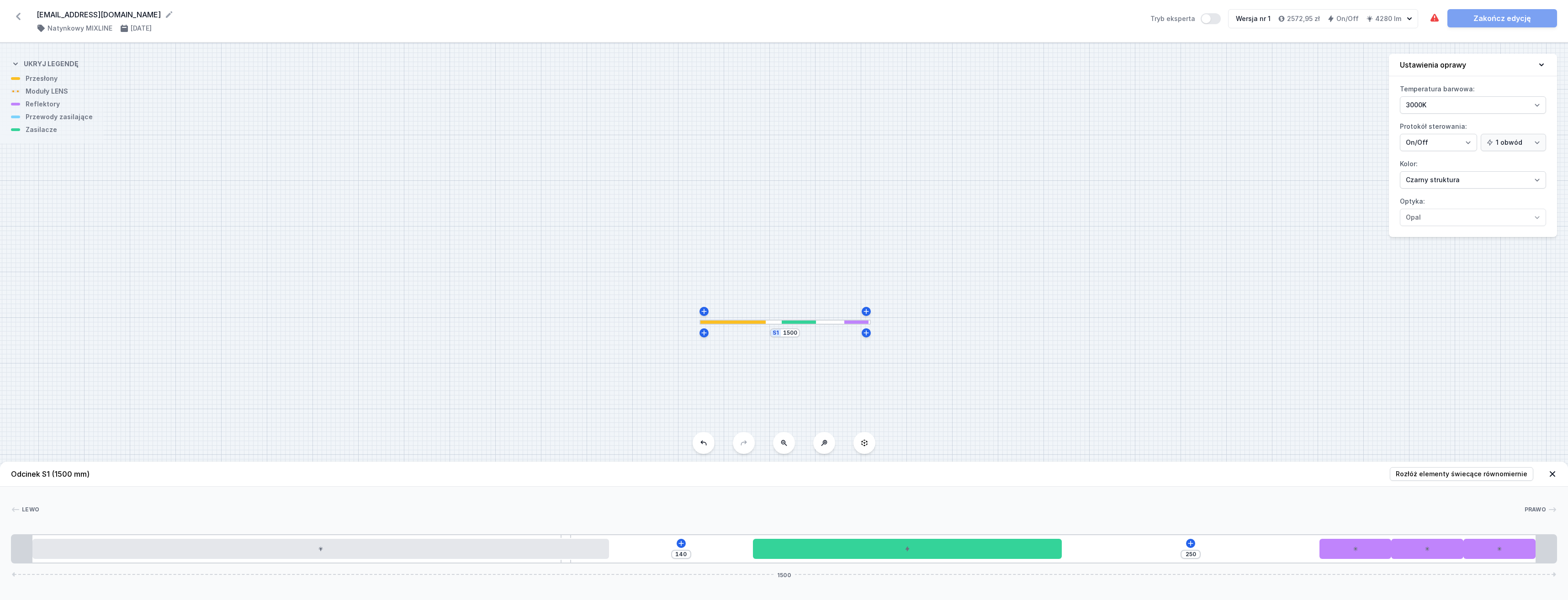
drag, startPoint x: 679, startPoint y: 549, endPoint x: 681, endPoint y: 568, distance: 19.1
click at [558, 579] on div "Odcinek S1 (1500 mm) Rozłóż elementy świecące równomiernie Lewo Prawo 1 2 3 4 5…" at bounding box center [784, 531] width 1568 height 138
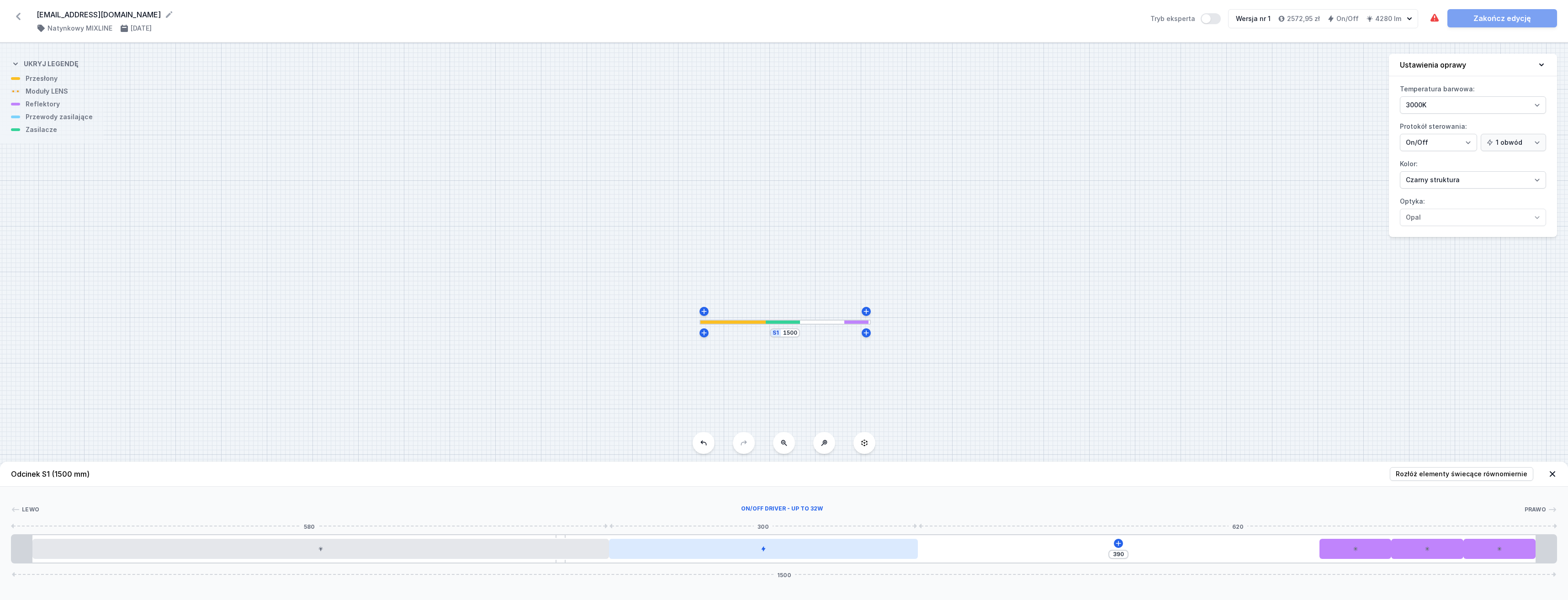
drag, startPoint x: 789, startPoint y: 557, endPoint x: 681, endPoint y: 556, distance: 108.0
click at [680, 556] on div at bounding box center [763, 549] width 309 height 20
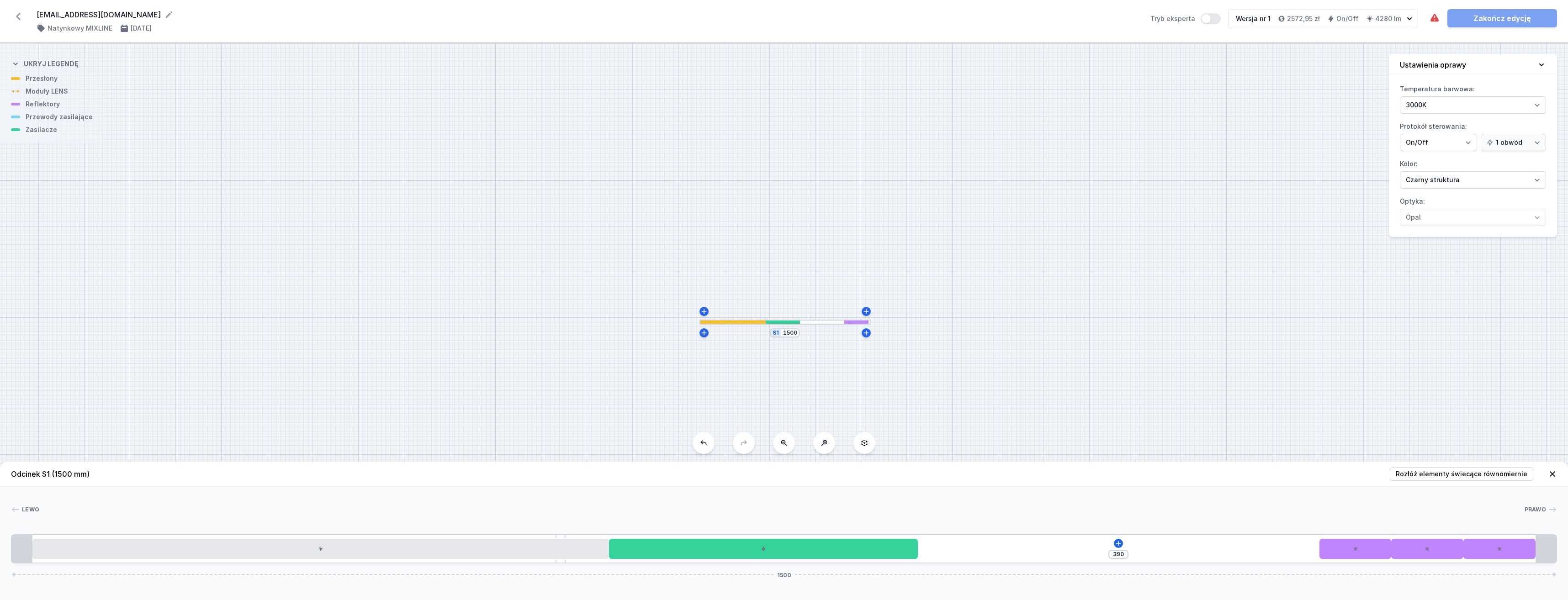
click at [1122, 547] on div "390 1500" at bounding box center [784, 549] width 1546 height 29
click at [1120, 544] on icon at bounding box center [1118, 543] width 7 height 7
click at [1141, 408] on div "Wymagane części (2)" at bounding box center [1118, 411] width 146 height 23
click at [1144, 431] on span "ON/OFF Driver - up to 32W" at bounding box center [1118, 430] width 131 height 9
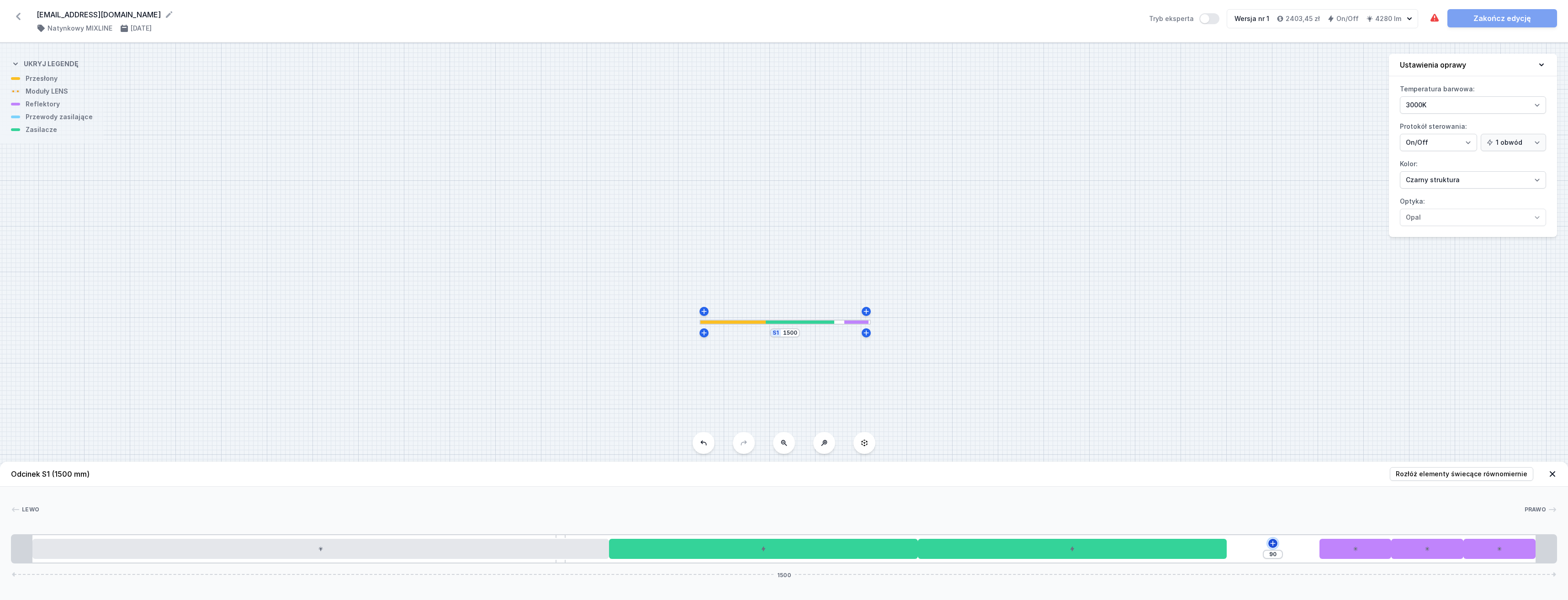
click at [1276, 545] on icon at bounding box center [1273, 543] width 7 height 7
click at [1274, 408] on div "Wymagane części (1)" at bounding box center [1273, 411] width 146 height 23
click at [1272, 413] on span "Hole for power supply cable" at bounding box center [1273, 410] width 131 height 9
click at [1281, 549] on div at bounding box center [1262, 549] width 72 height 20
click at [1341, 556] on div at bounding box center [1335, 549] width 72 height 20
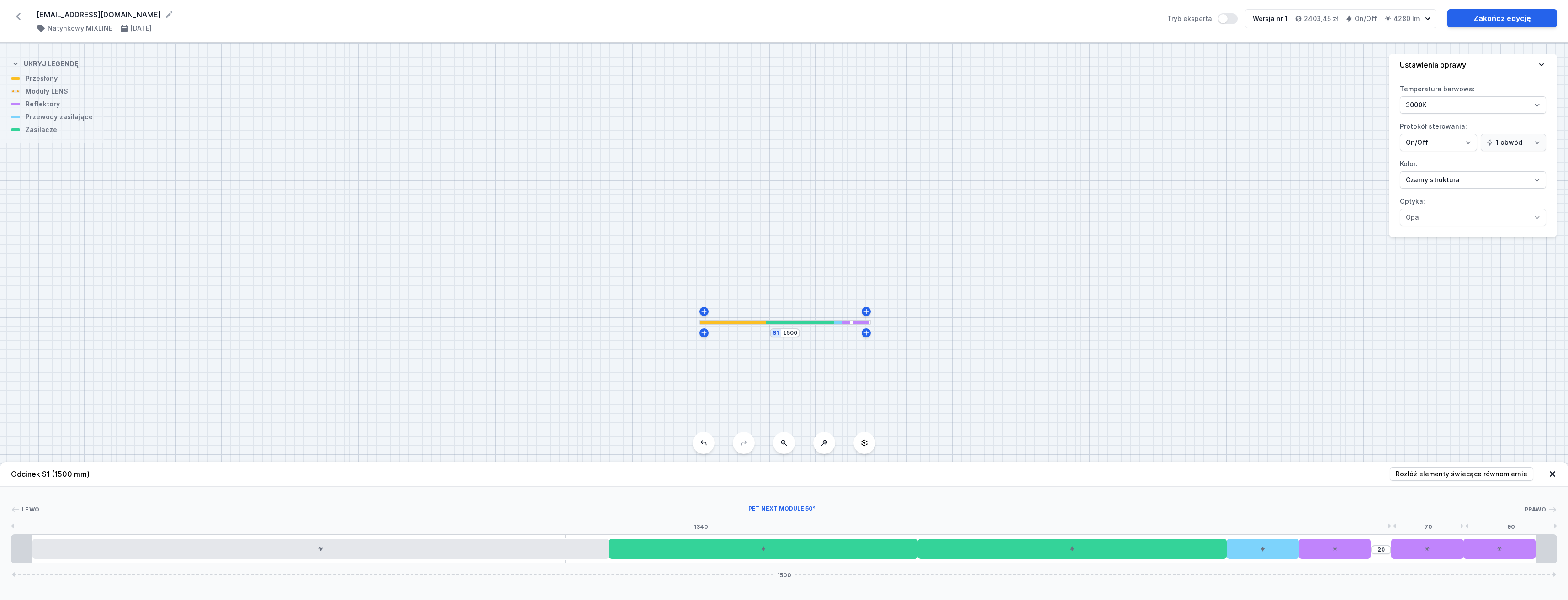
drag, startPoint x: 1330, startPoint y: 554, endPoint x: 1376, endPoint y: 551, distance: 46.1
click at [1409, 549] on div "20 1500" at bounding box center [784, 549] width 1546 height 29
drag, startPoint x: 1359, startPoint y: 552, endPoint x: 1444, endPoint y: 546, distance: 85.2
click at [1460, 546] on div "20 1500" at bounding box center [784, 549] width 1546 height 29
click at [1516, 19] on link "Zakończ edycję" at bounding box center [1502, 18] width 110 height 18
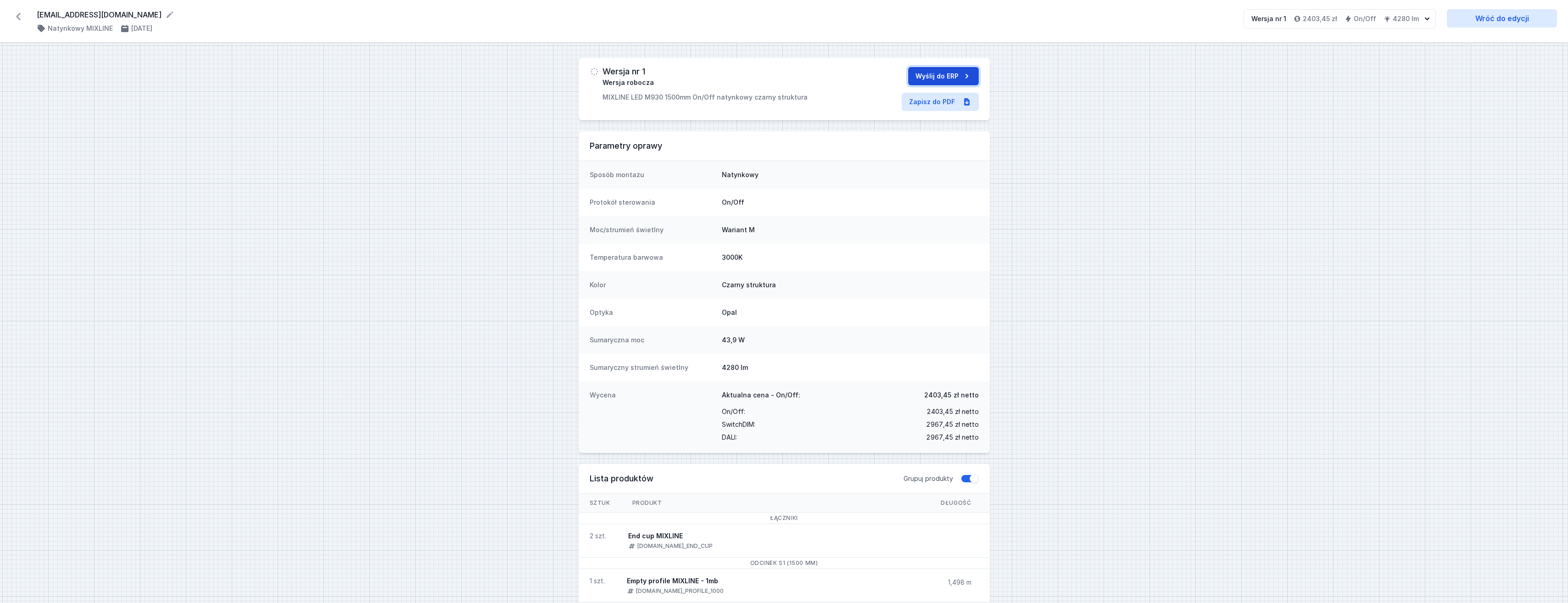
click at [940, 73] on button "Wyślij do ERP" at bounding box center [943, 76] width 71 height 18
click at [853, 100] on link "Zapisz do PDF" at bounding box center [856, 102] width 77 height 18
click at [833, 110] on link "Zapisz do PDF" at bounding box center [856, 102] width 77 height 18
